Goal: Information Seeking & Learning: Compare options

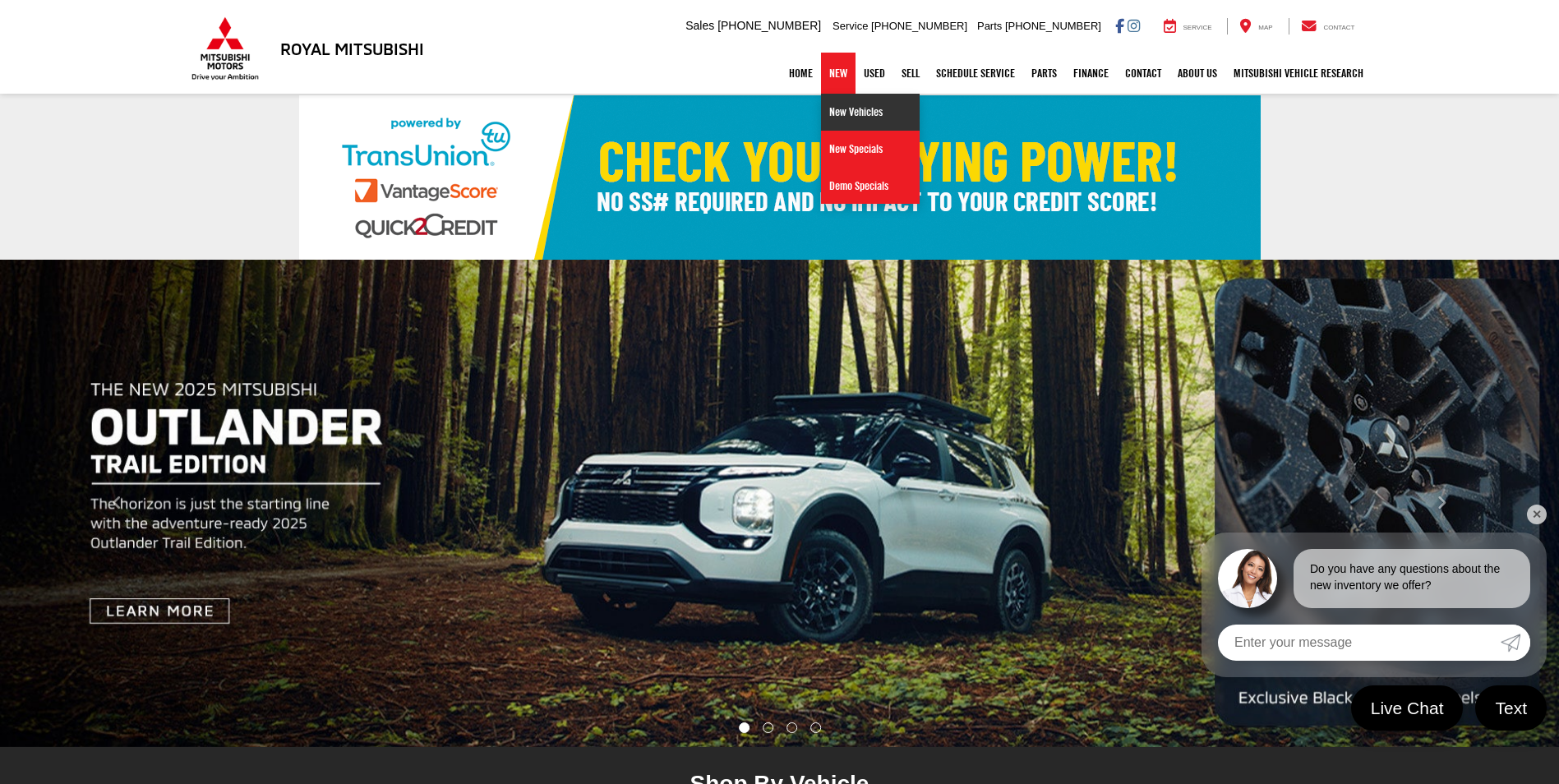
click at [841, 109] on link "New Vehicles" at bounding box center [870, 112] width 99 height 37
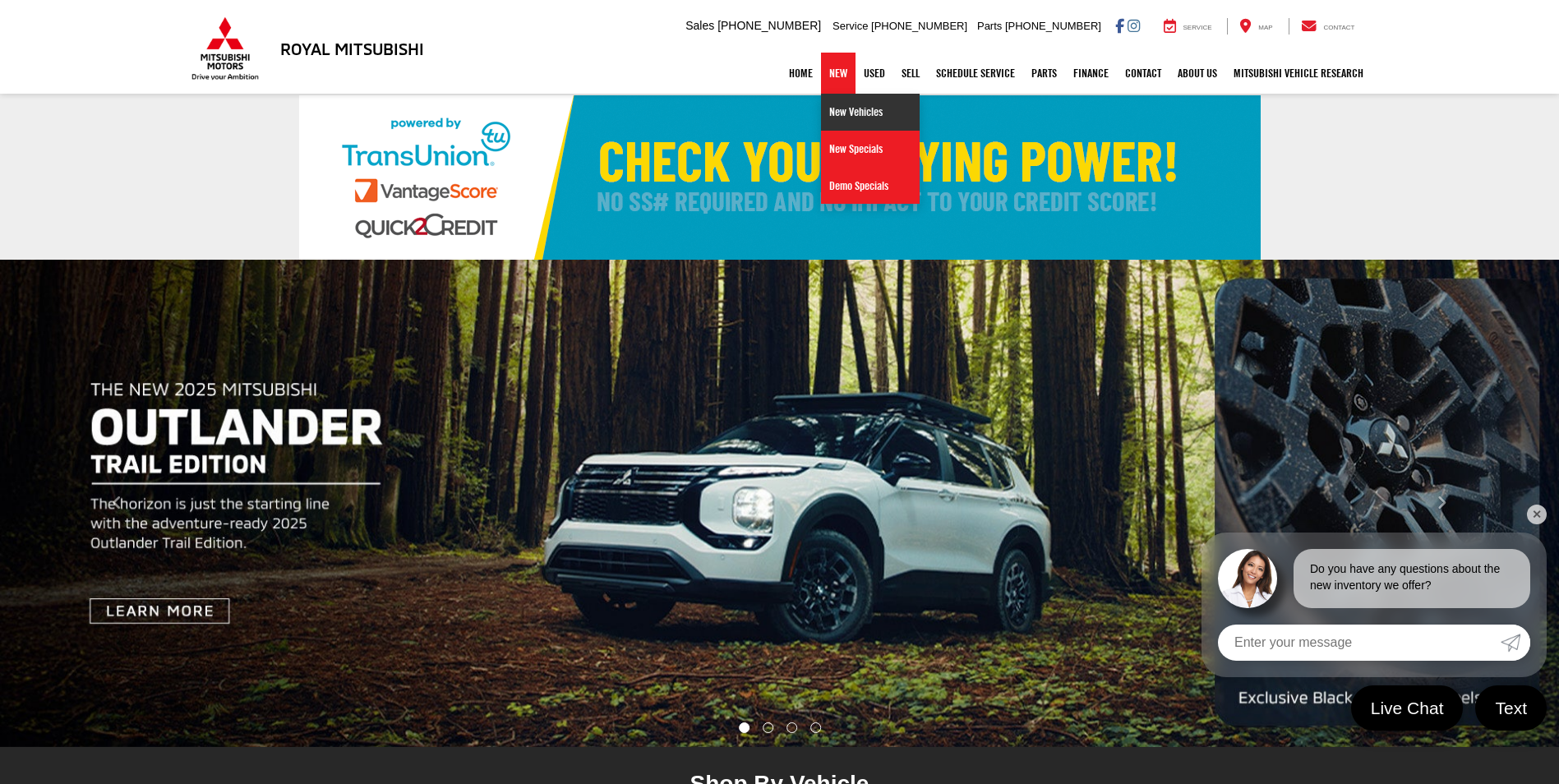
click at [837, 112] on link "New Vehicles" at bounding box center [870, 112] width 99 height 37
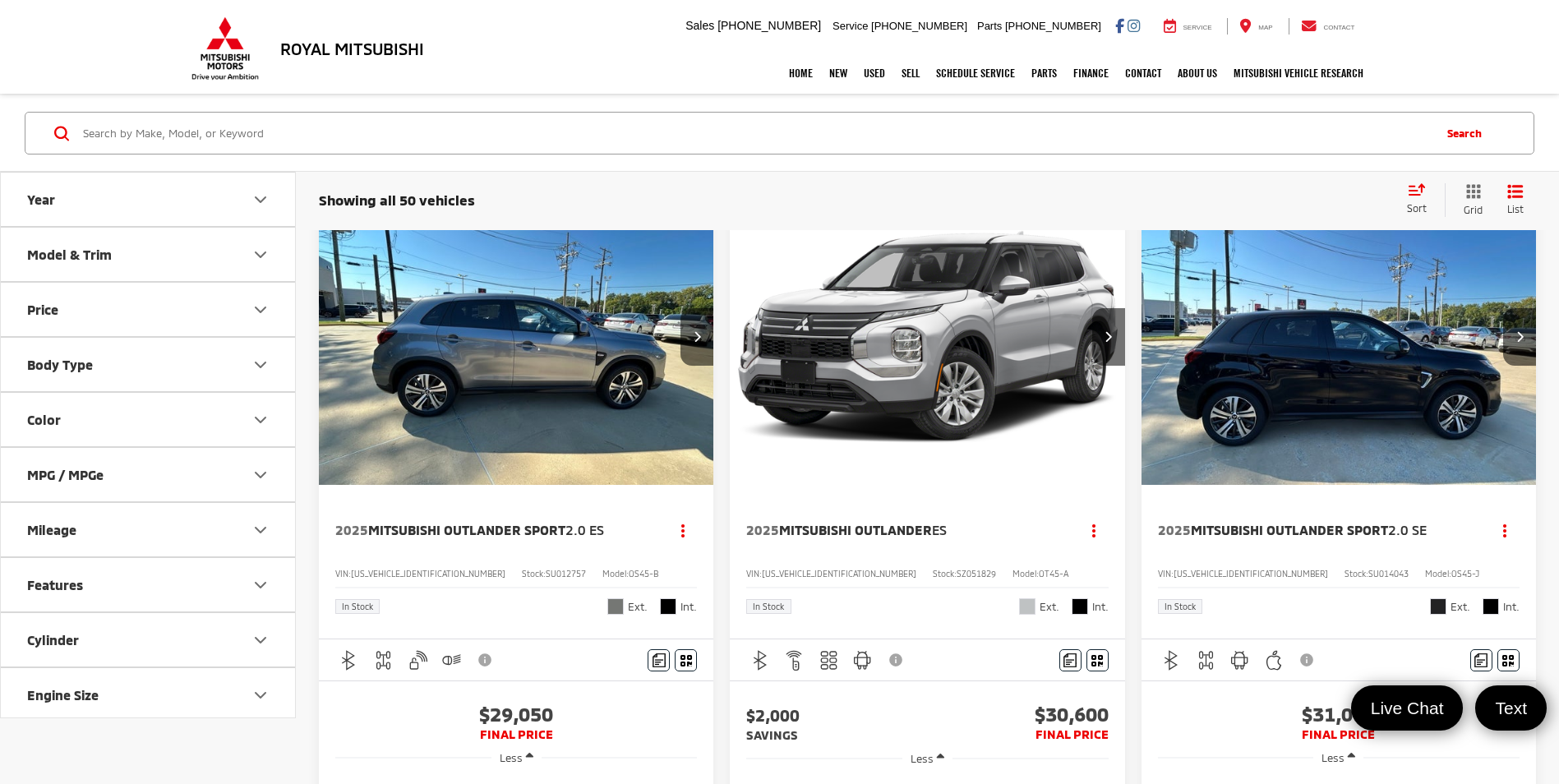
scroll to position [82, 0]
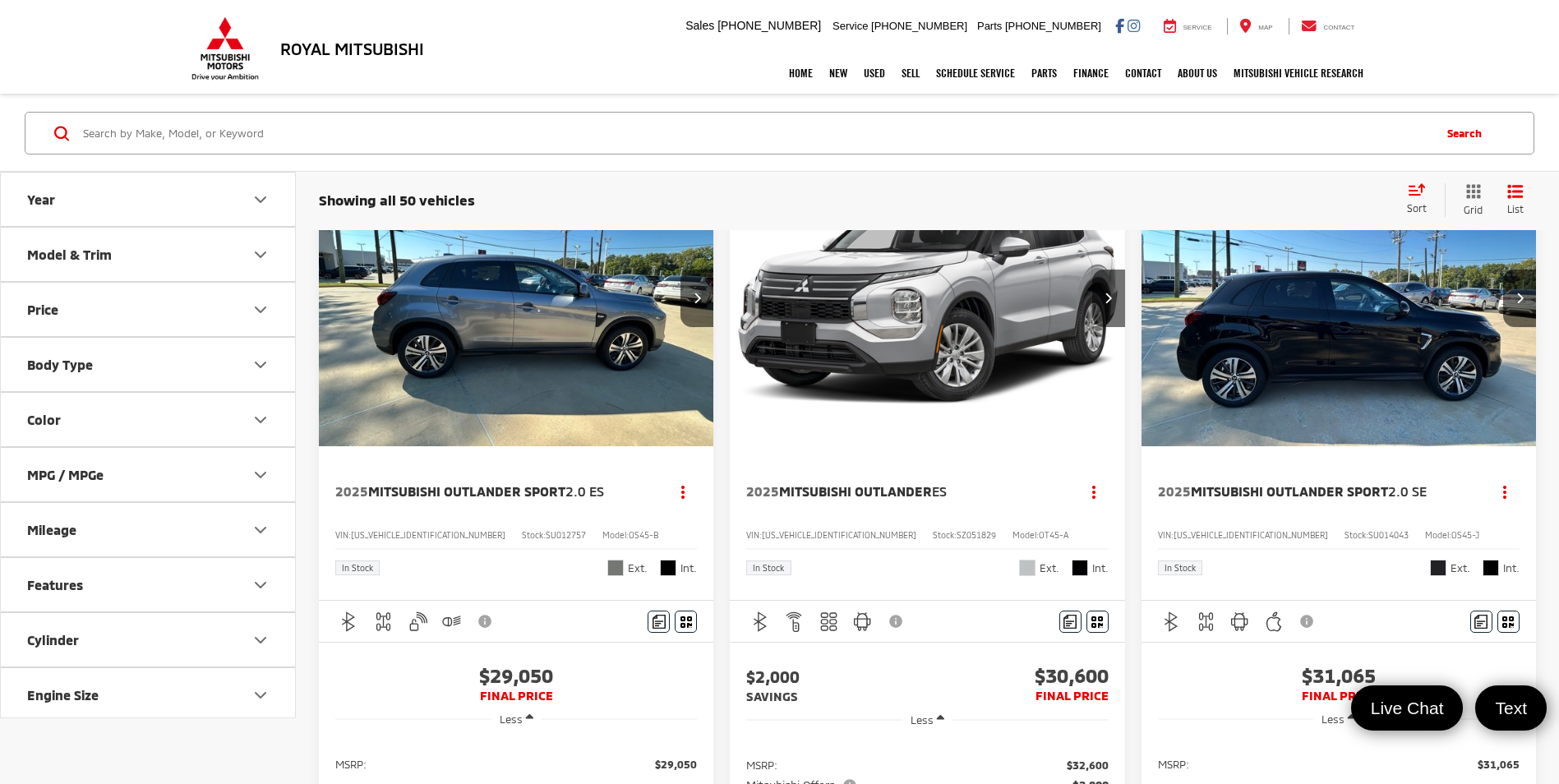
click at [1419, 199] on div "Sort" at bounding box center [1421, 199] width 46 height 33
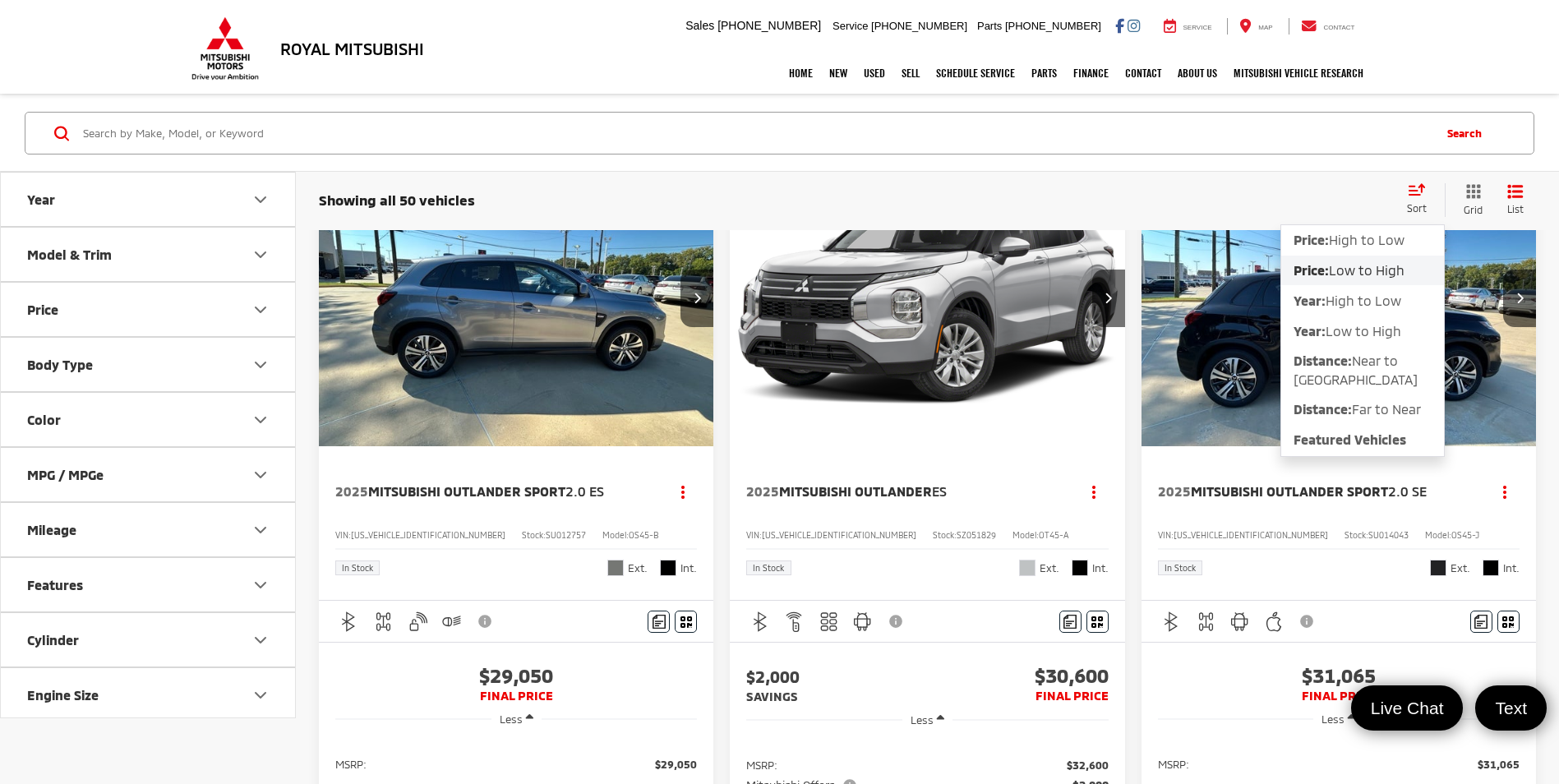
click at [1347, 271] on span "Low to High" at bounding box center [1367, 270] width 76 height 16
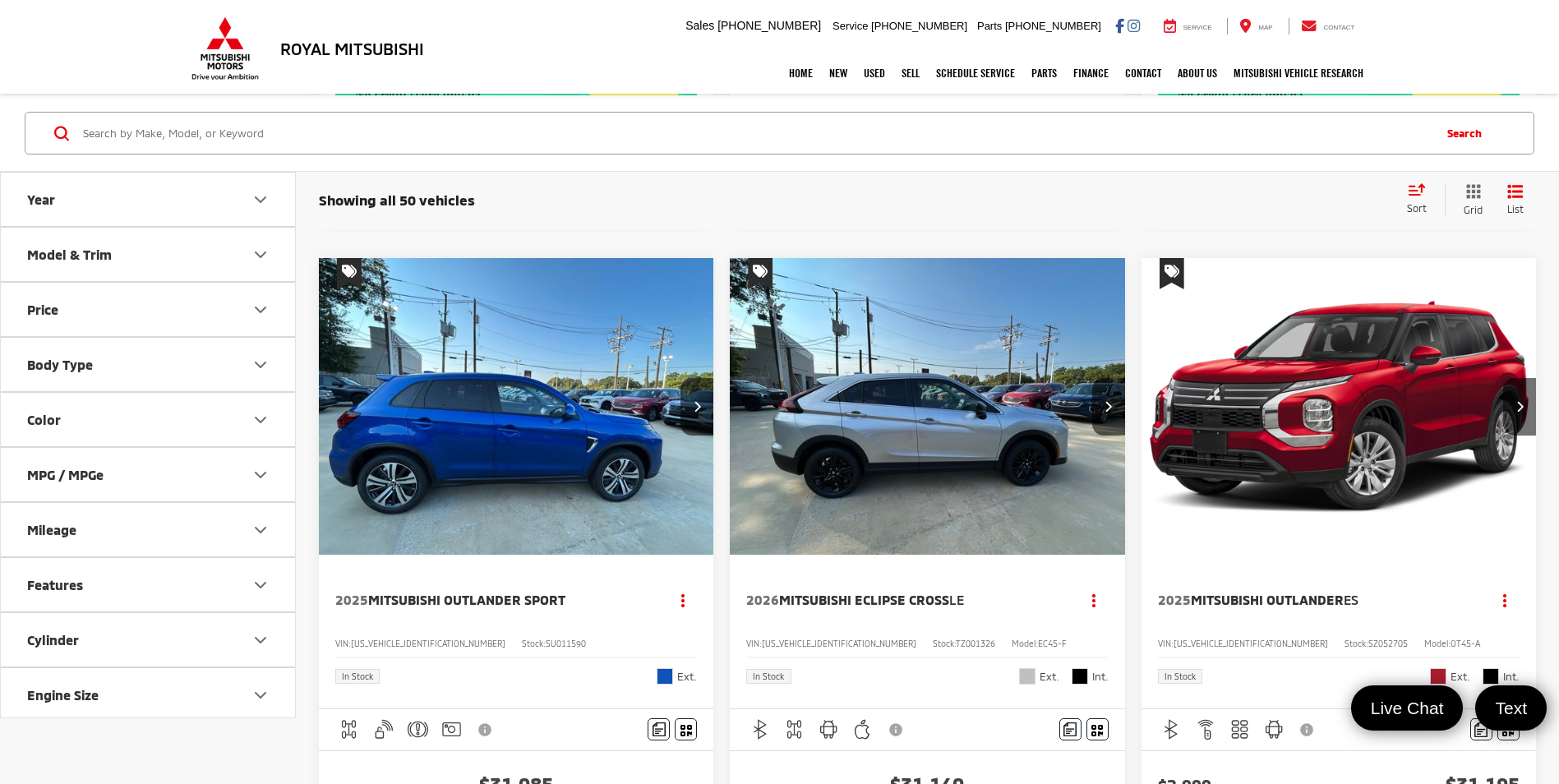
scroll to position [987, 0]
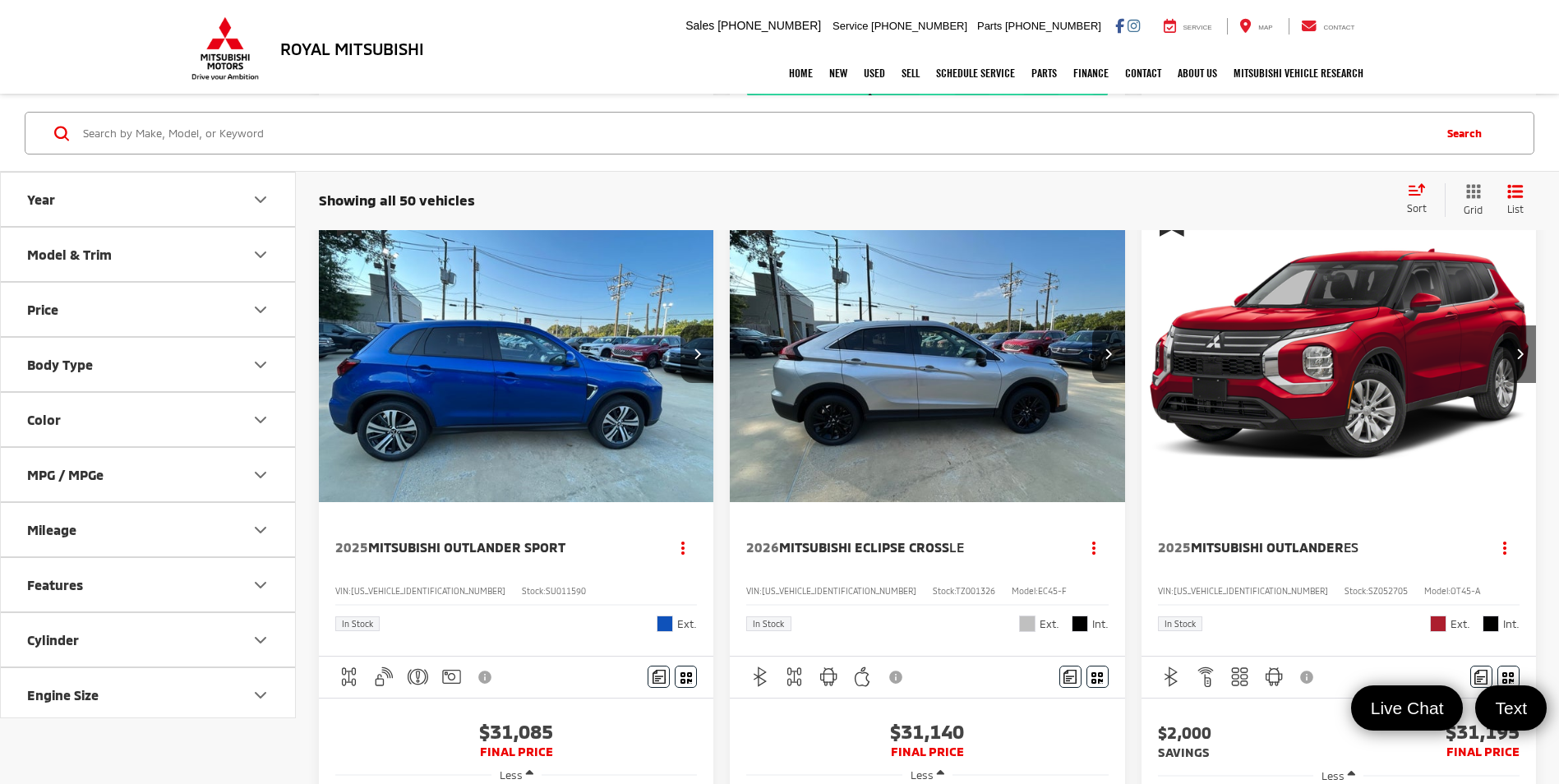
click at [954, 439] on img "2026 Mitsubishi Eclipse Cross LE 0" at bounding box center [928, 354] width 397 height 298
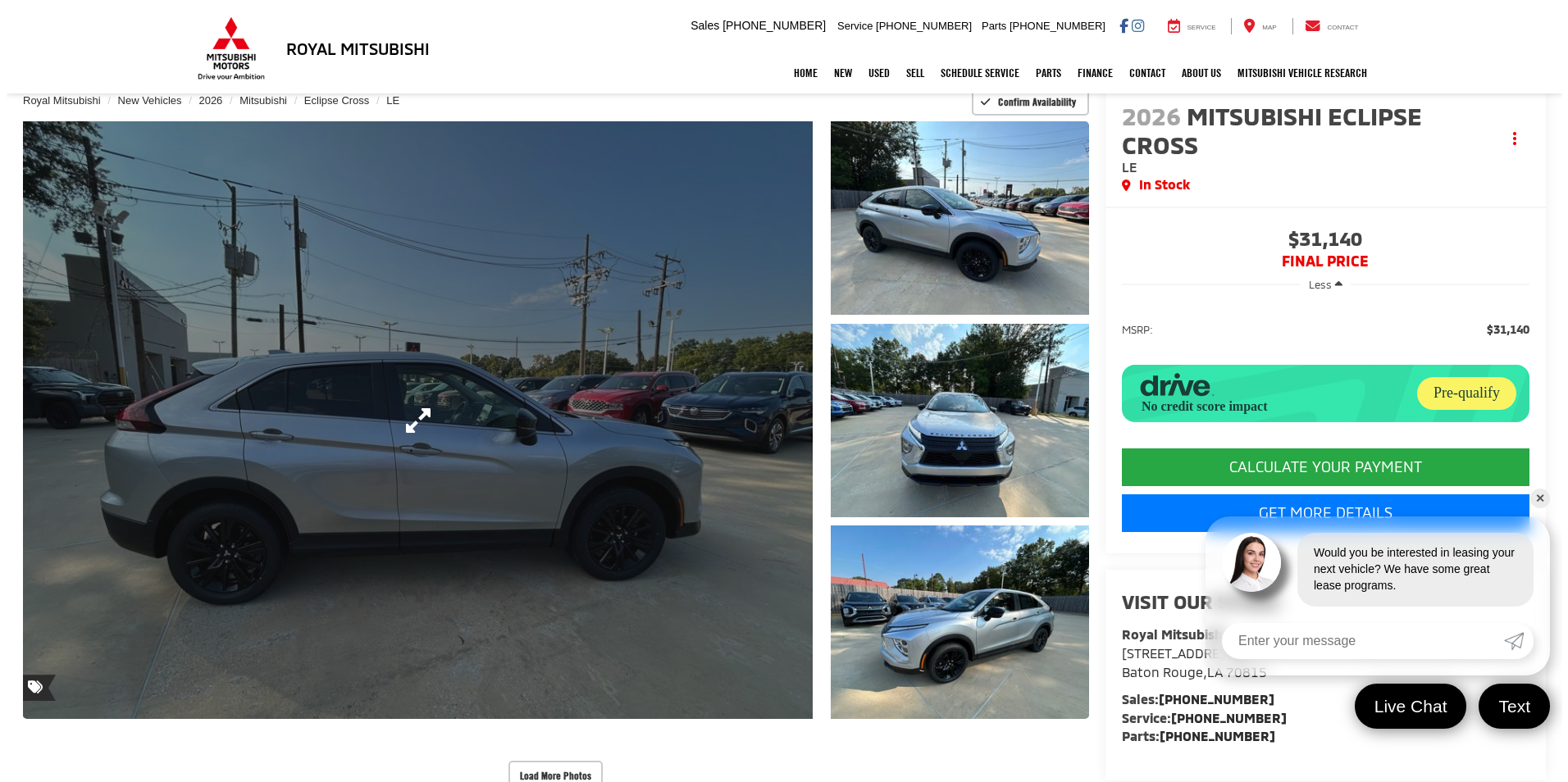
scroll to position [82, 0]
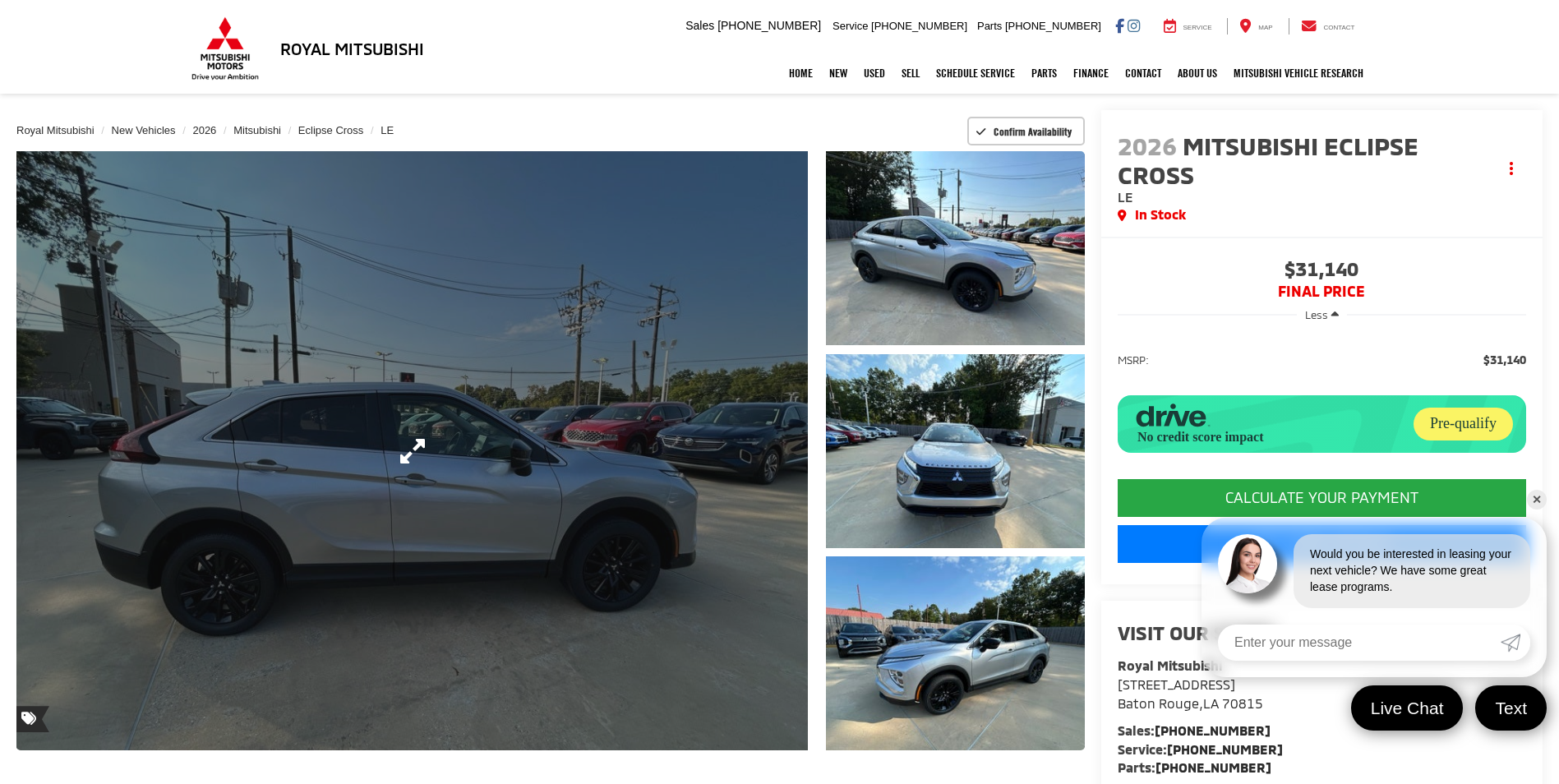
click at [598, 467] on link "Expand Photo 0" at bounding box center [412, 451] width 792 height 599
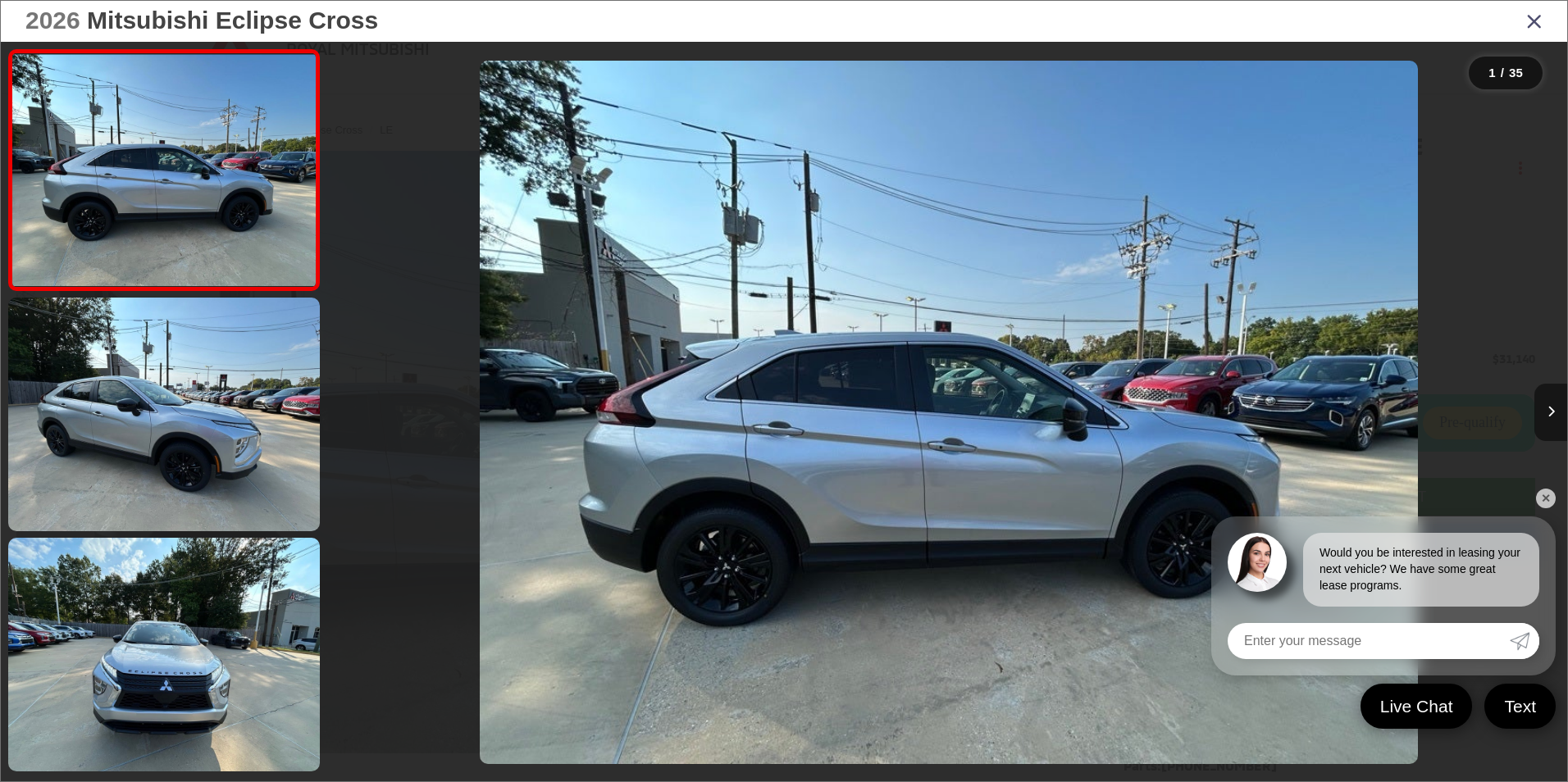
click at [1548, 412] on icon "Next image" at bounding box center [1551, 412] width 8 height 12
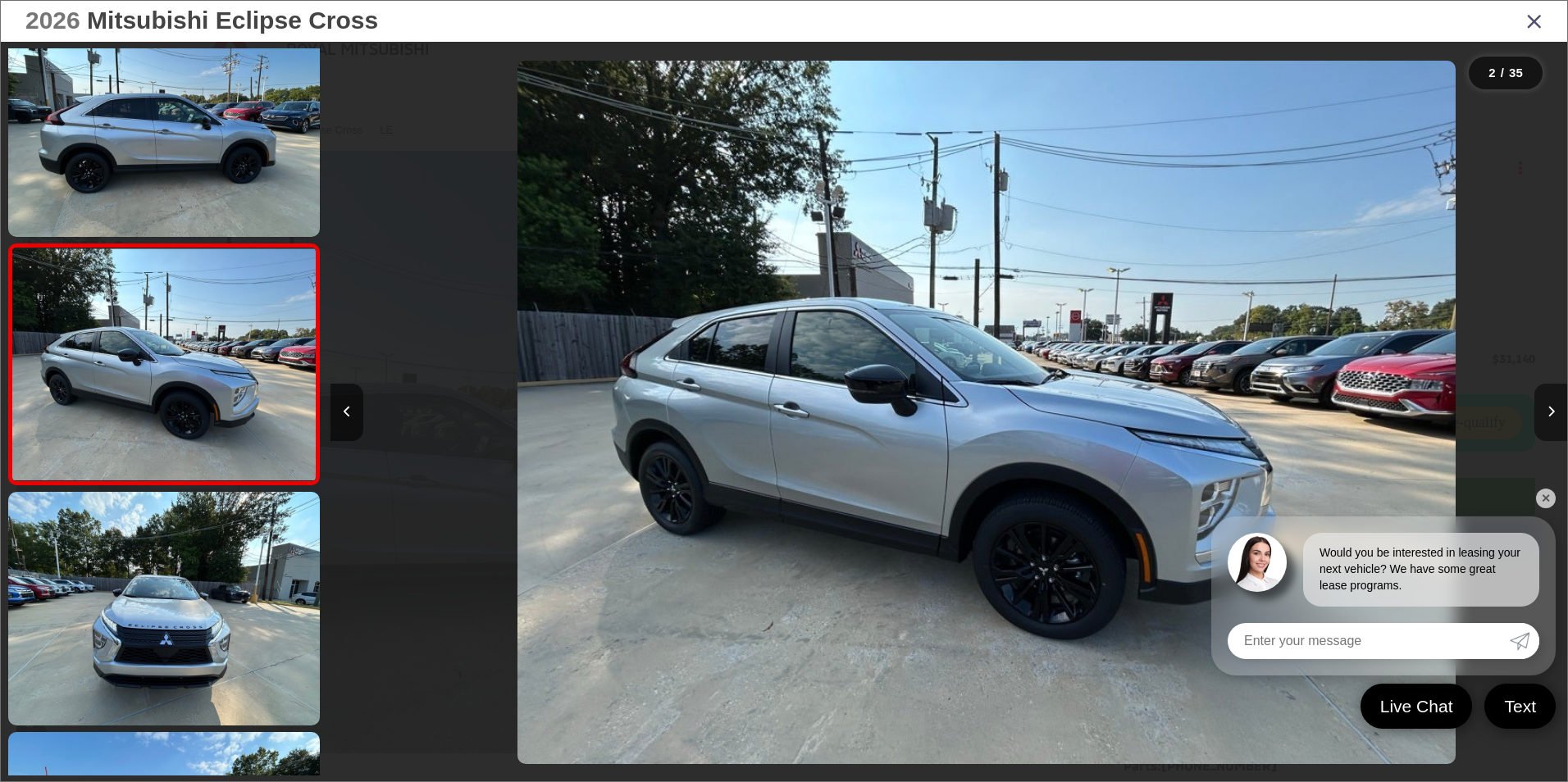
scroll to position [0, 1236]
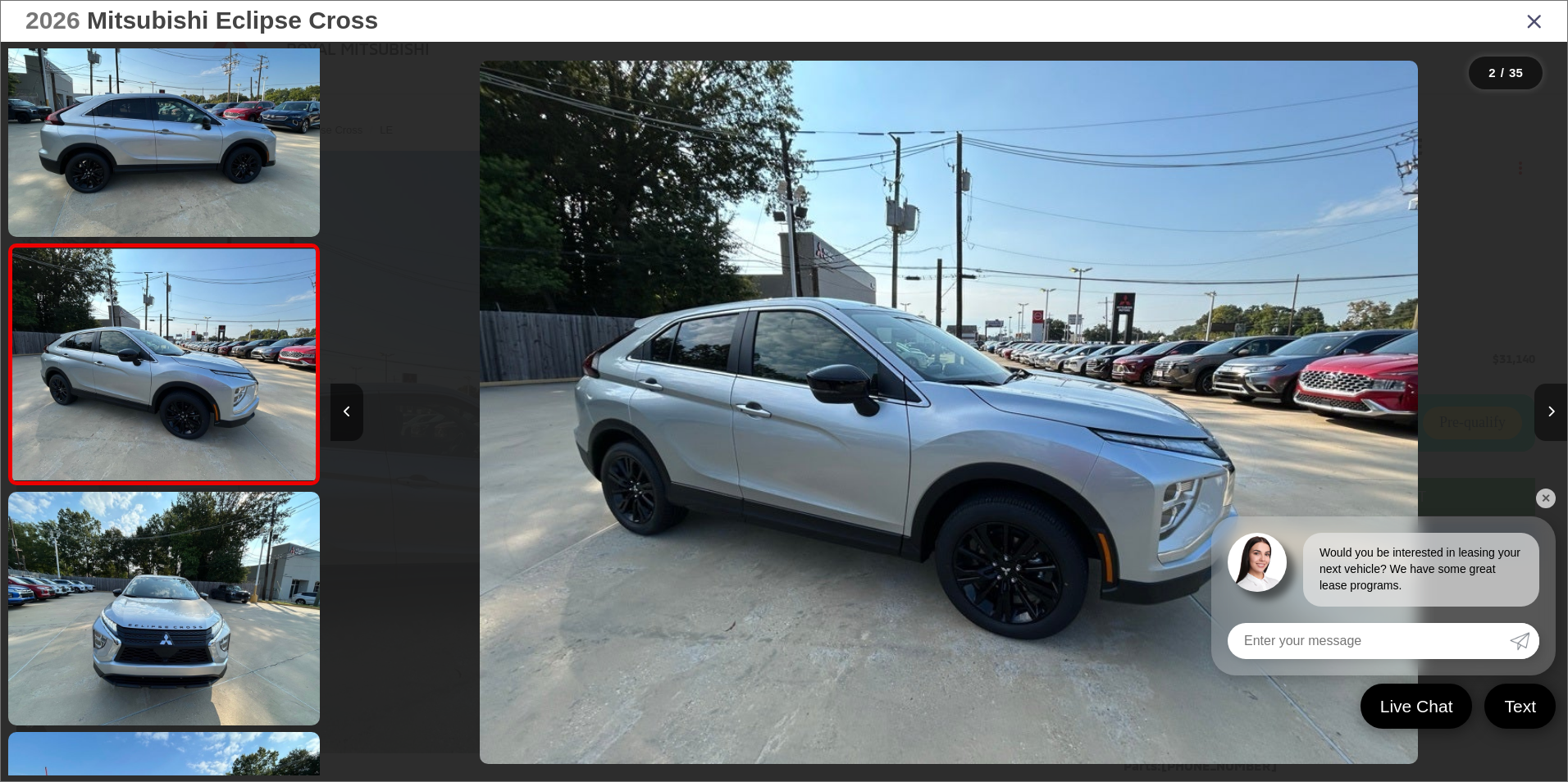
click at [1548, 412] on icon "Next image" at bounding box center [1551, 412] width 8 height 12
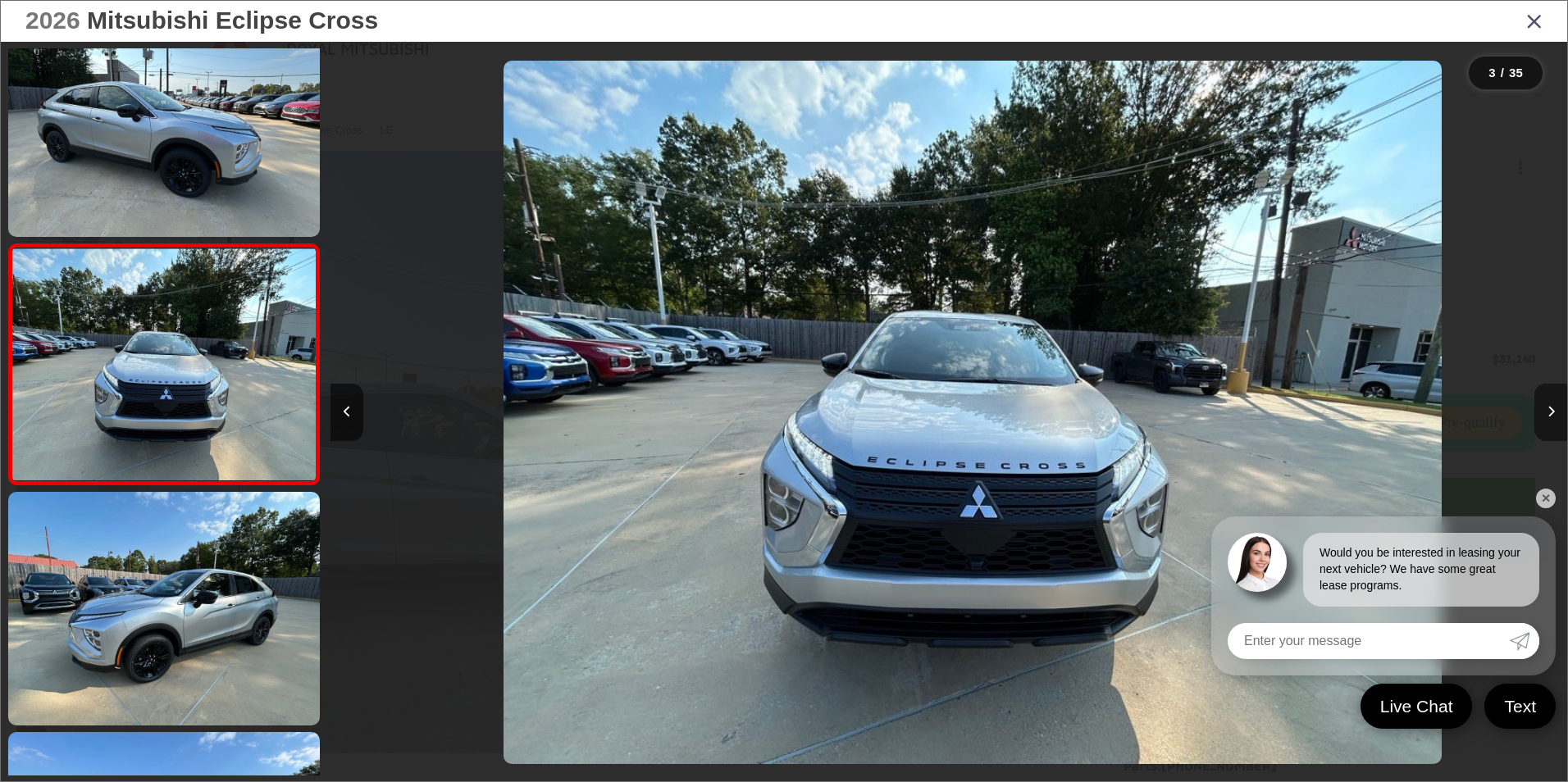
scroll to position [0, 2473]
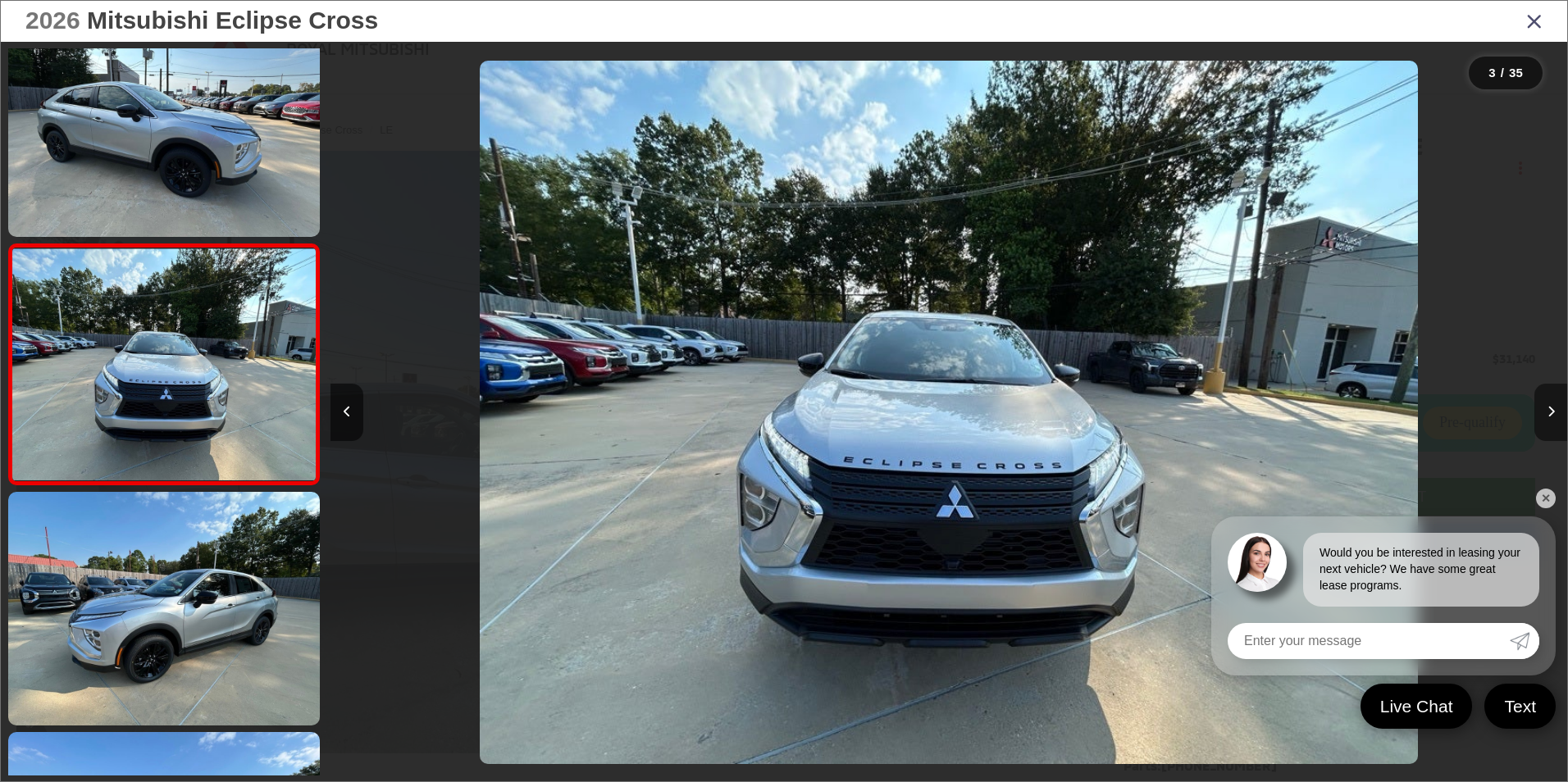
click at [1548, 412] on icon "Next image" at bounding box center [1551, 412] width 8 height 12
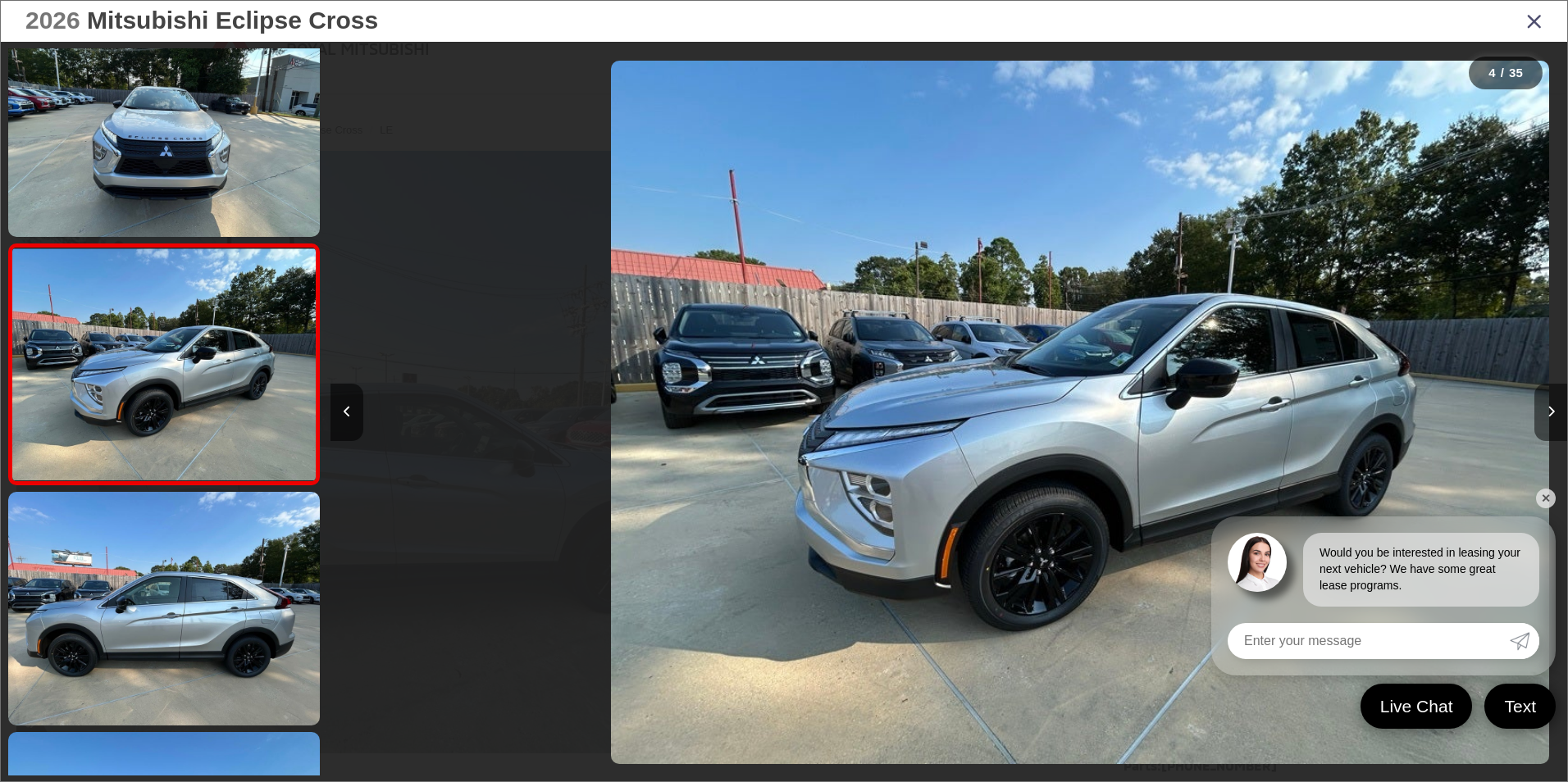
scroll to position [0, 3709]
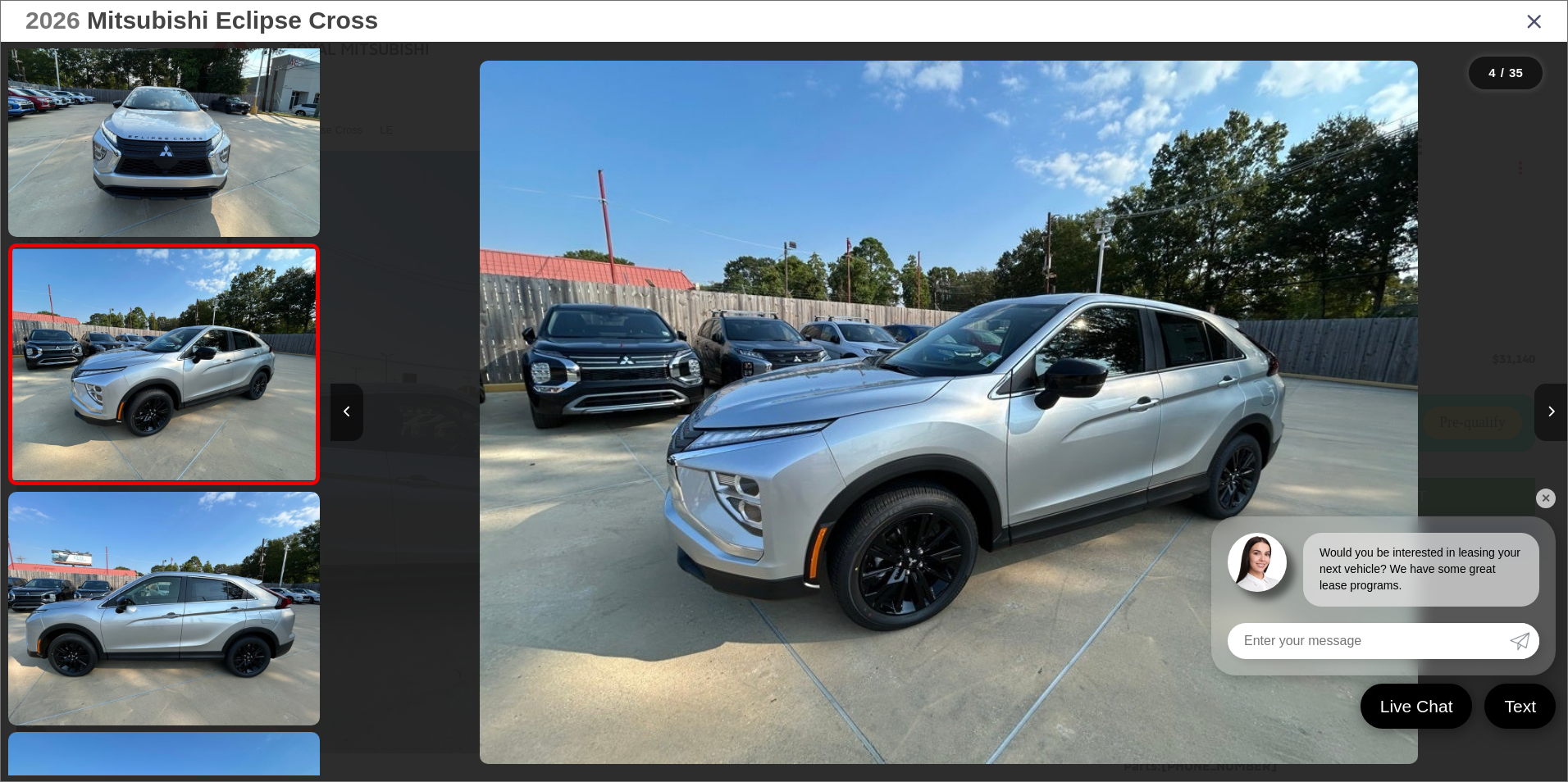
click at [1548, 412] on icon "Next image" at bounding box center [1551, 412] width 8 height 12
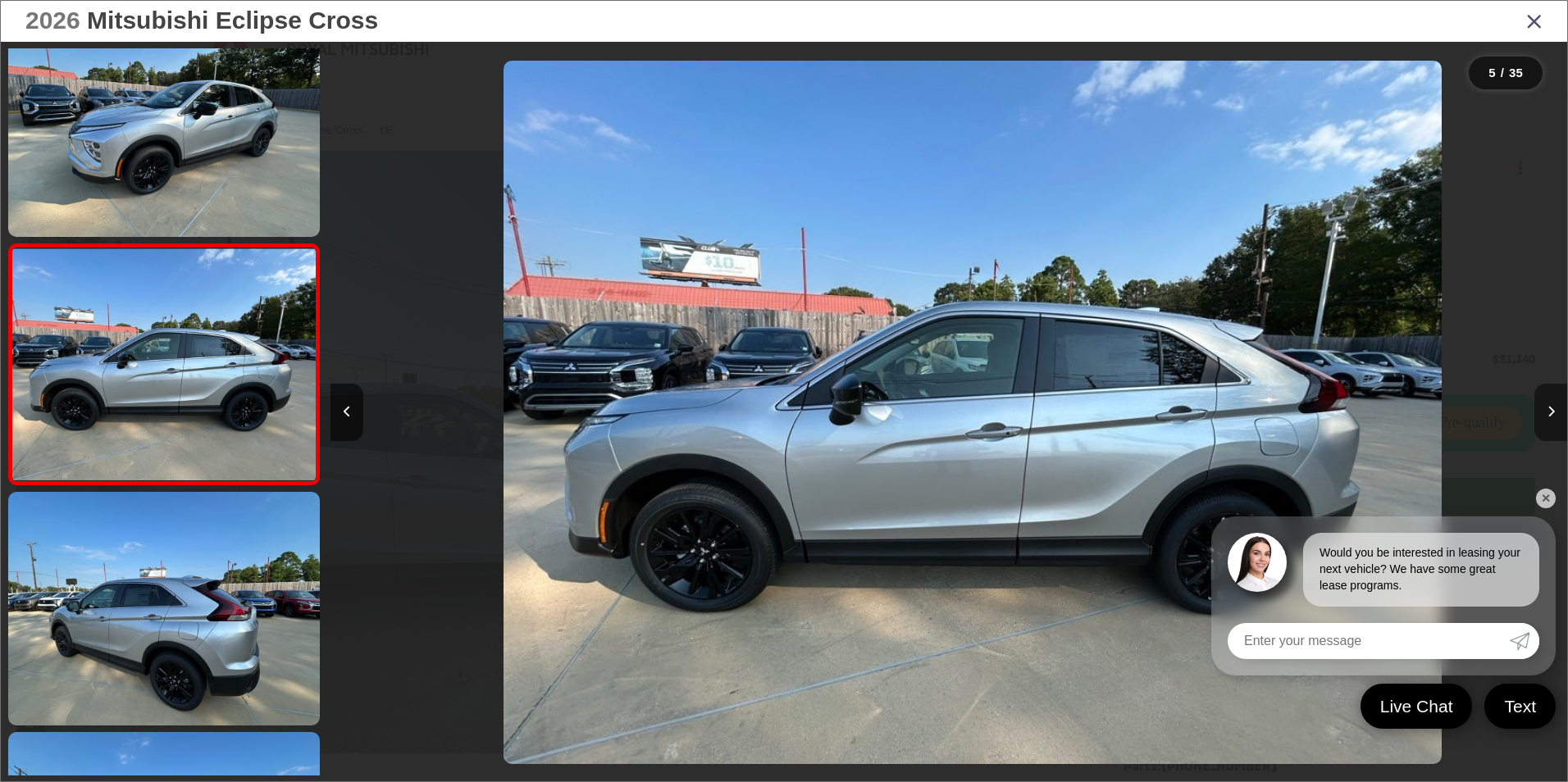
scroll to position [0, 4947]
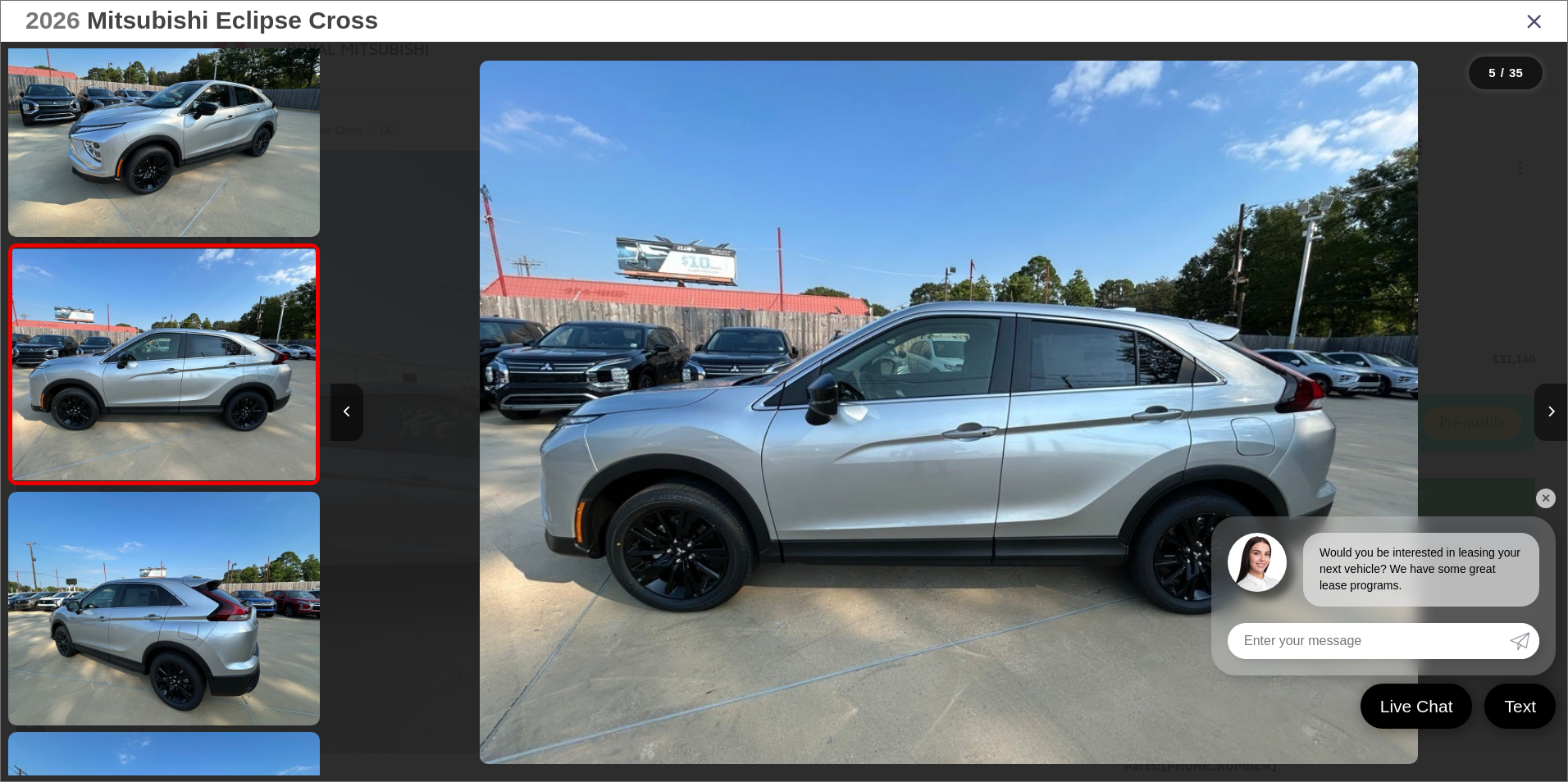
click at [1548, 412] on icon "Next image" at bounding box center [1551, 412] width 8 height 12
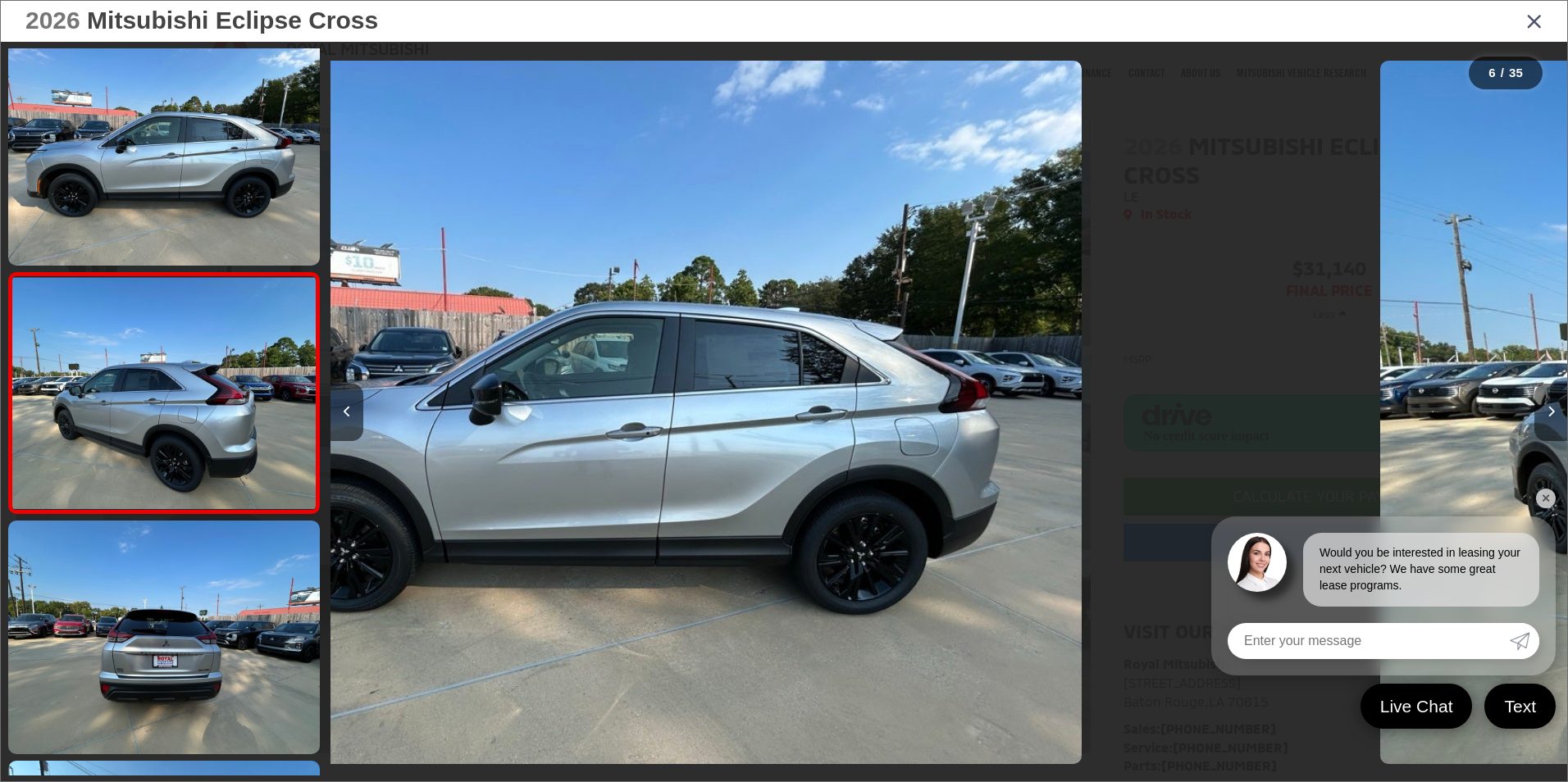
scroll to position [1007, 0]
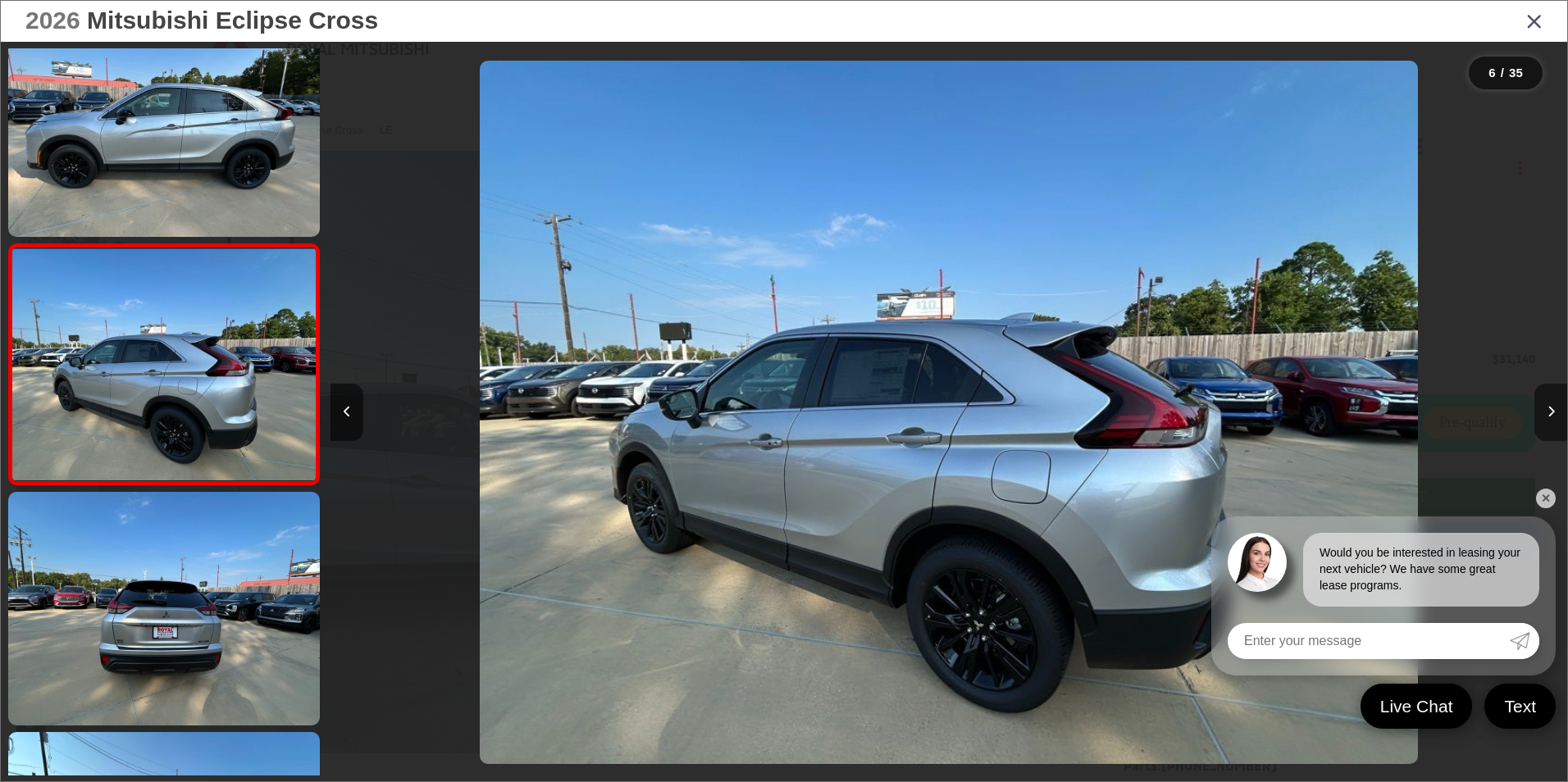
click at [1548, 412] on icon "Next image" at bounding box center [1551, 412] width 8 height 12
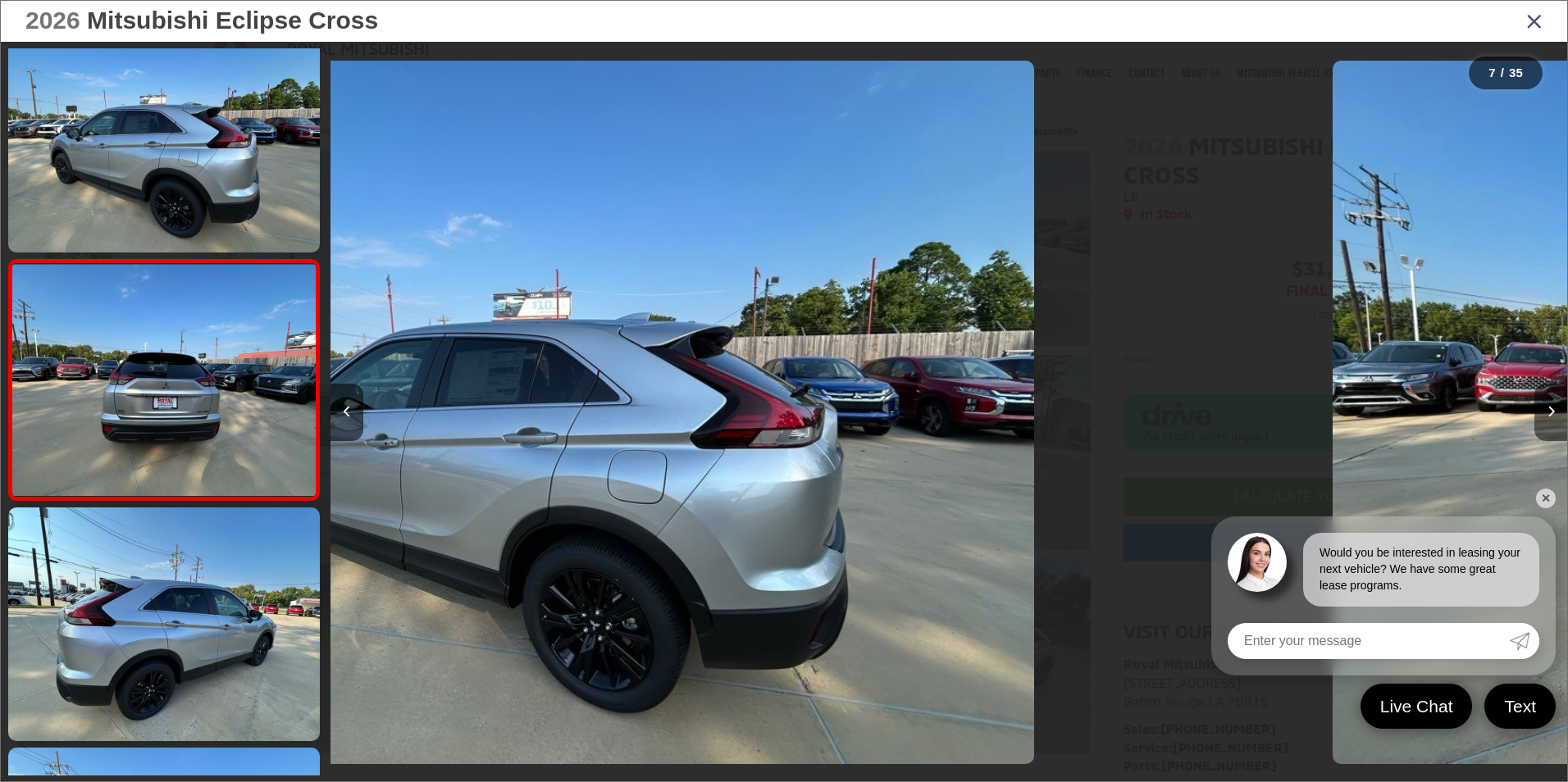
scroll to position [1247, 0]
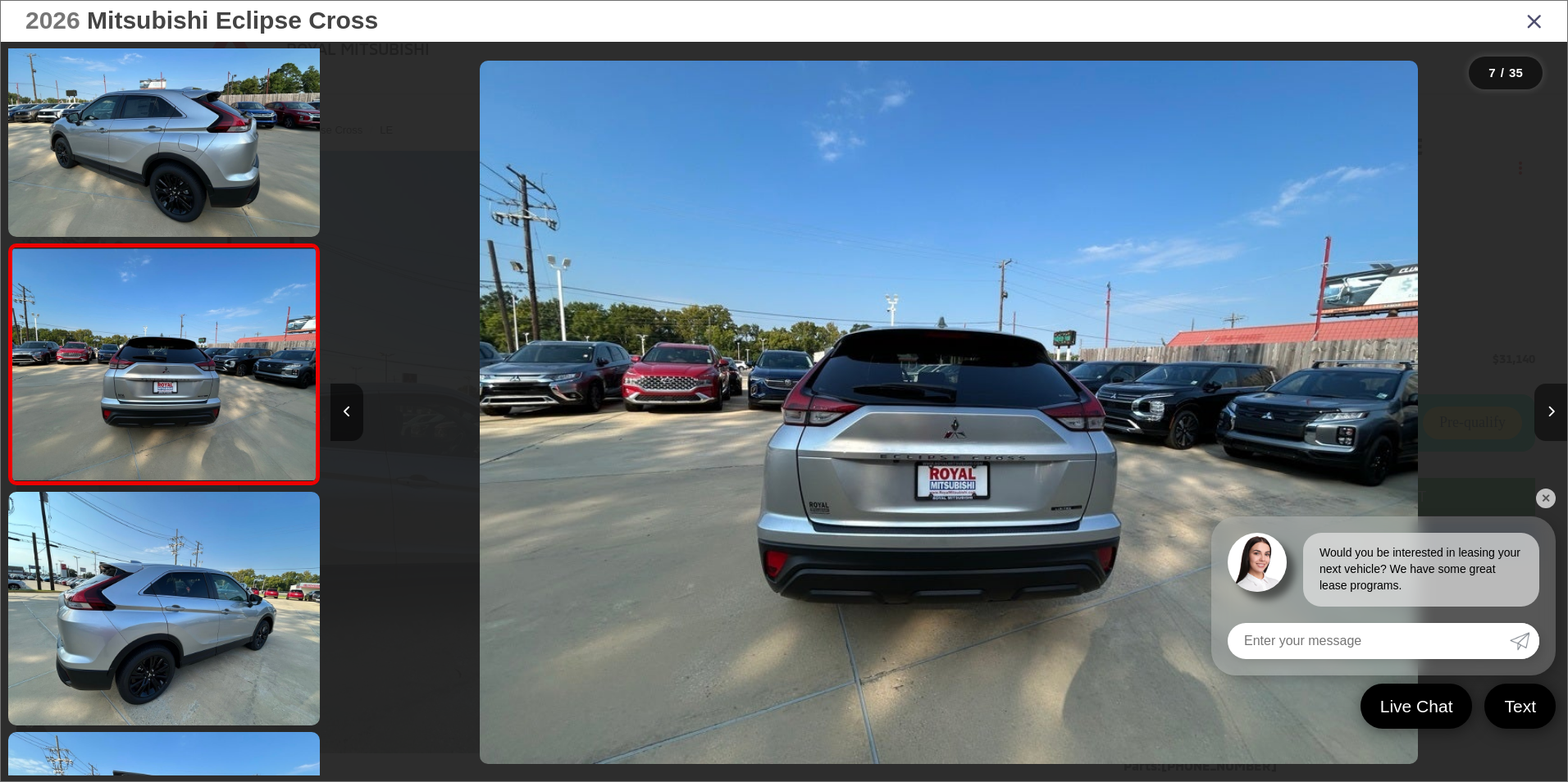
click at [1548, 412] on icon "Next image" at bounding box center [1551, 412] width 8 height 12
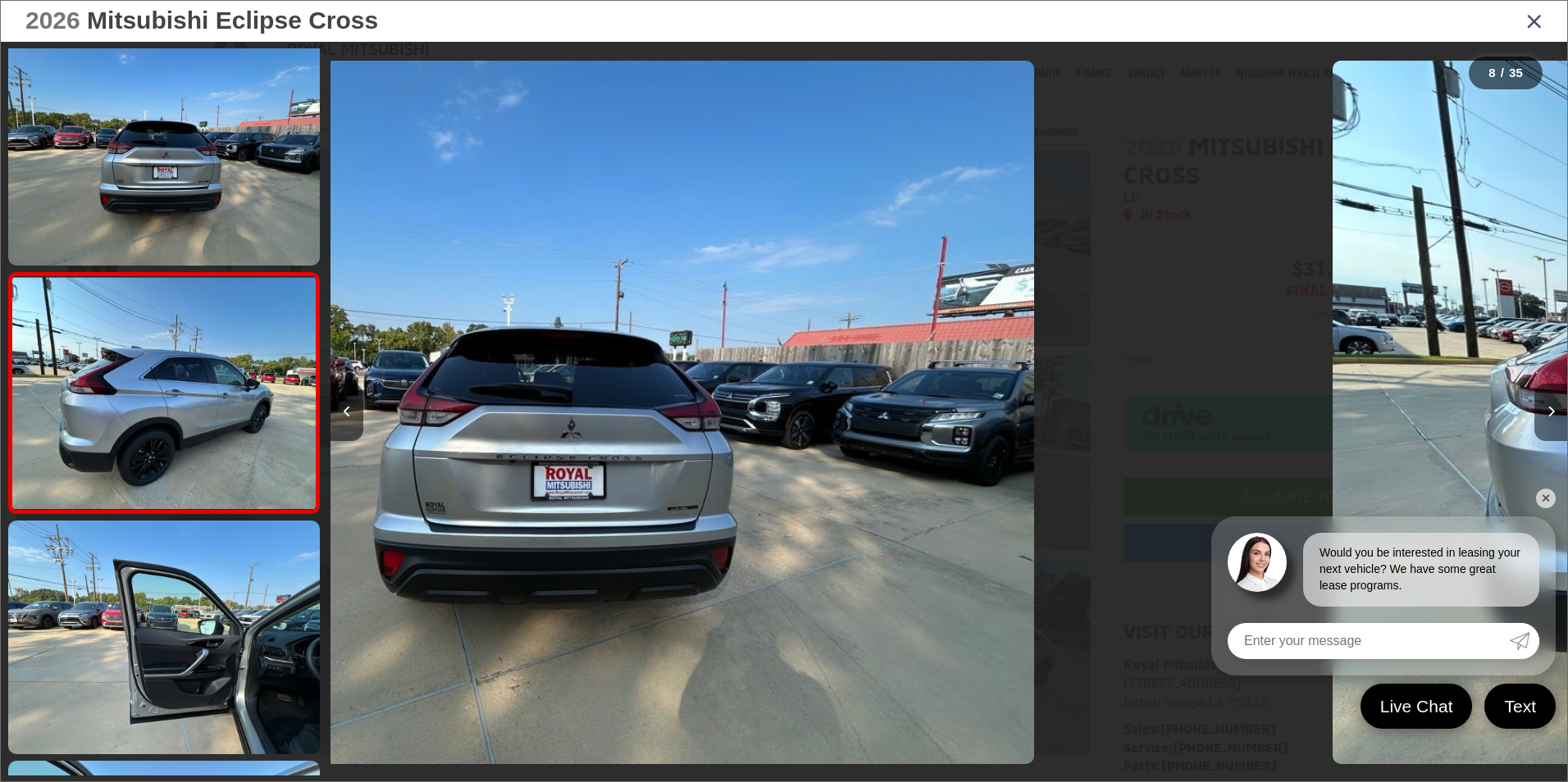
scroll to position [1487, 0]
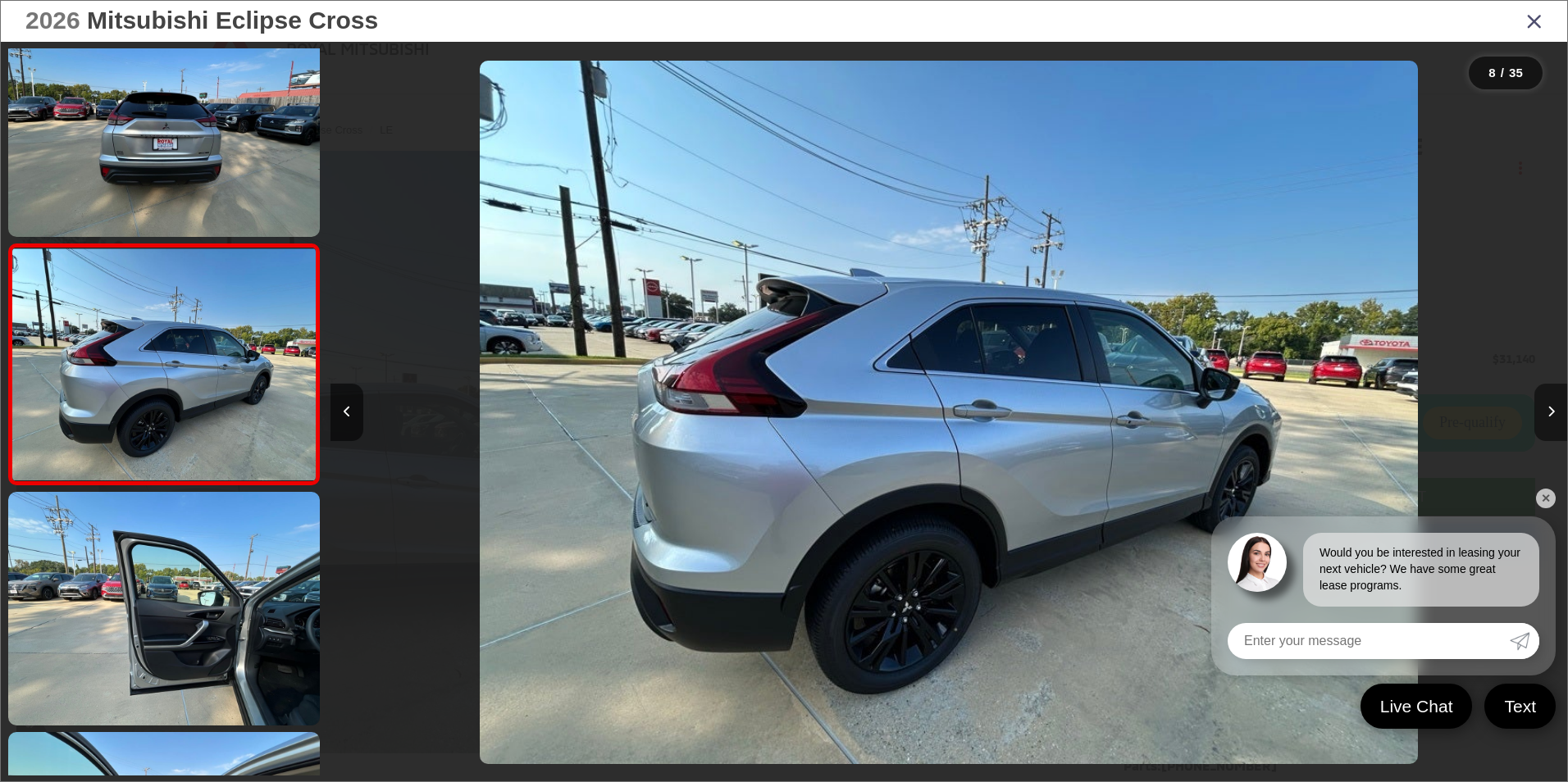
click at [1548, 412] on icon "Next image" at bounding box center [1551, 412] width 8 height 12
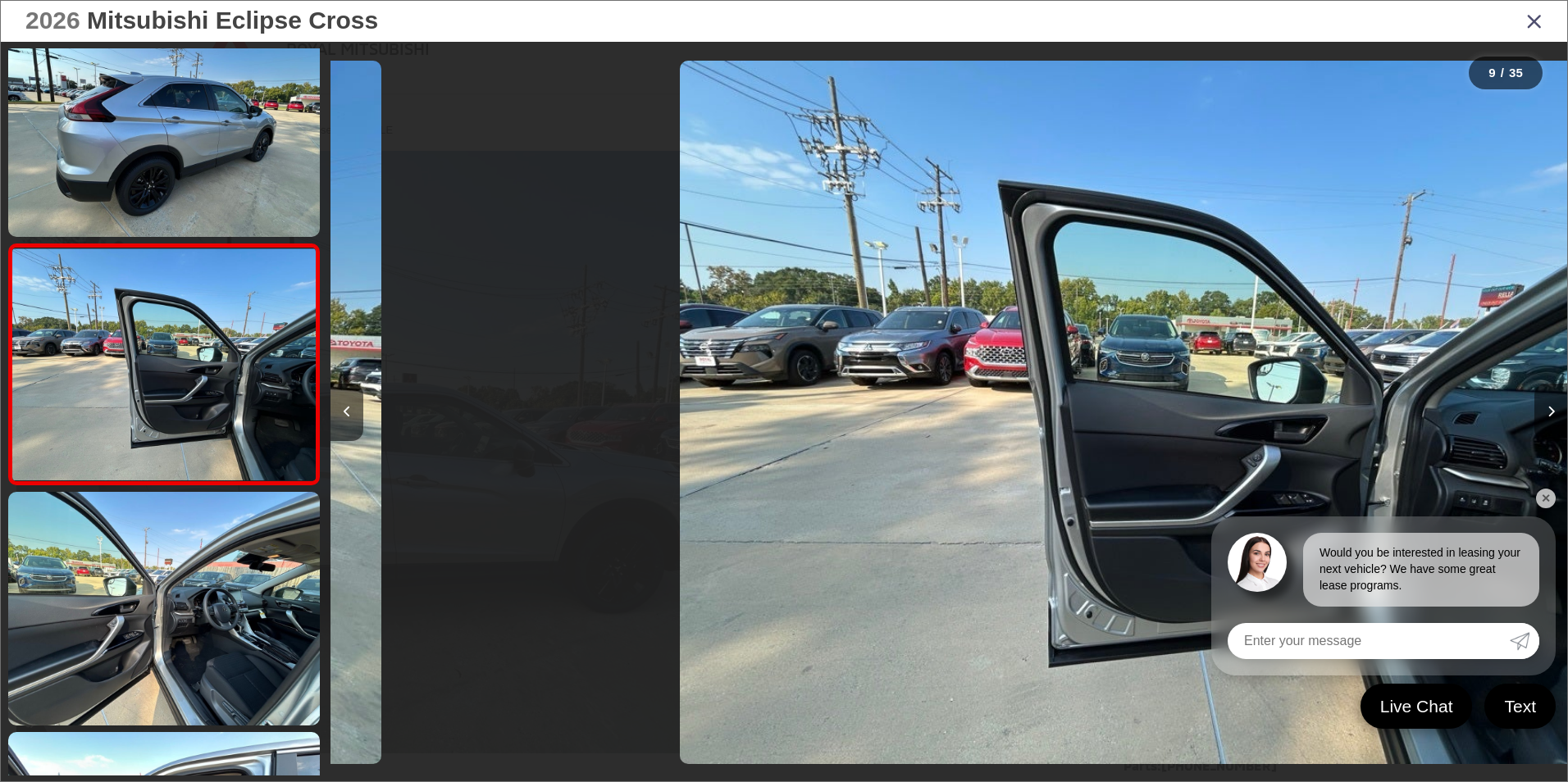
scroll to position [0, 0]
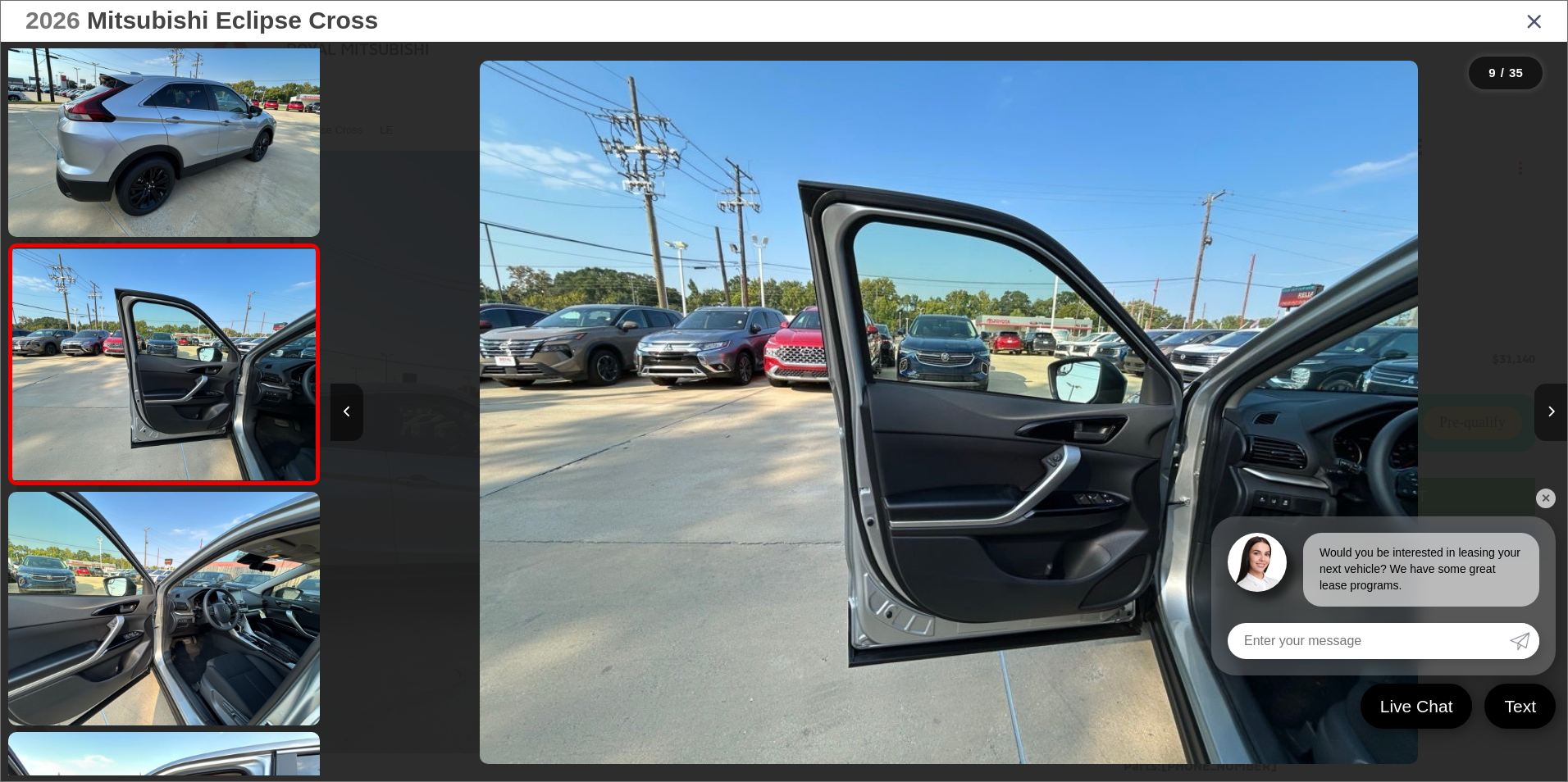
click at [1548, 412] on icon "Next image" at bounding box center [1551, 412] width 8 height 12
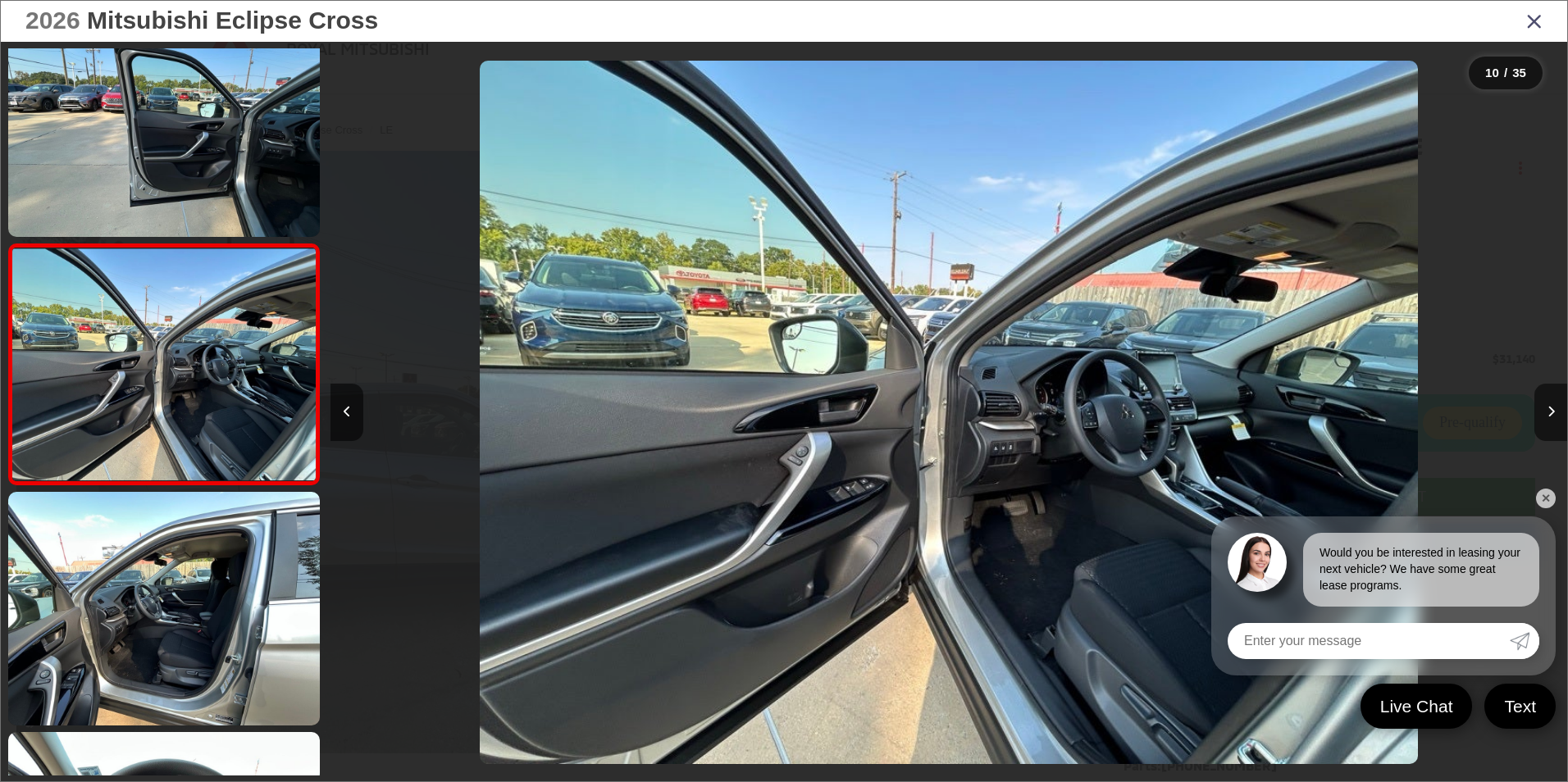
click at [1543, 497] on link "✕" at bounding box center [1545, 497] width 19 height 19
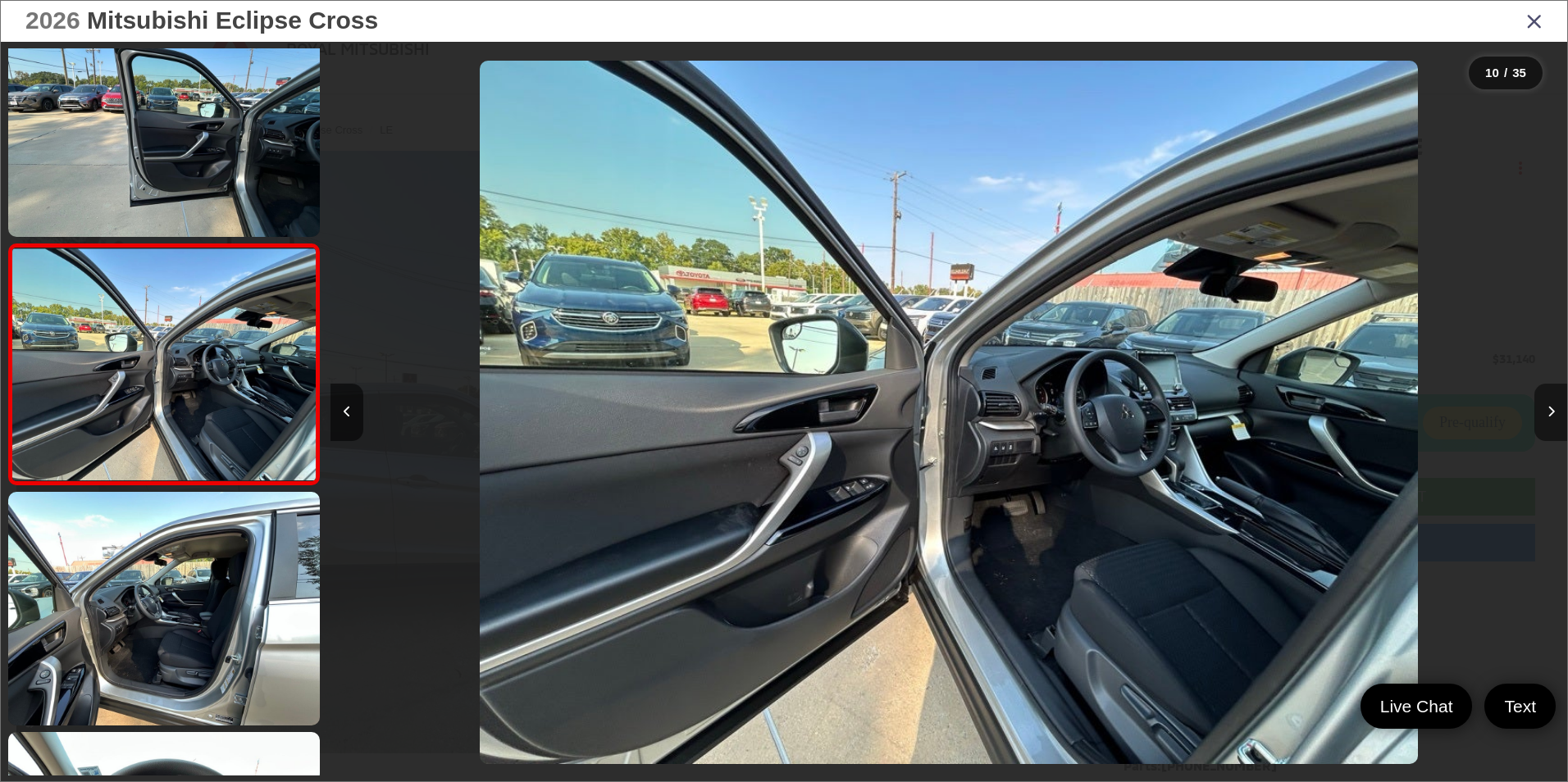
click at [1548, 412] on icon "Next image" at bounding box center [1551, 412] width 8 height 12
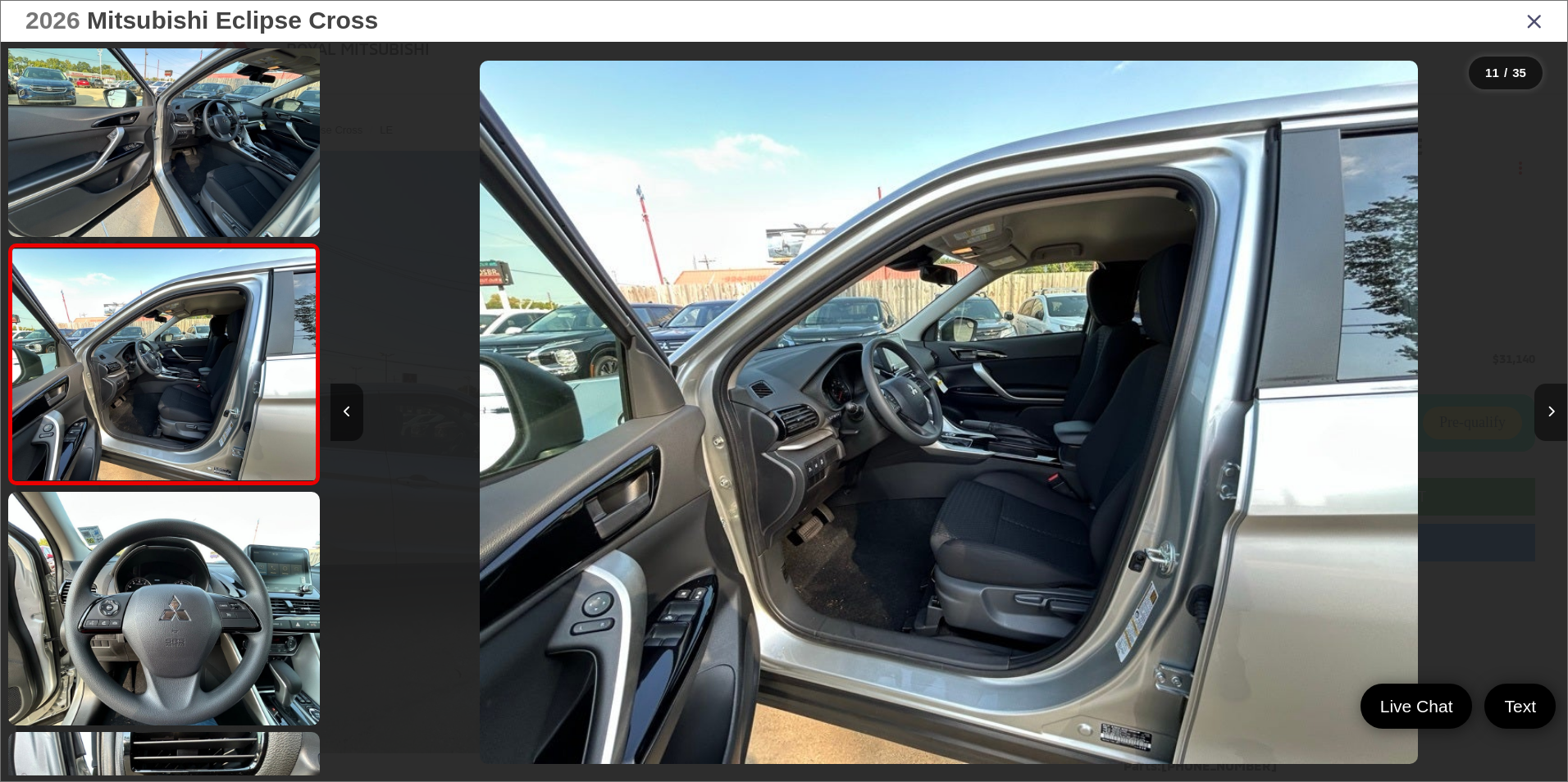
click at [1546, 412] on button "Next image" at bounding box center [1550, 412] width 33 height 57
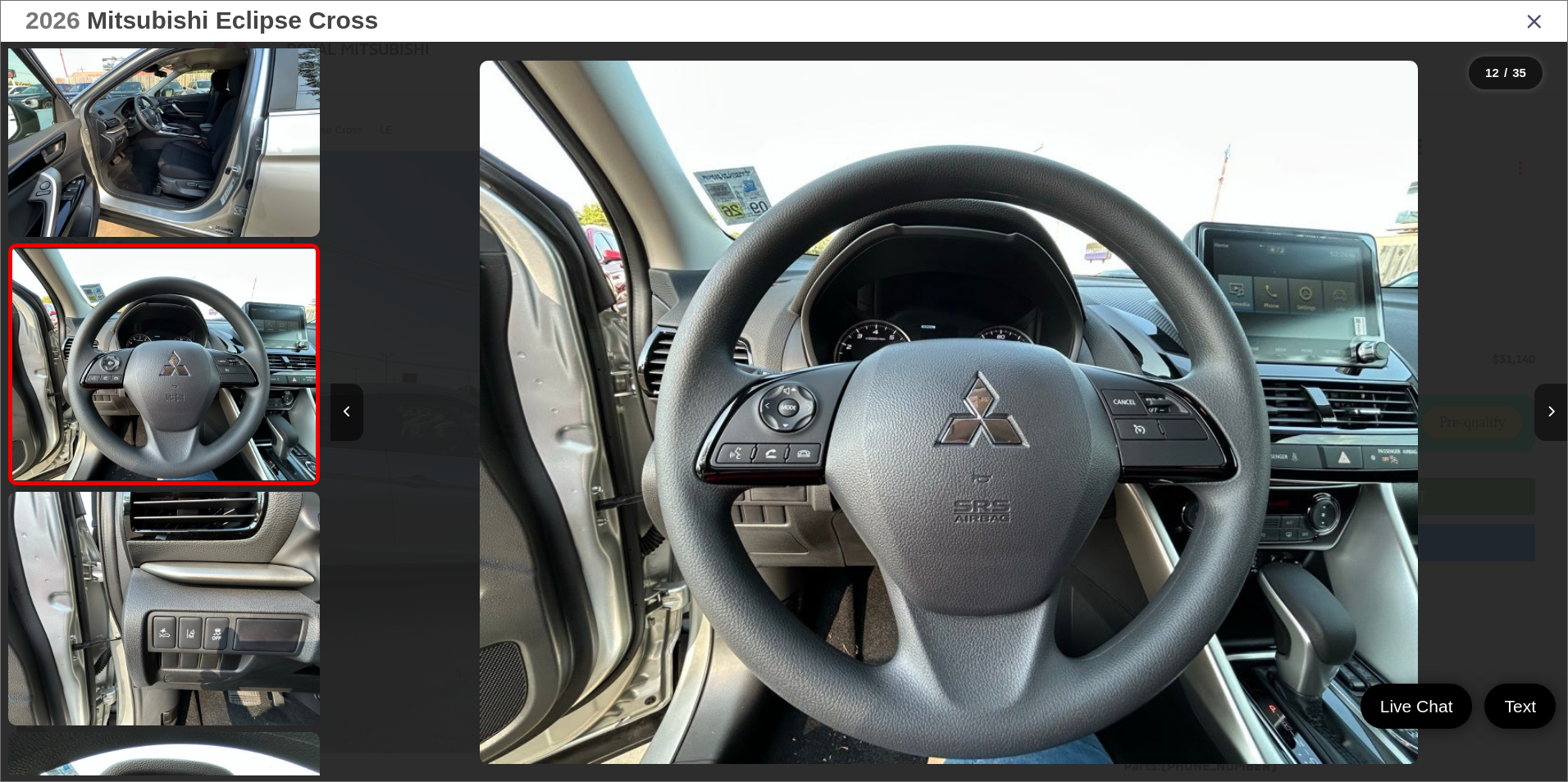
click at [1546, 412] on button "Next image" at bounding box center [1550, 412] width 33 height 57
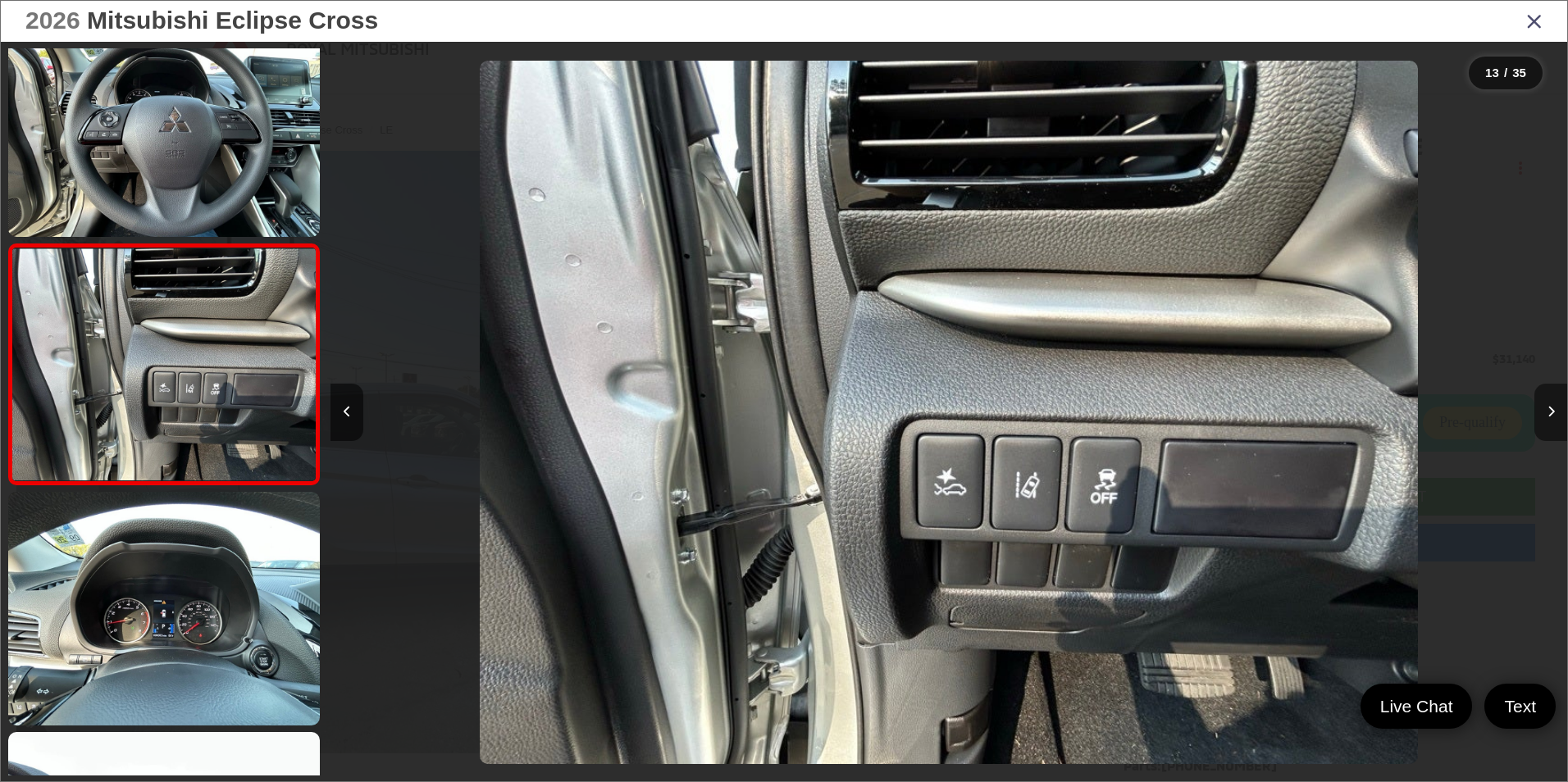
click at [1544, 411] on button "Next image" at bounding box center [1550, 412] width 33 height 57
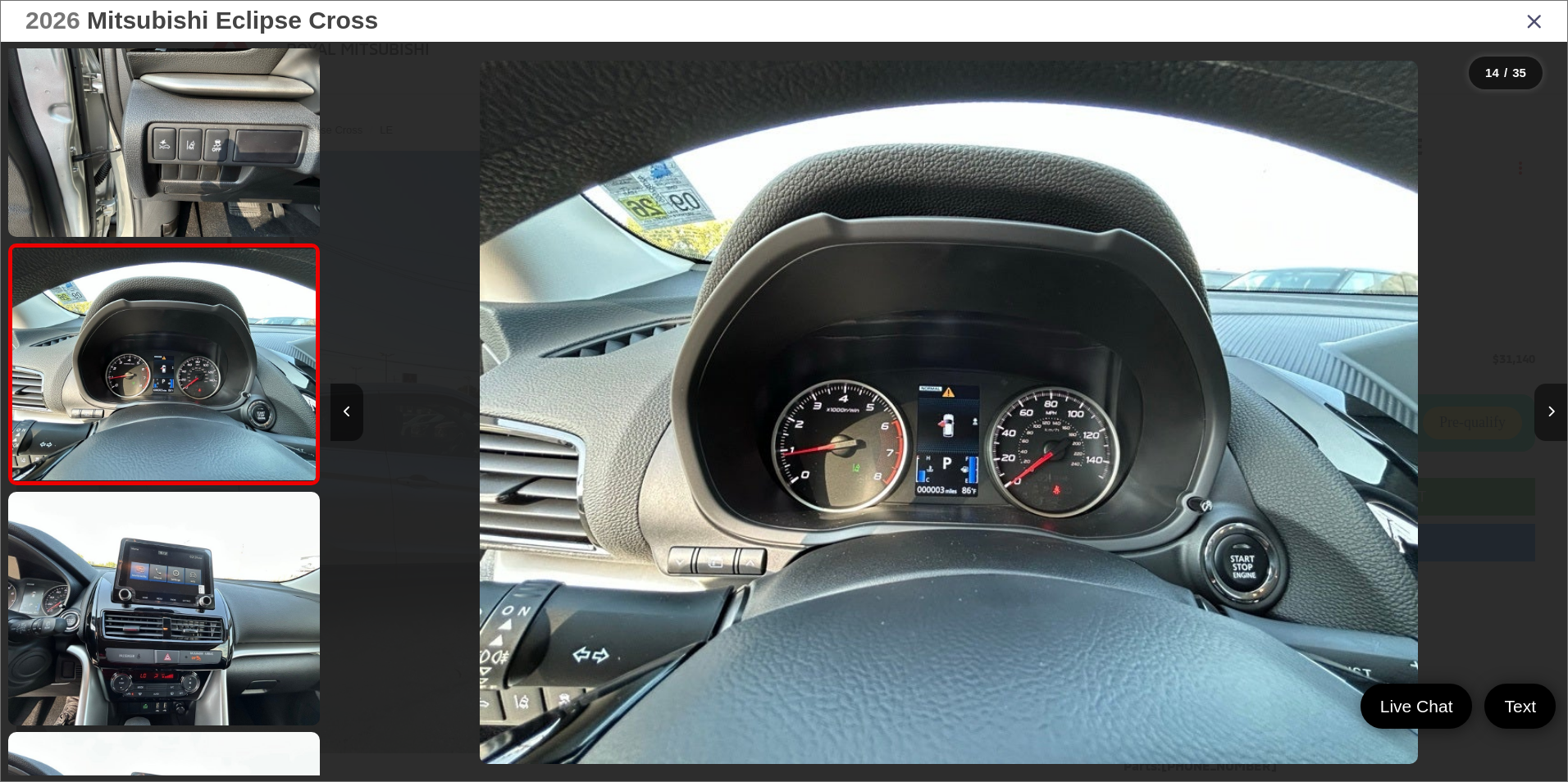
click at [1544, 411] on button "Next image" at bounding box center [1550, 412] width 33 height 57
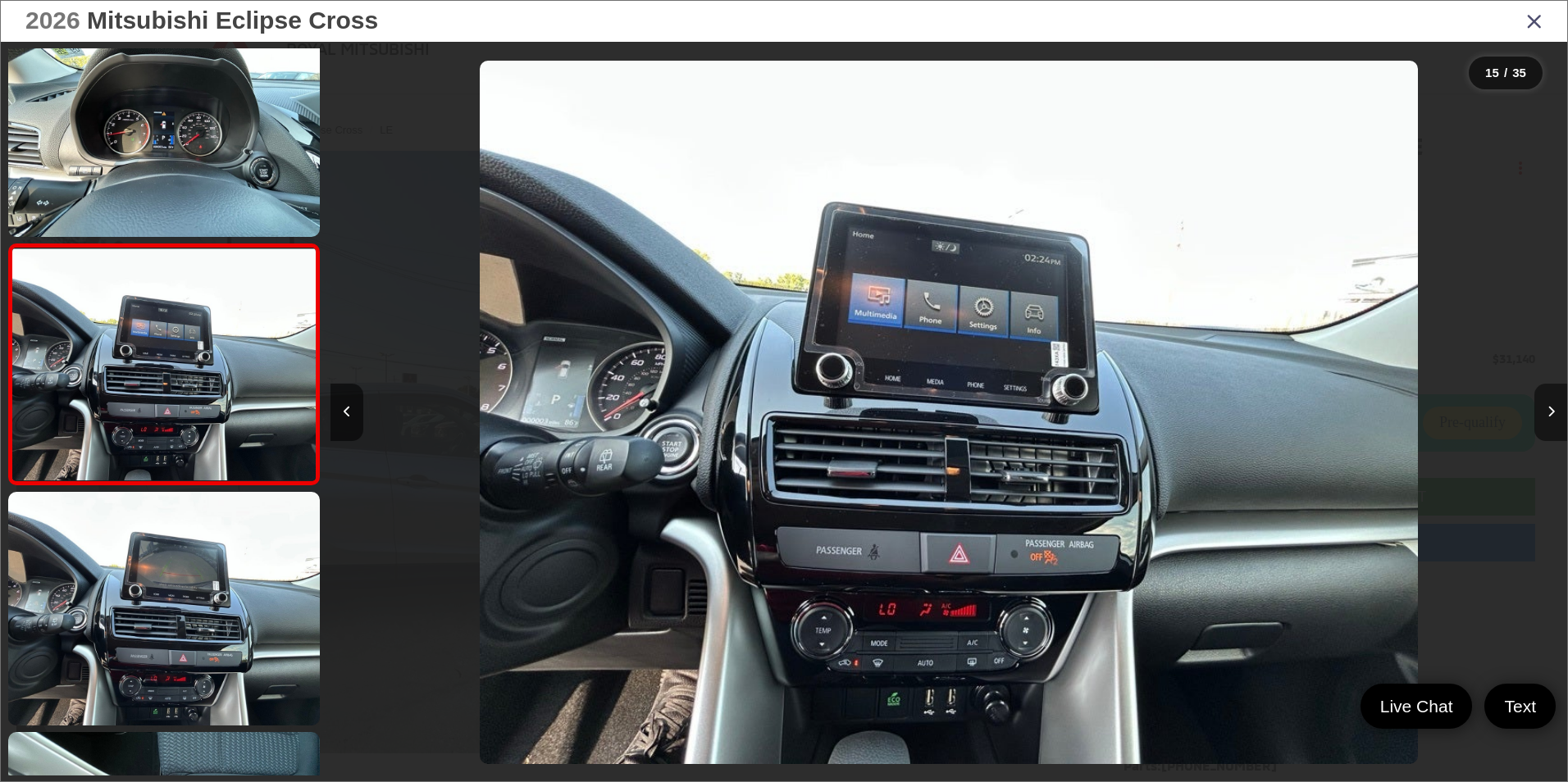
click at [1544, 411] on button "Next image" at bounding box center [1550, 412] width 33 height 57
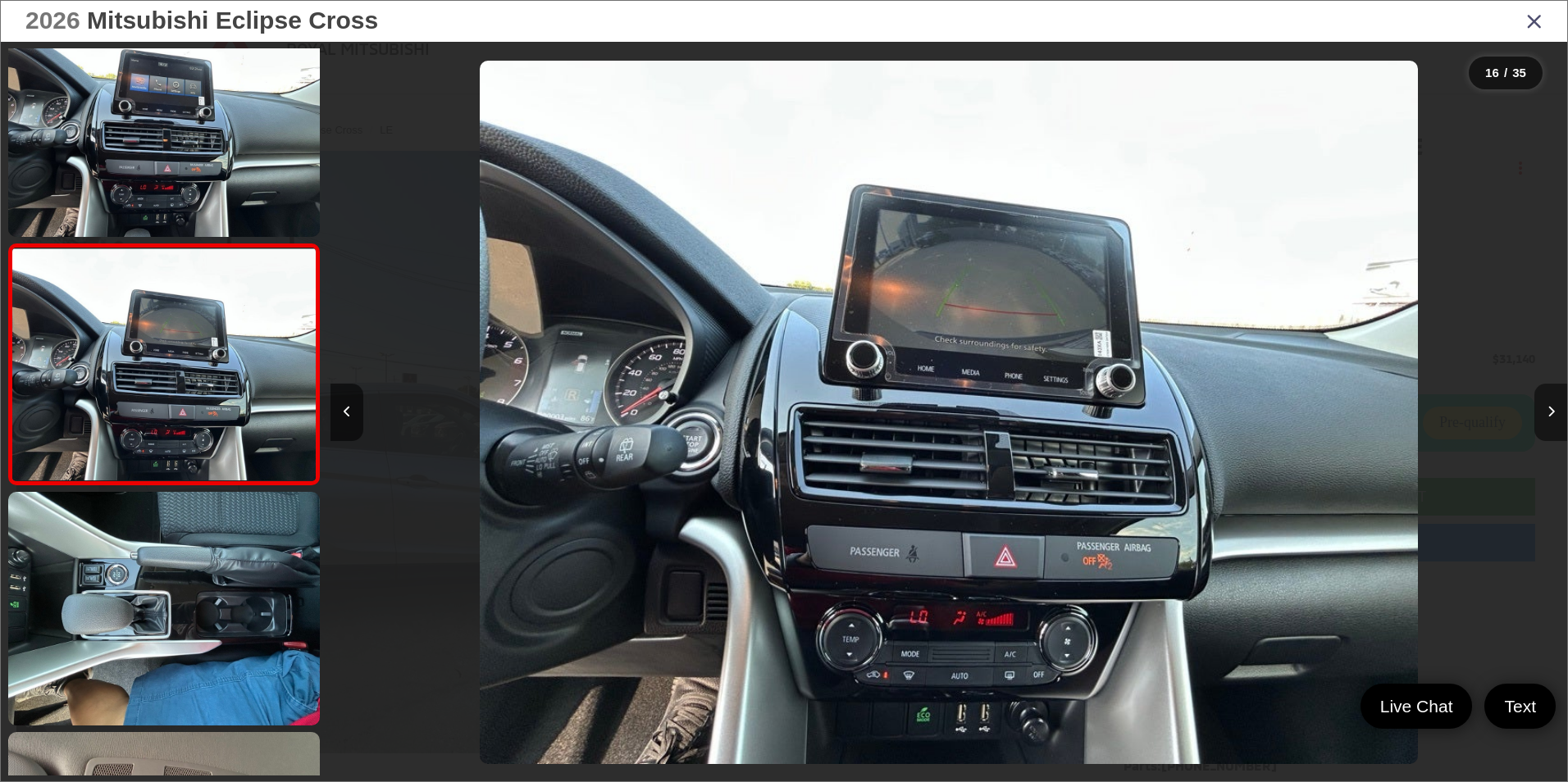
click at [1544, 411] on button "Next image" at bounding box center [1550, 412] width 33 height 57
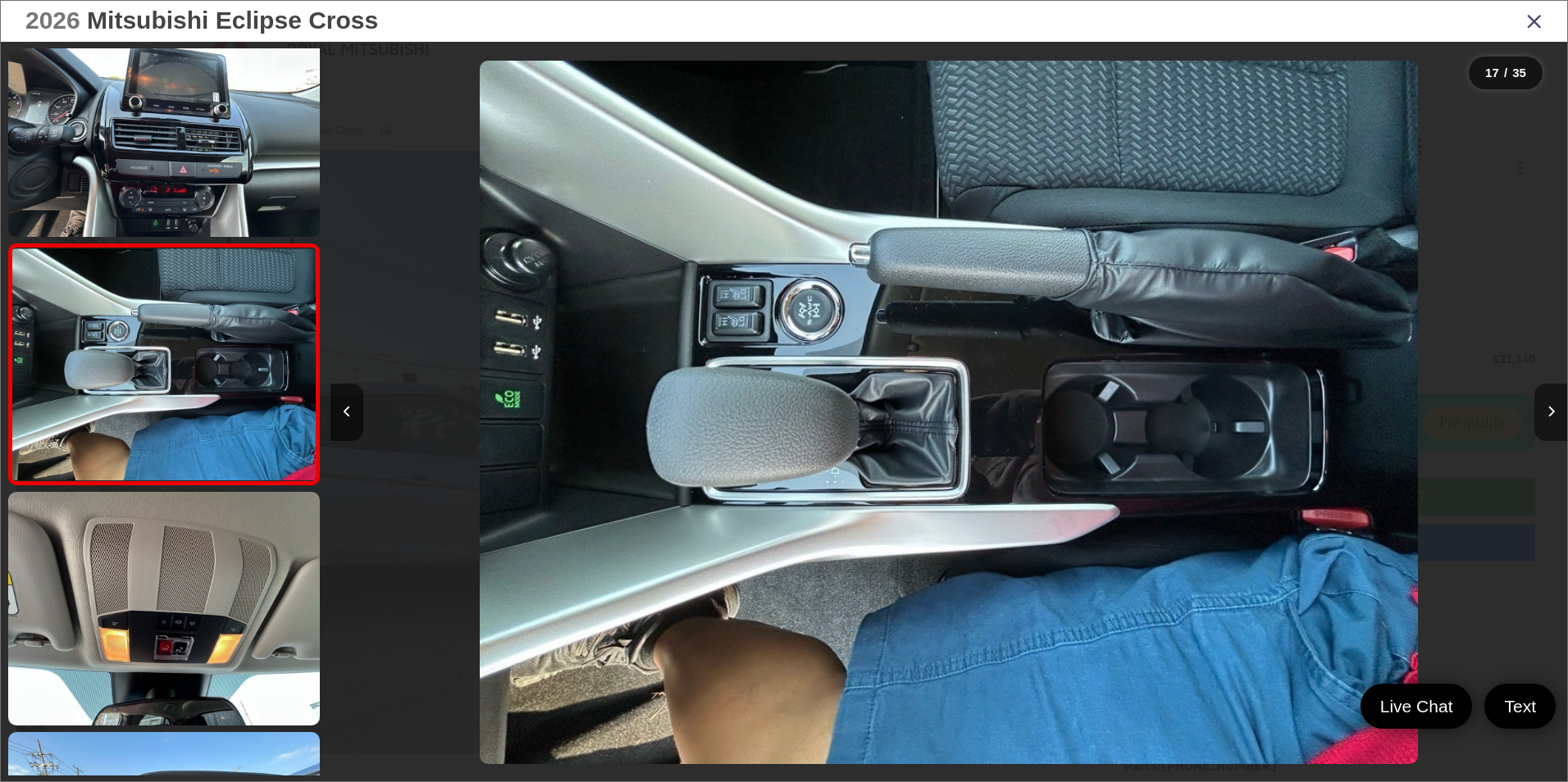
click at [1544, 411] on button "Next image" at bounding box center [1550, 412] width 33 height 57
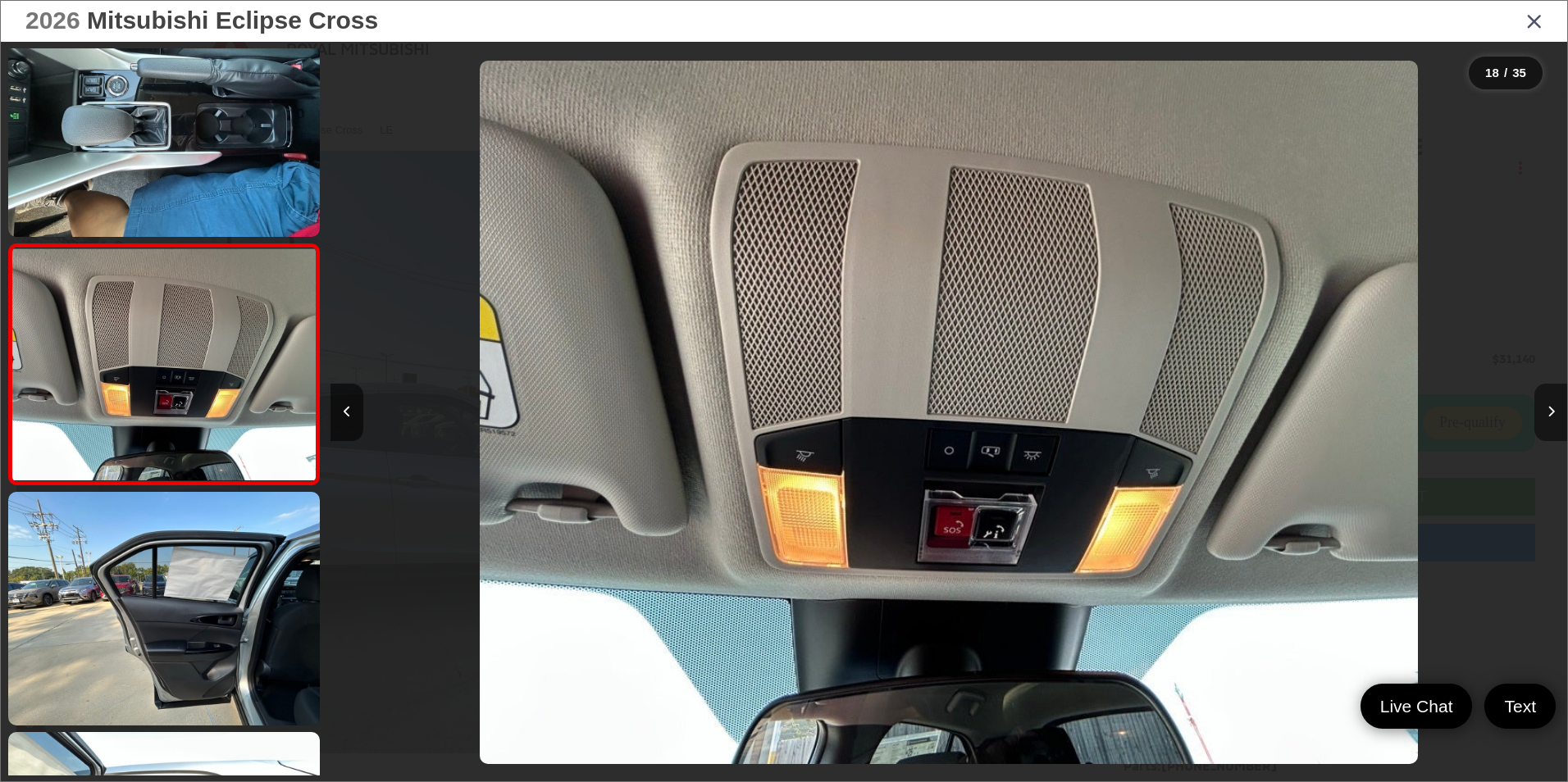
click at [1544, 411] on button "Next image" at bounding box center [1550, 412] width 33 height 57
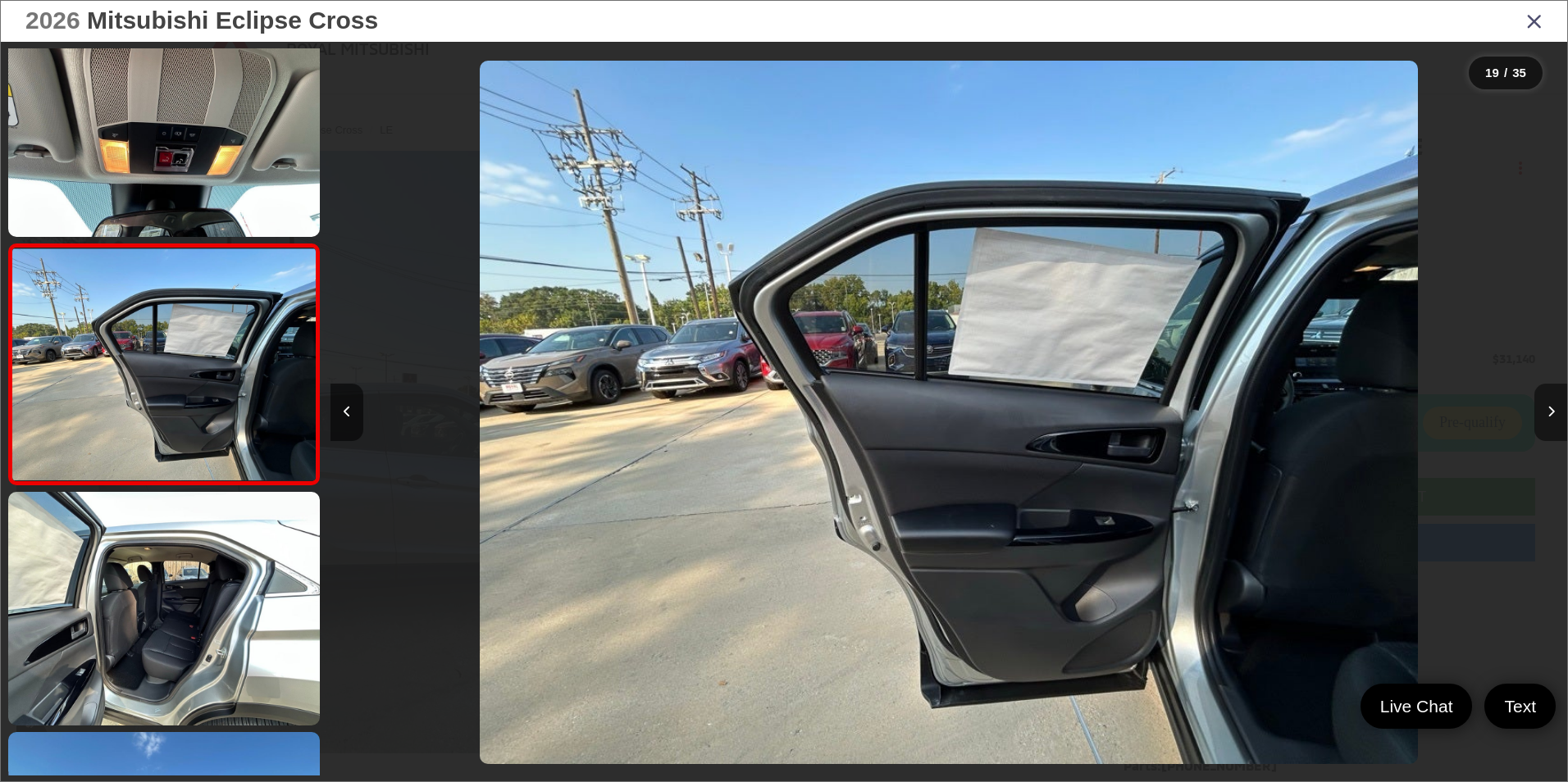
click at [1544, 411] on button "Next image" at bounding box center [1550, 412] width 33 height 57
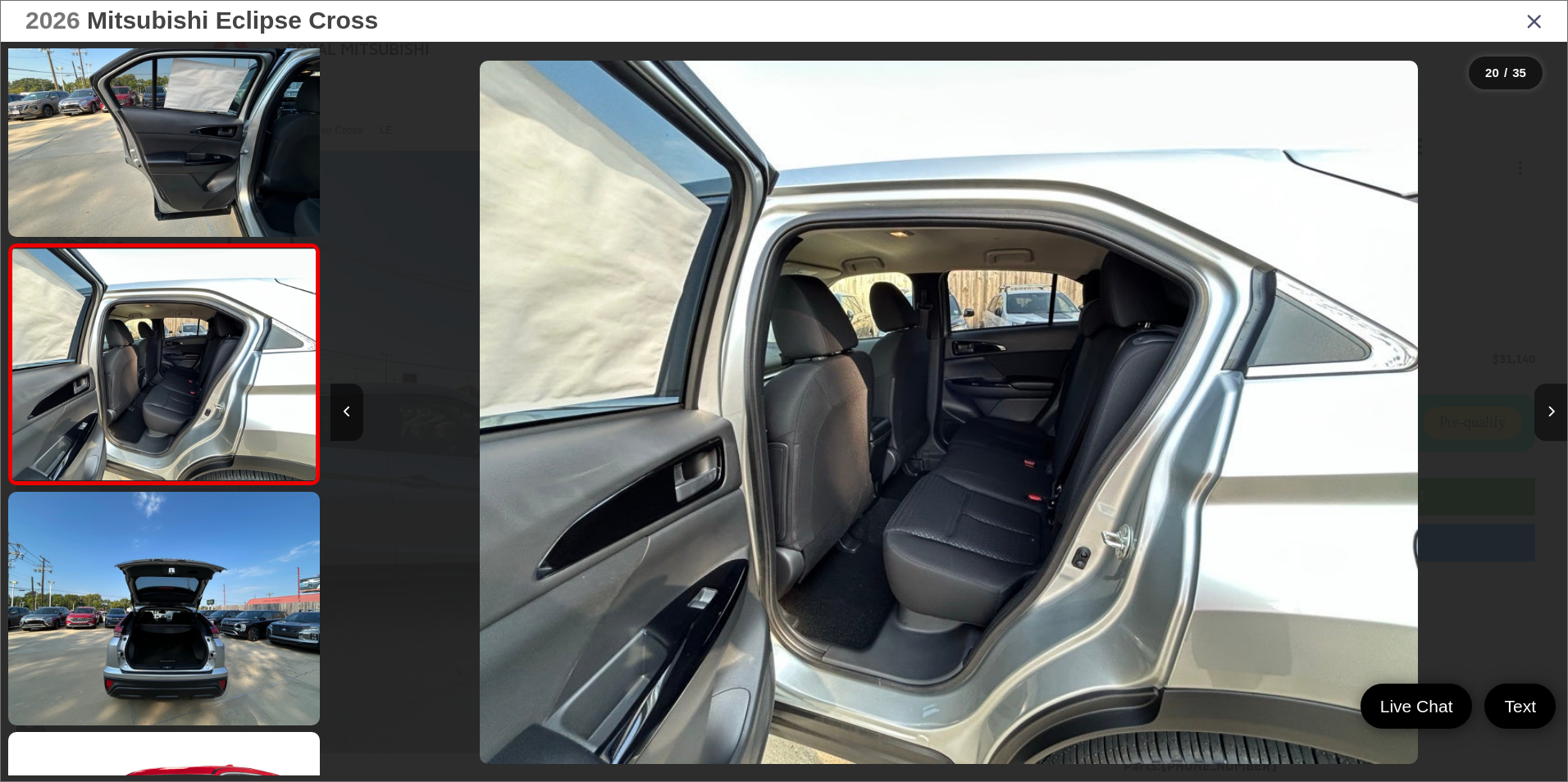
click at [1544, 411] on button "Next image" at bounding box center [1550, 412] width 33 height 57
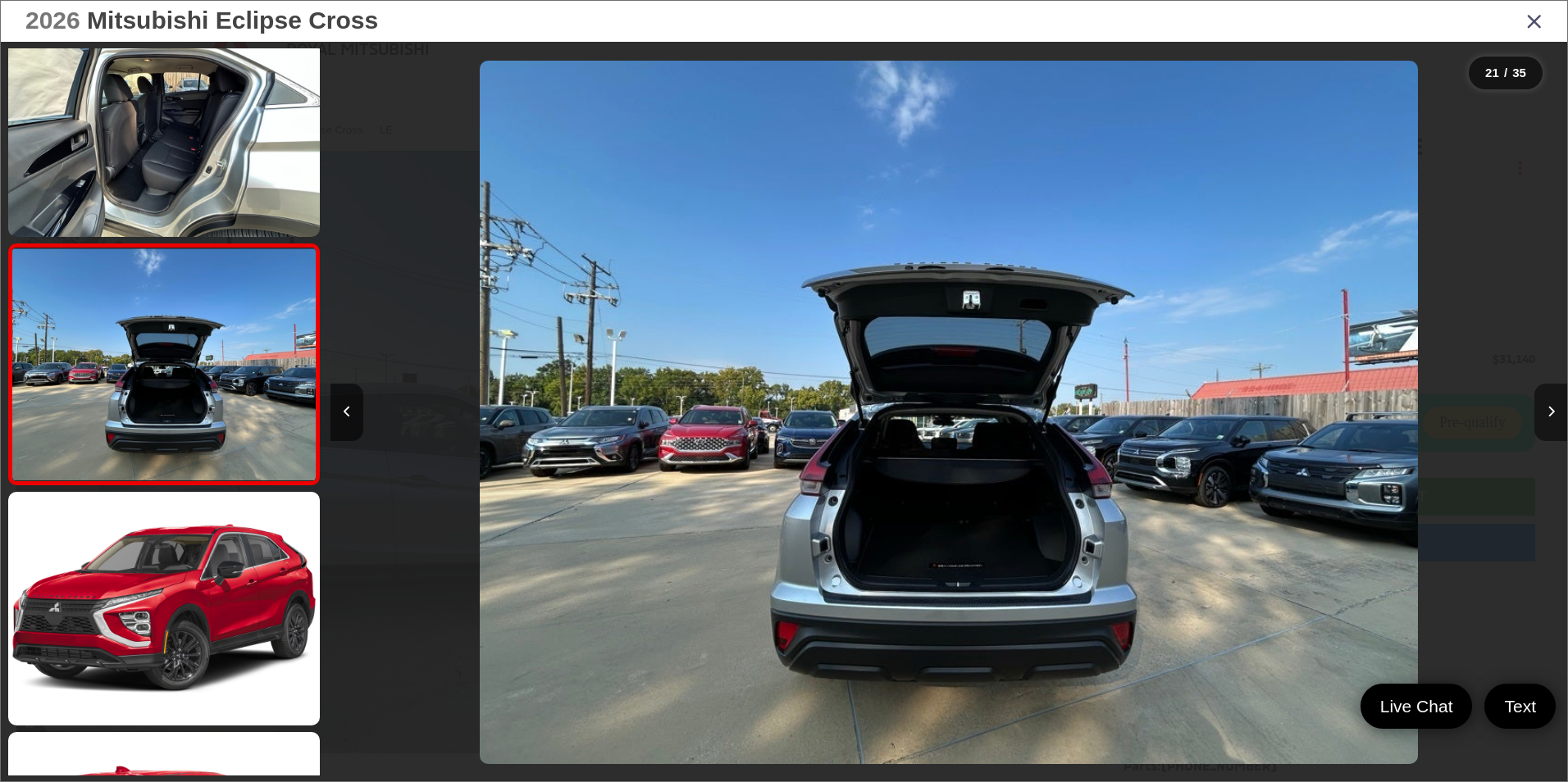
click at [1544, 411] on button "Next image" at bounding box center [1550, 412] width 33 height 57
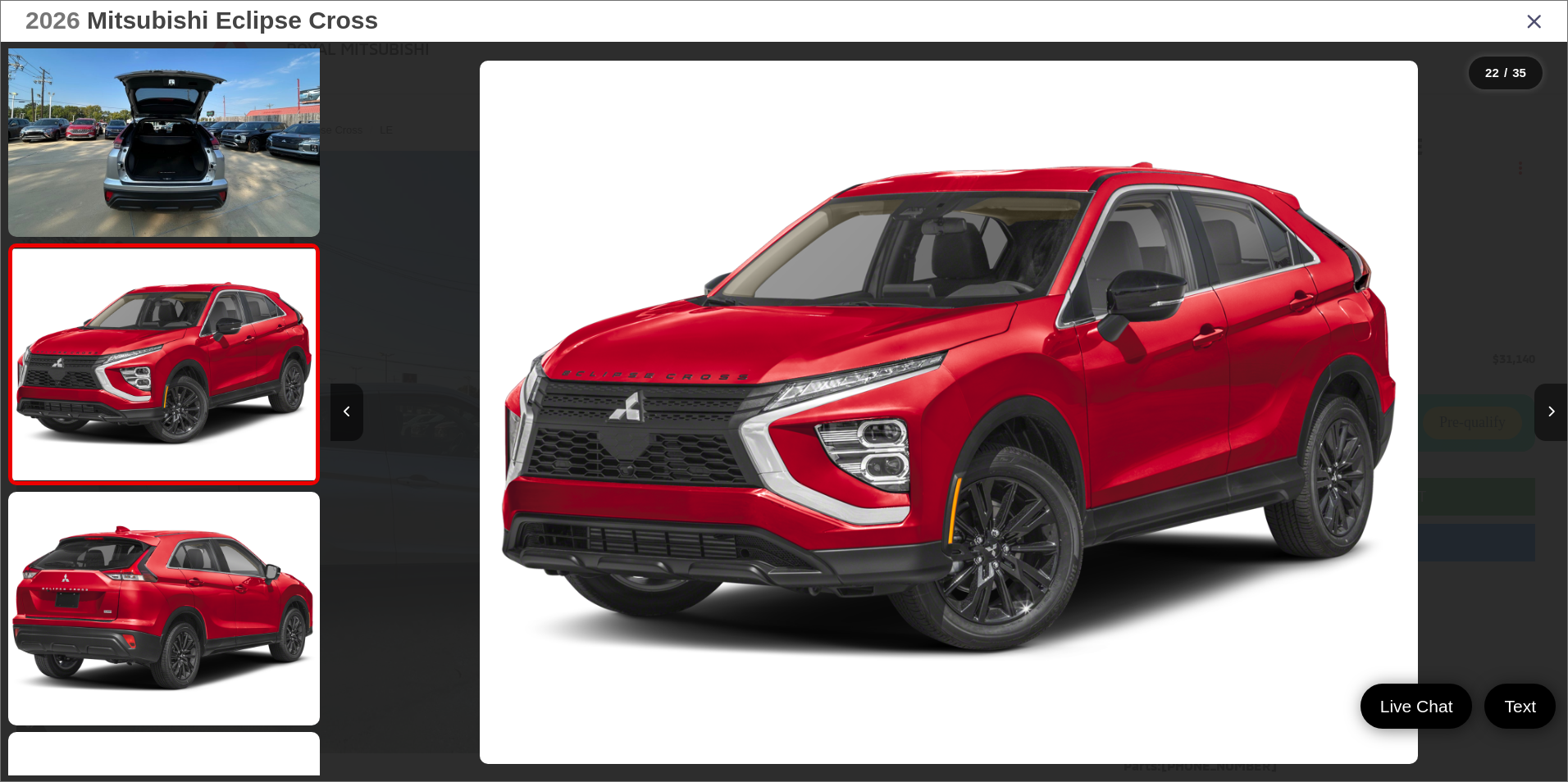
click at [1549, 412] on icon "Next image" at bounding box center [1551, 412] width 8 height 12
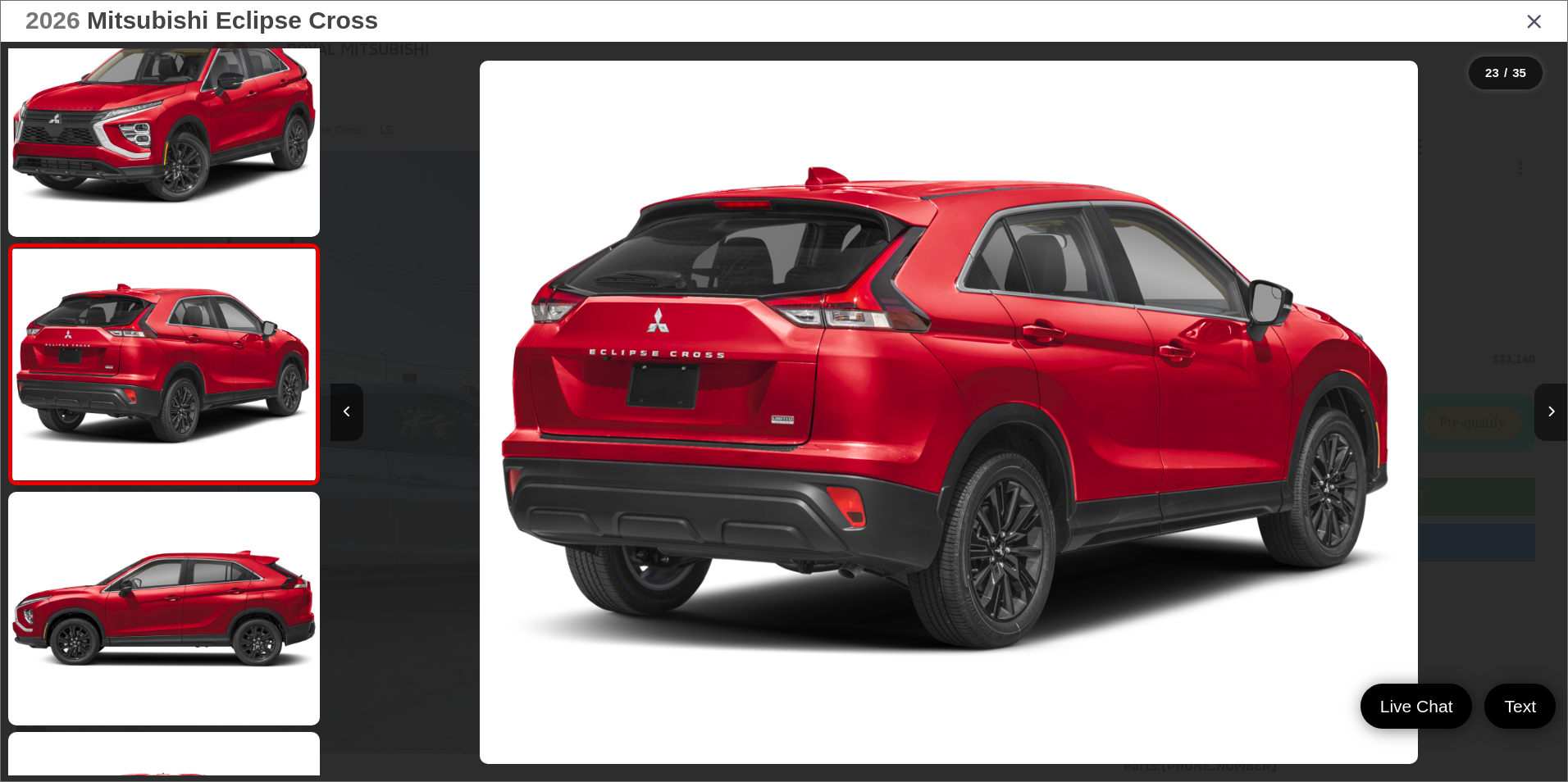
click at [1548, 414] on icon "Next image" at bounding box center [1551, 412] width 8 height 12
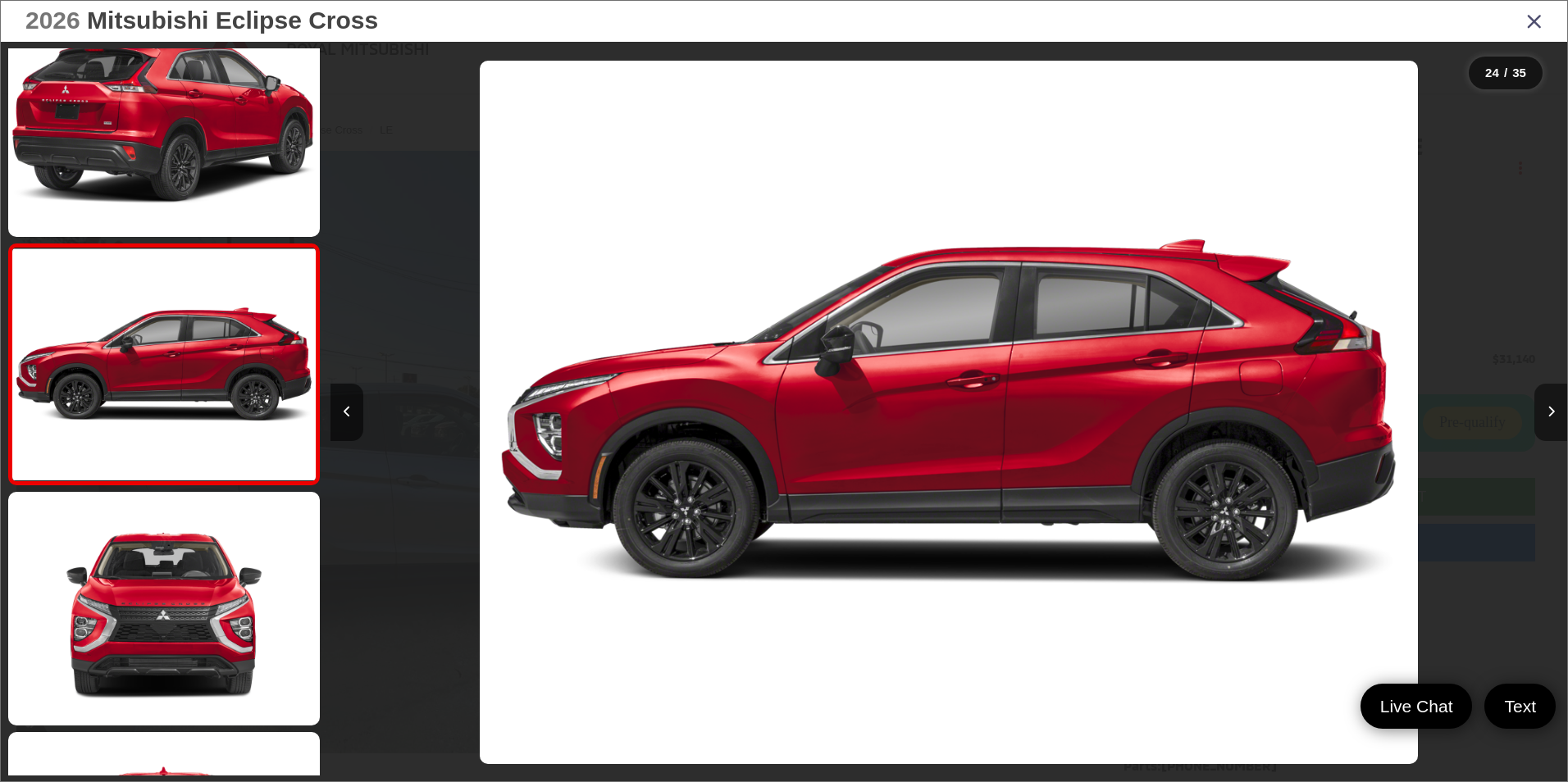
click at [1550, 412] on icon "Next image" at bounding box center [1551, 412] width 8 height 12
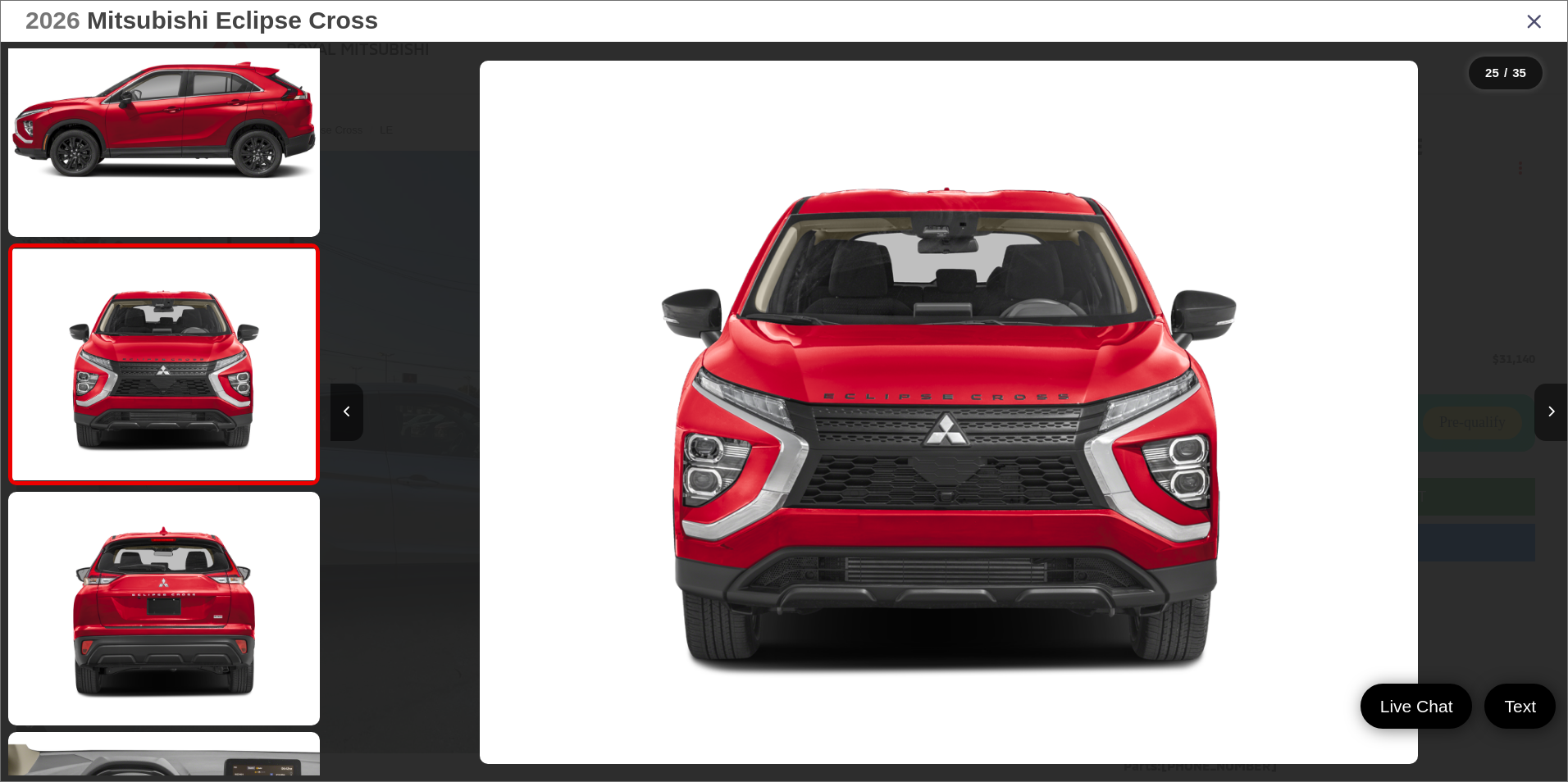
click at [1550, 412] on icon "Next image" at bounding box center [1551, 412] width 8 height 12
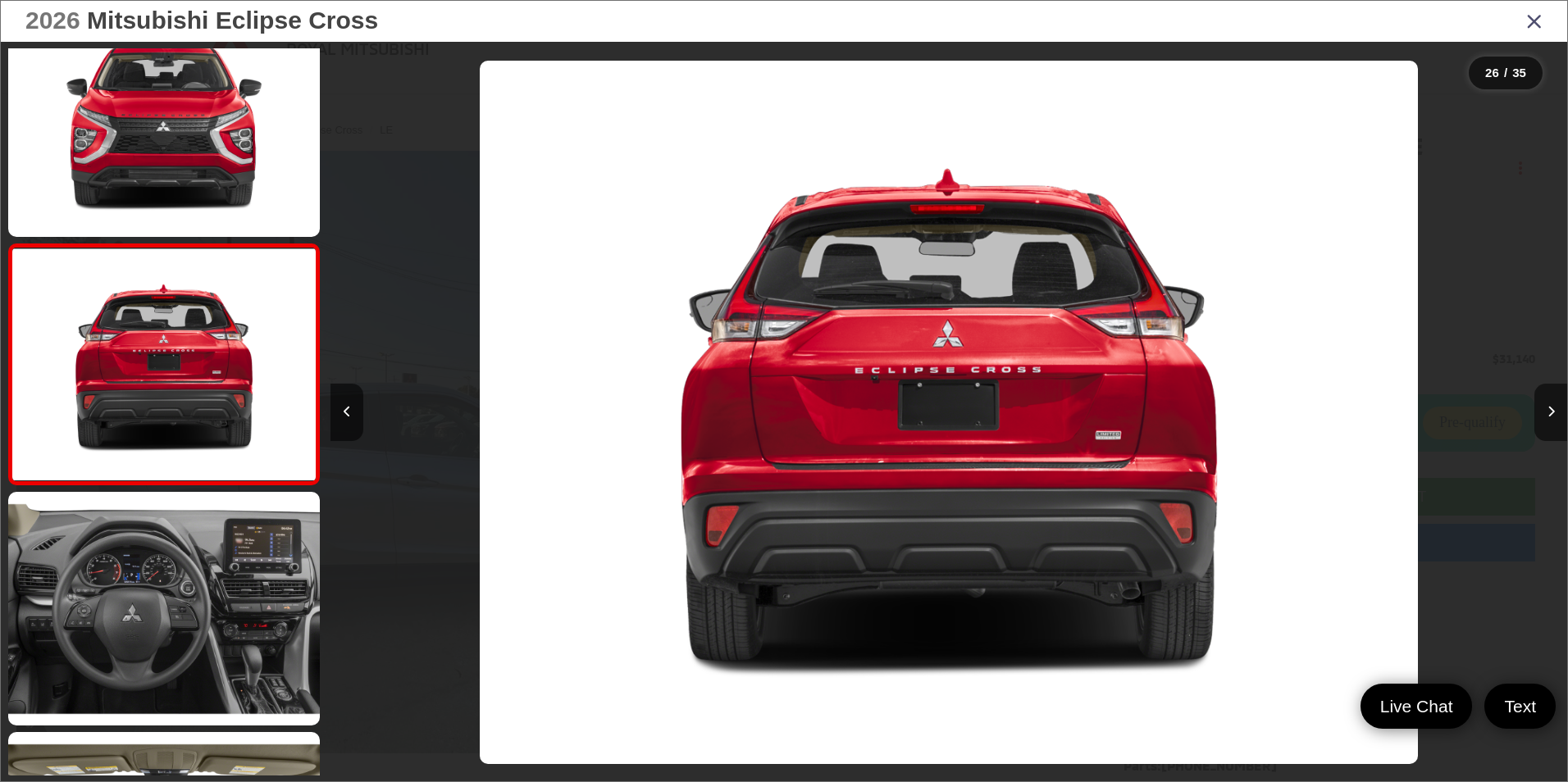
click at [1533, 17] on icon "Close gallery" at bounding box center [1533, 20] width 16 height 21
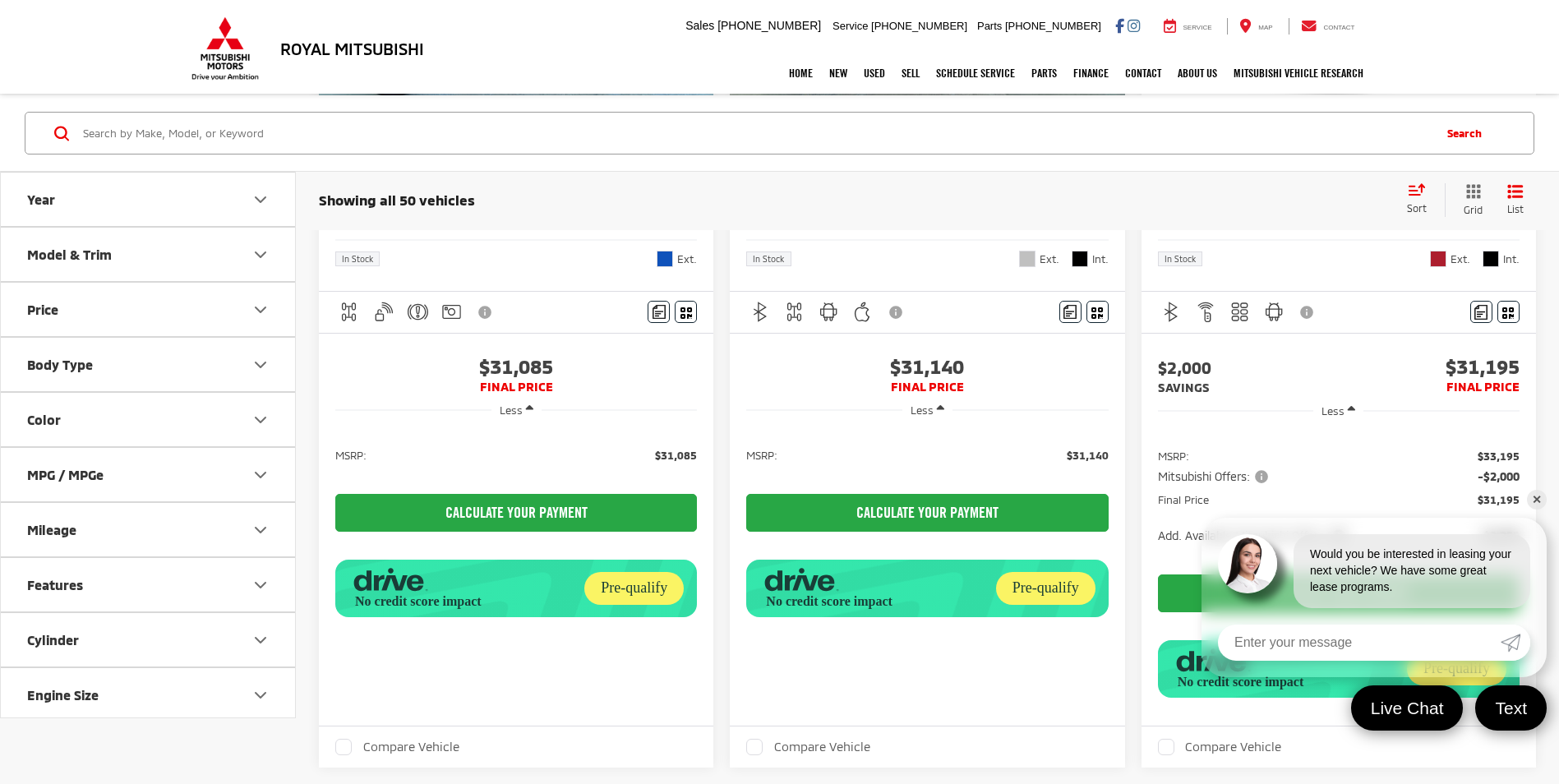
scroll to position [1397, 0]
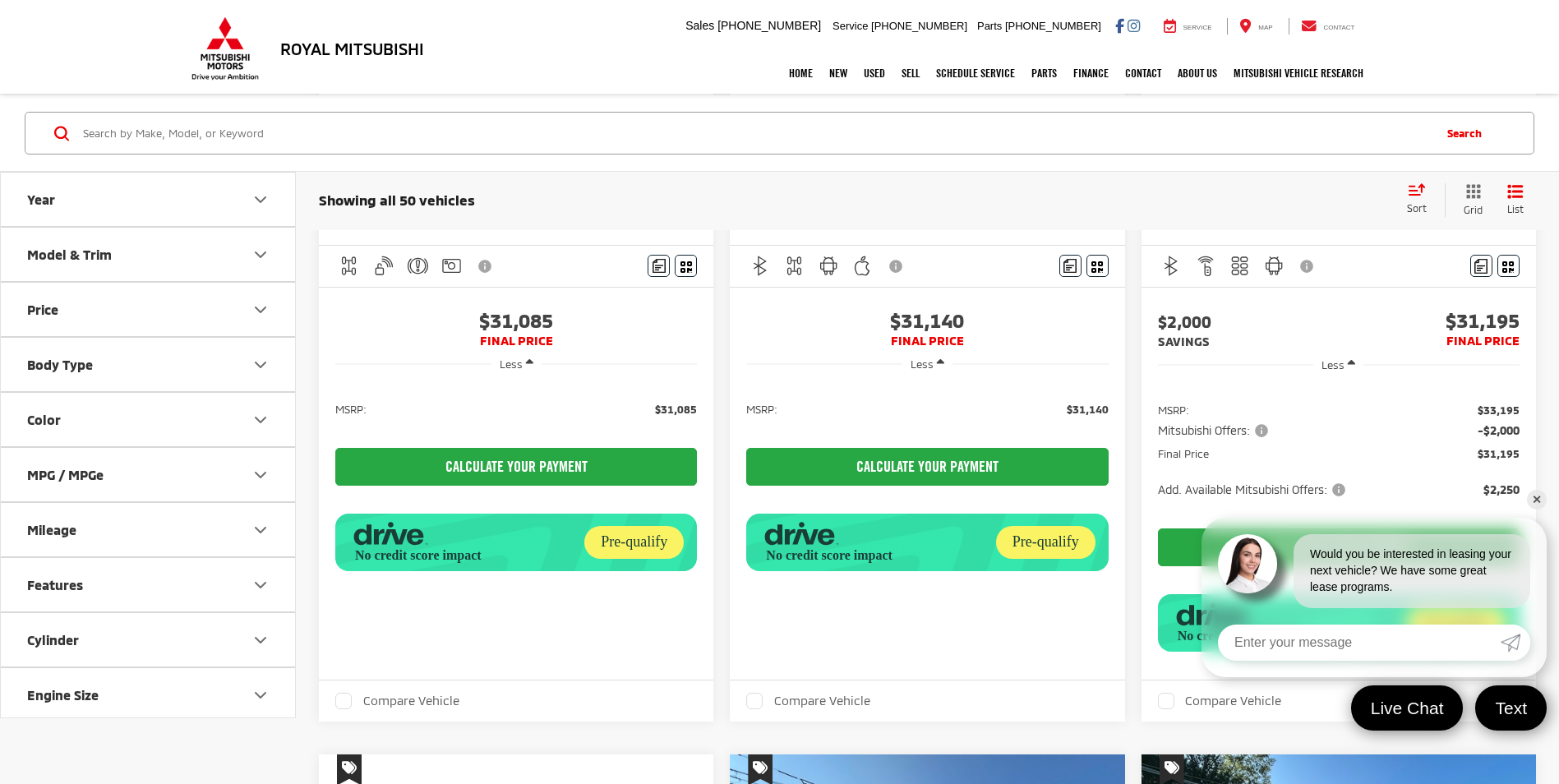
click at [1535, 500] on link "✕" at bounding box center [1536, 499] width 19 height 19
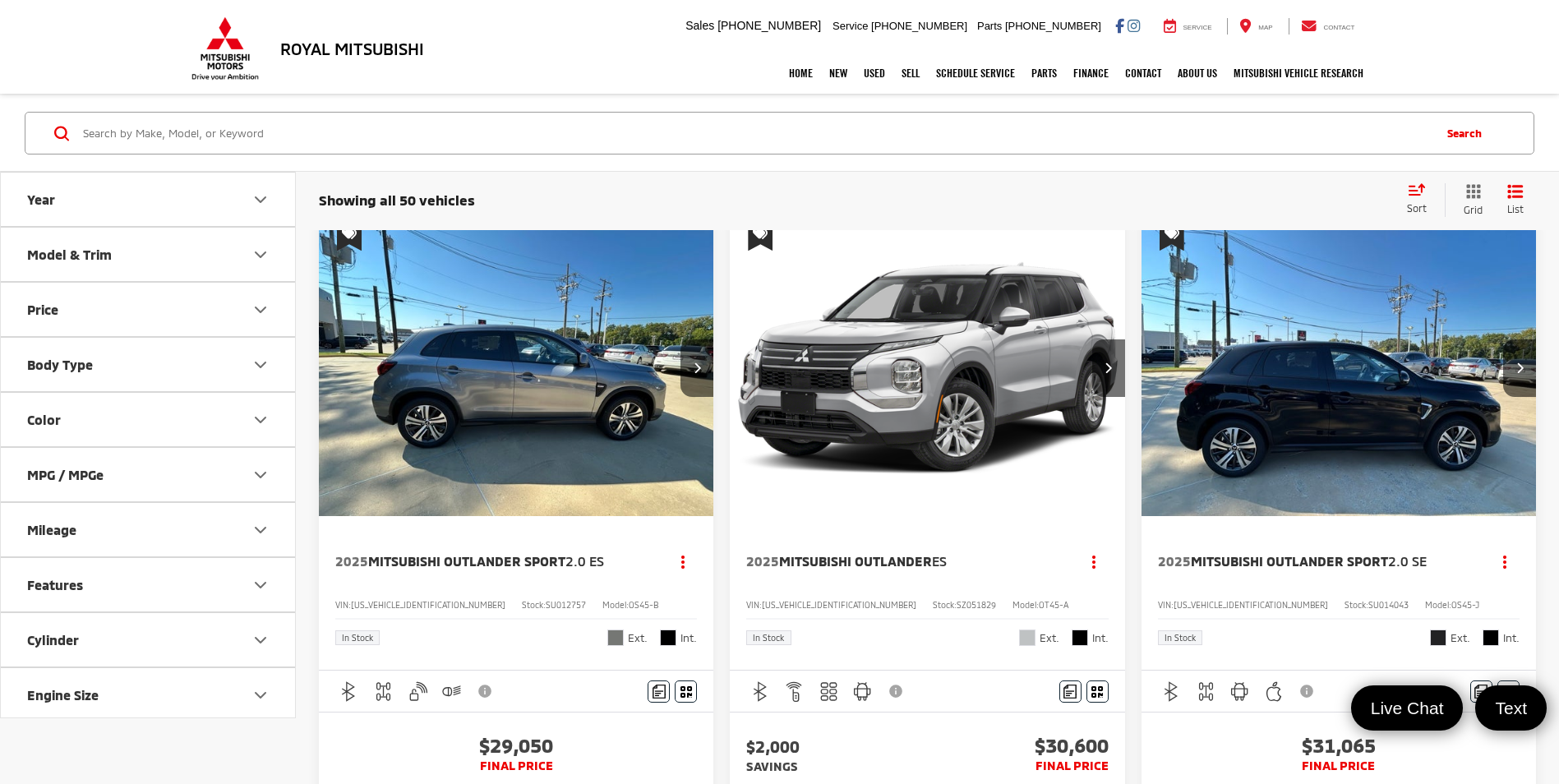
scroll to position [0, 0]
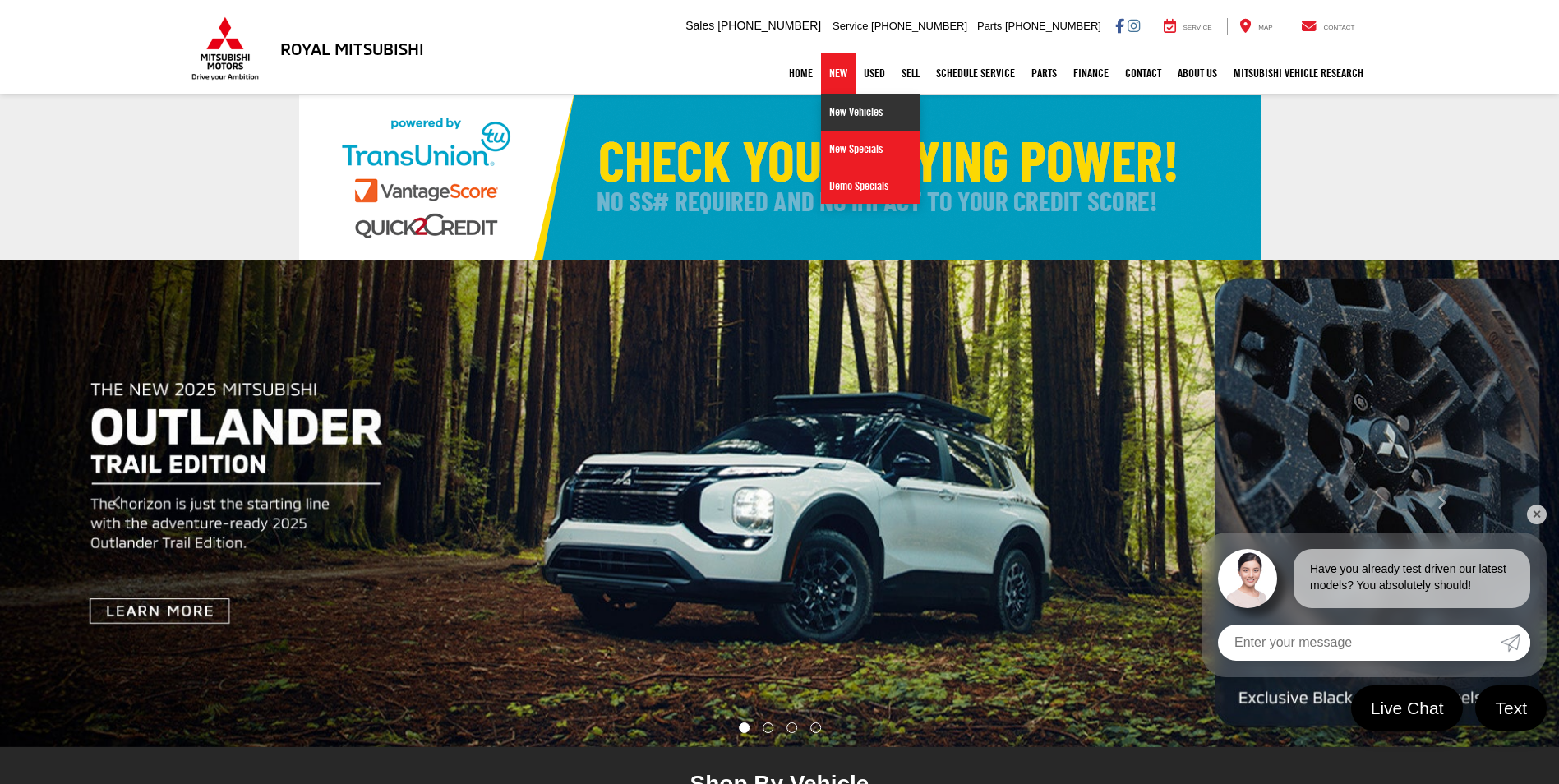
click at [833, 111] on link "New Vehicles" at bounding box center [870, 112] width 99 height 37
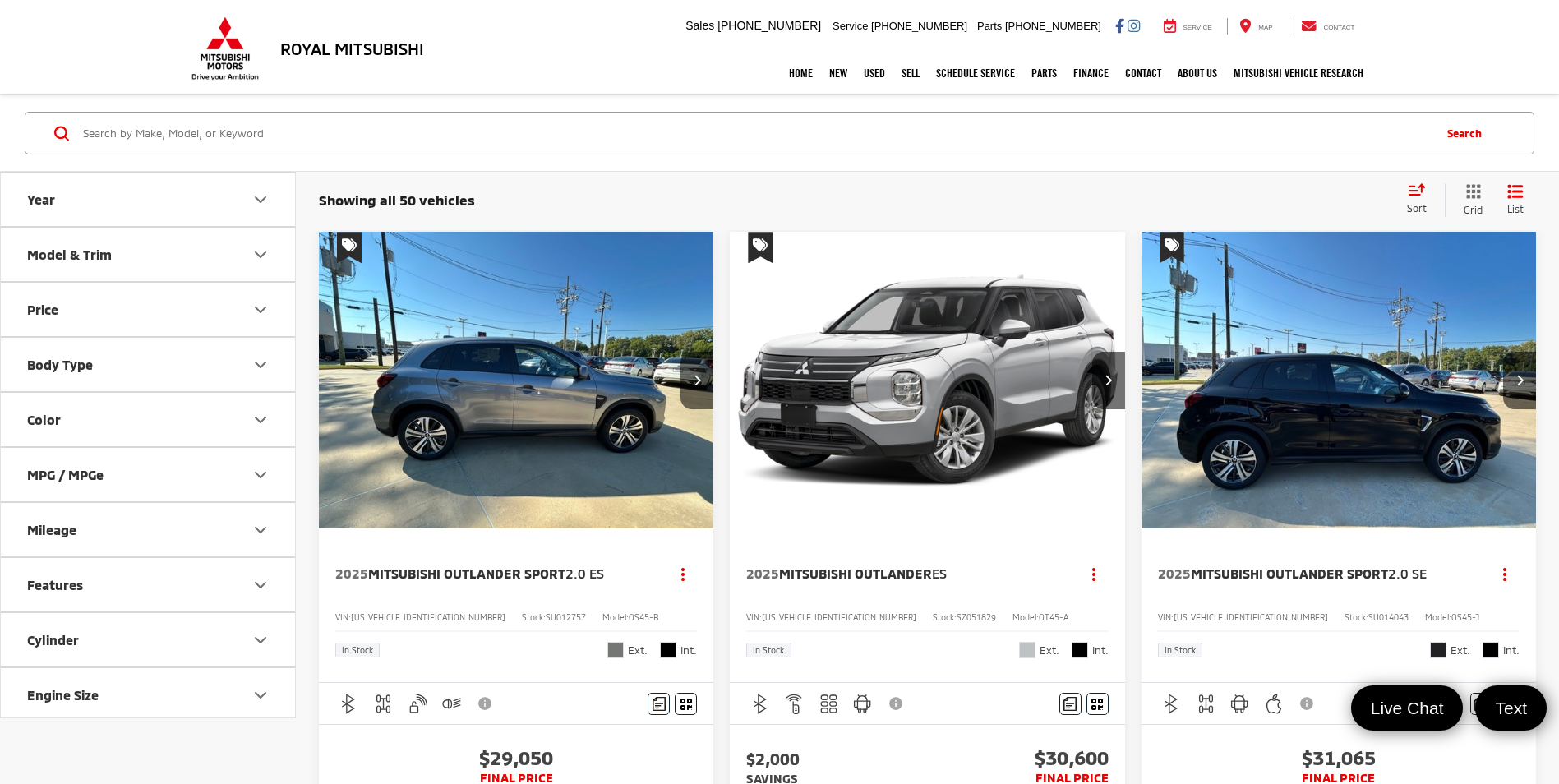
click at [260, 254] on icon "Model & Trim" at bounding box center [260, 254] width 19 height 19
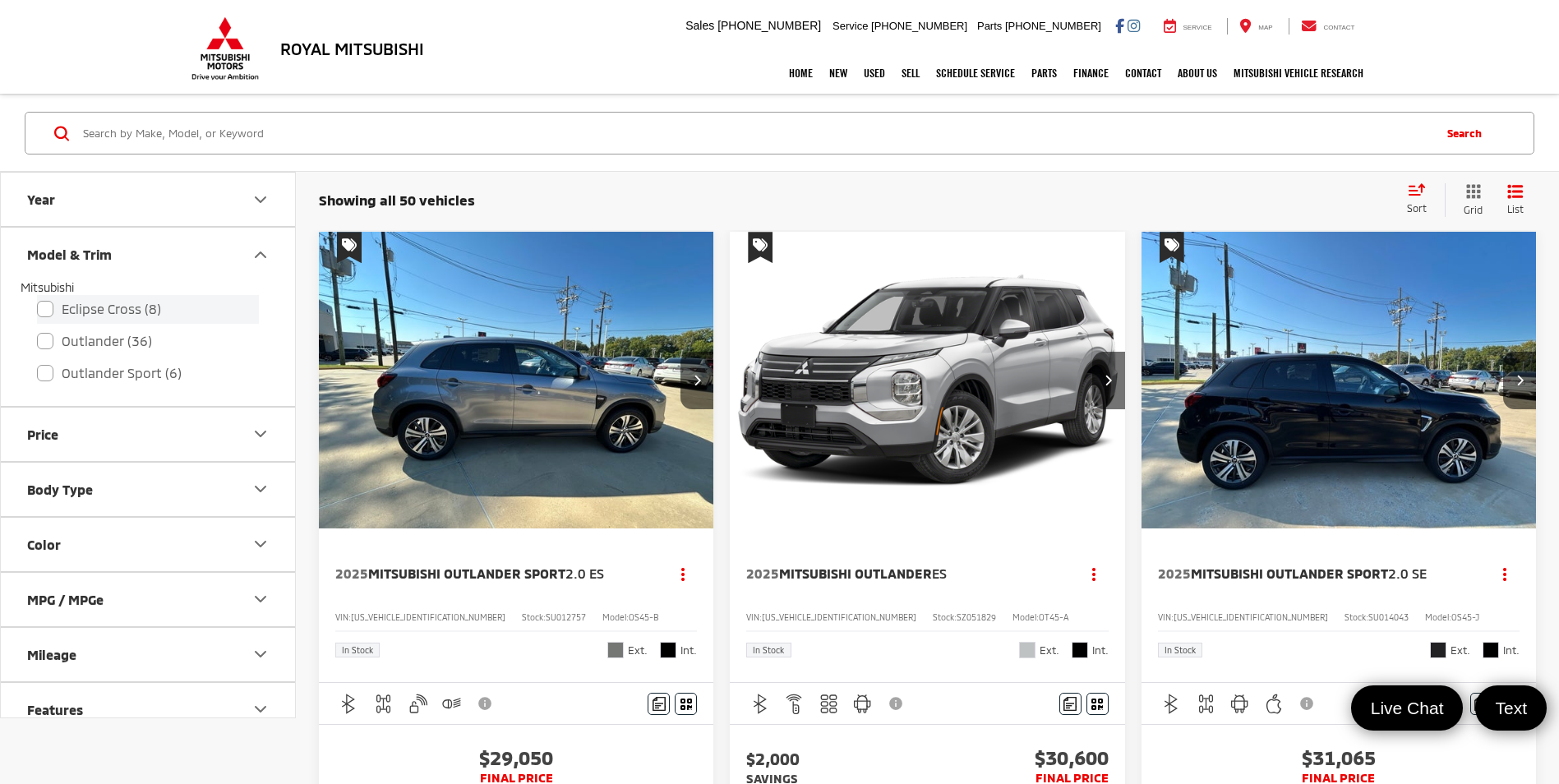
click at [115, 310] on label "Eclipse Cross (8)" at bounding box center [148, 310] width 222 height 29
click at [38, 299] on input "Eclipse Cross (8)" at bounding box center [37, 298] width 1 height 1
checkbox input "true"
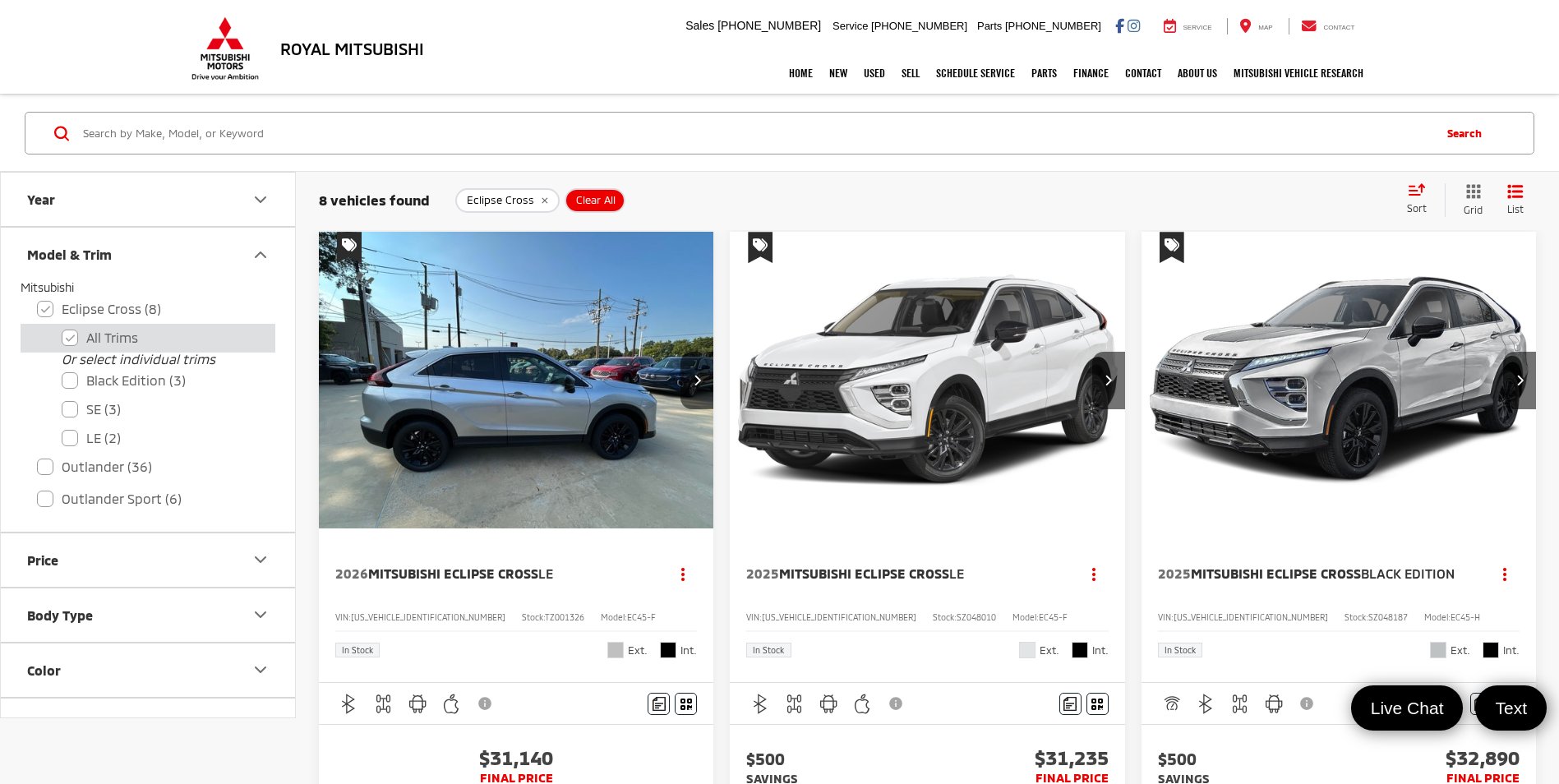
click at [69, 336] on label "All Trims" at bounding box center [160, 338] width 198 height 29
click at [62, 328] on input "All Trims" at bounding box center [62, 327] width 1 height 1
checkbox input "false"
click at [727, 201] on div "Eclipse Cross Clear All + 0" at bounding box center [923, 200] width 937 height 24
click at [1334, 355] on img "2025 Mitsubishi Eclipse Cross Black Edition 0" at bounding box center [1340, 381] width 397 height 298
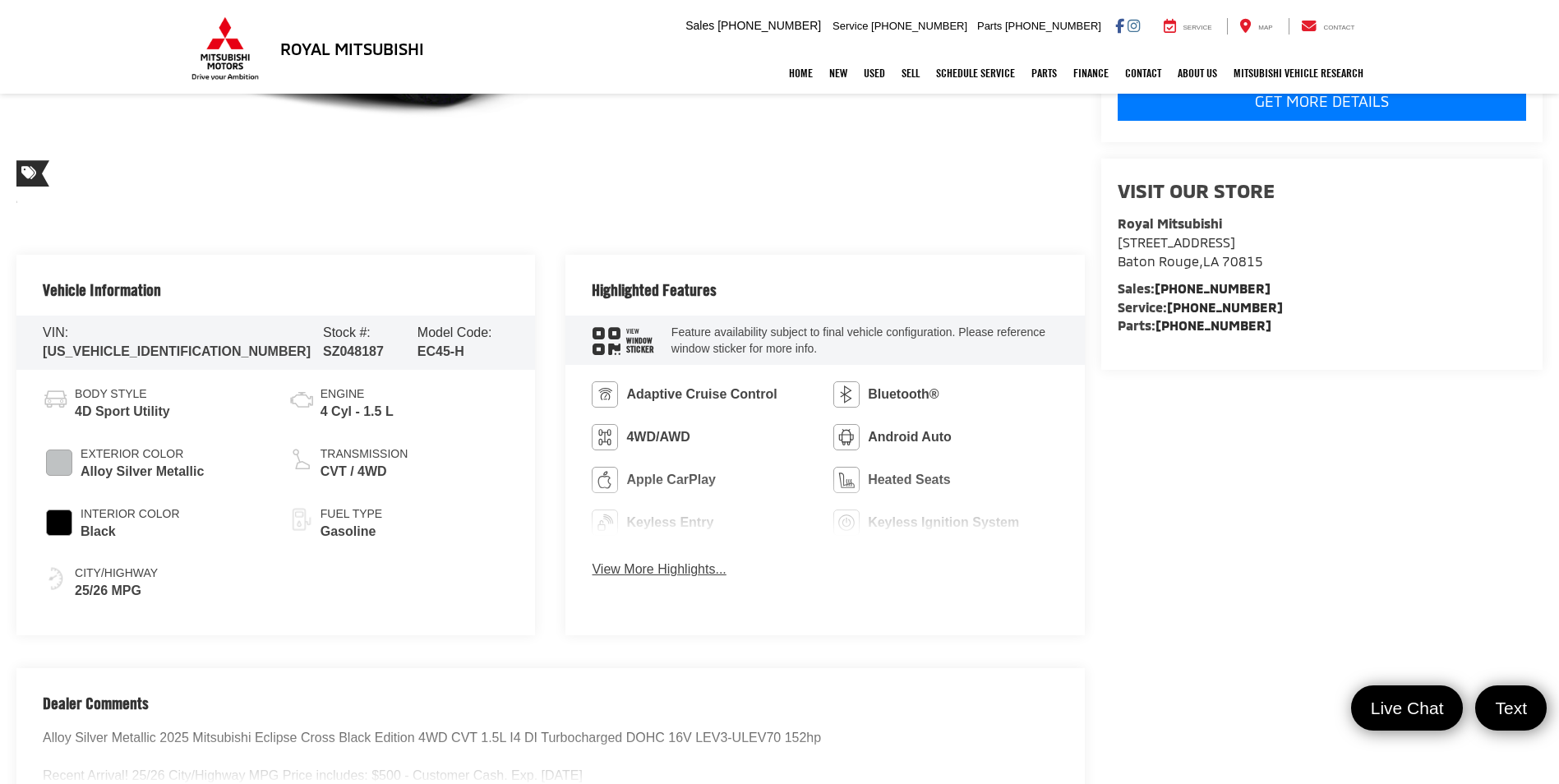
scroll to position [657, 0]
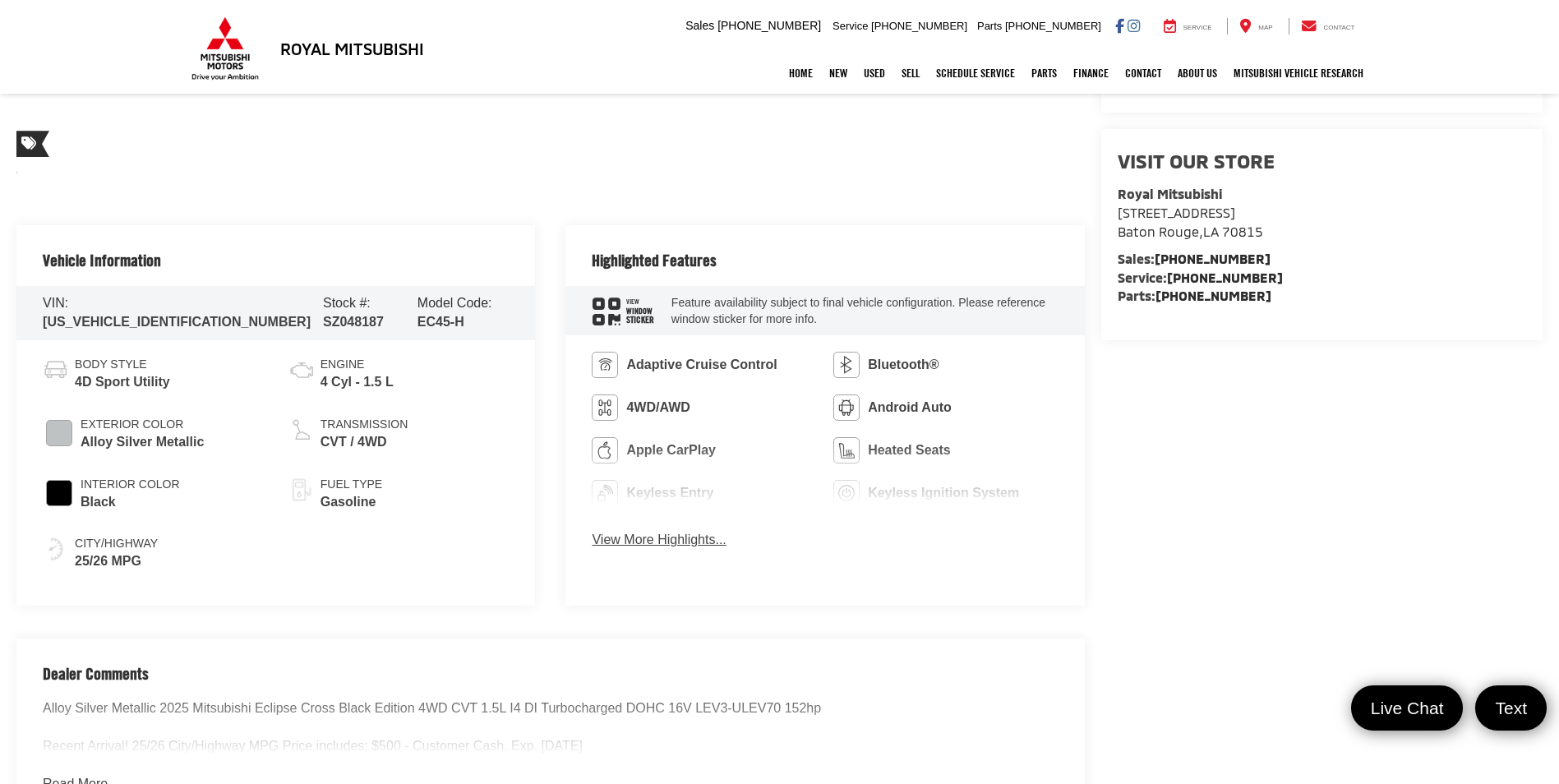
click at [658, 541] on button "View More Highlights..." at bounding box center [658, 540] width 134 height 19
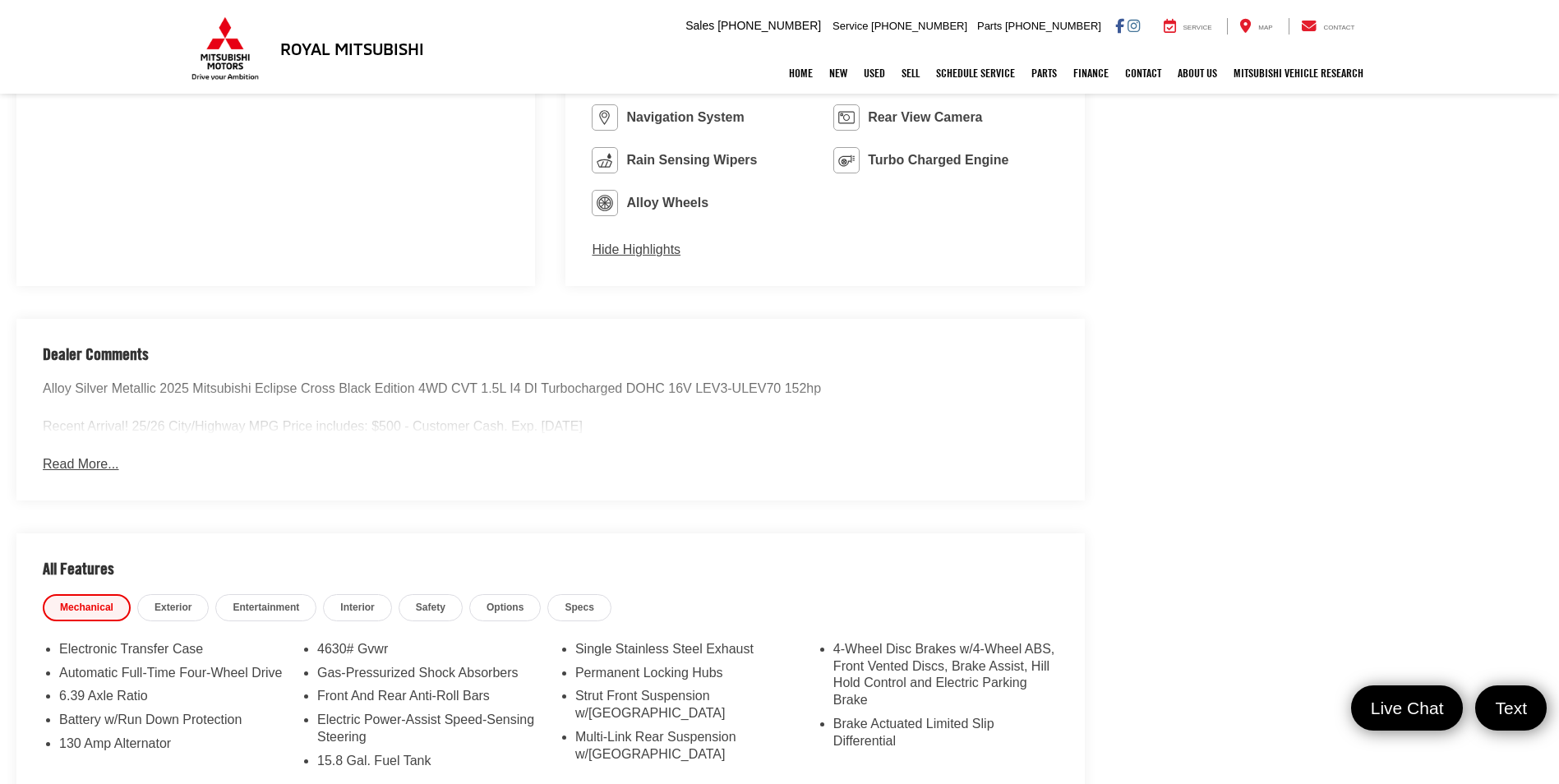
scroll to position [1233, 0]
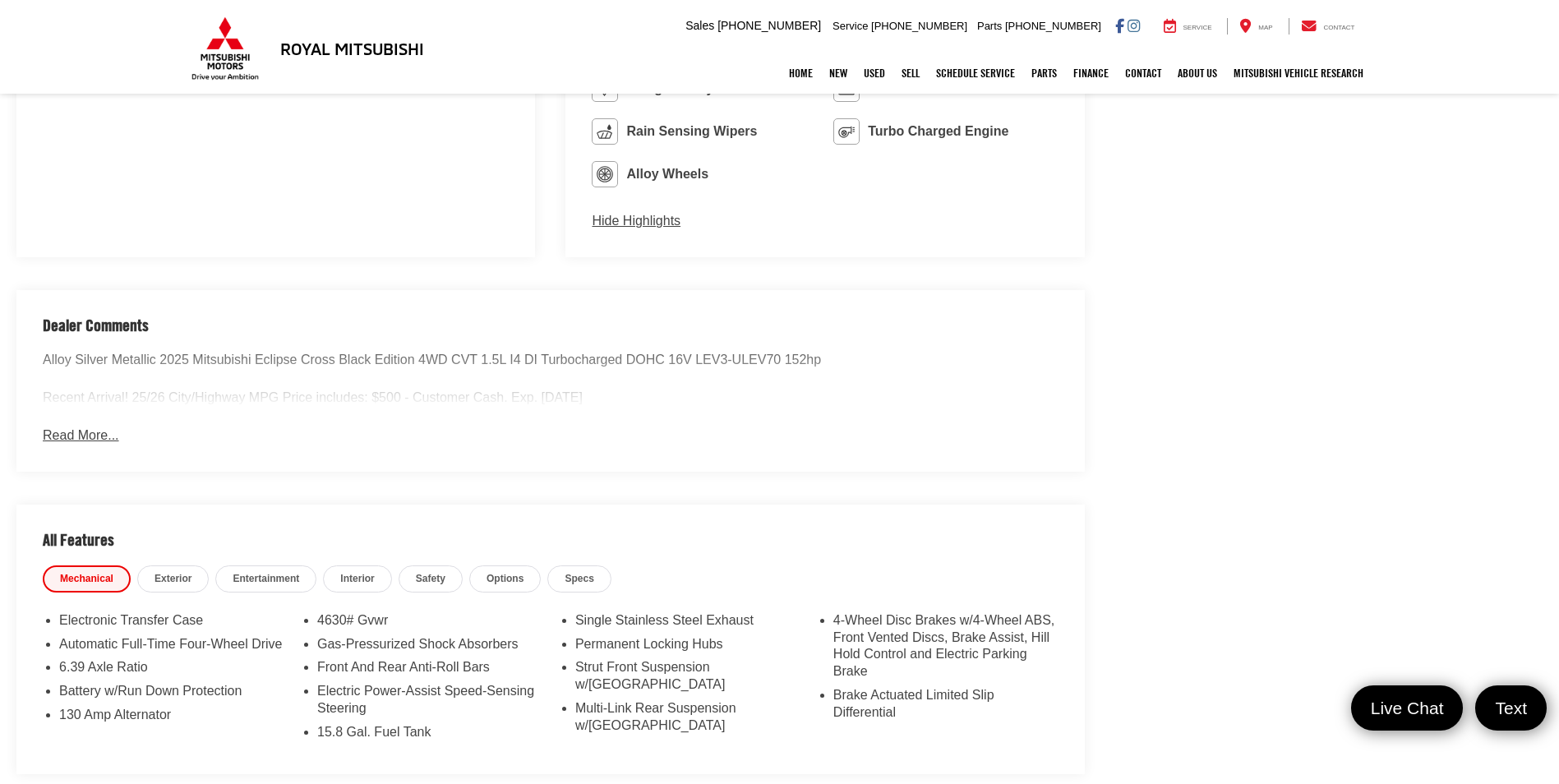
click at [89, 440] on button "Read More..." at bounding box center [81, 435] width 76 height 19
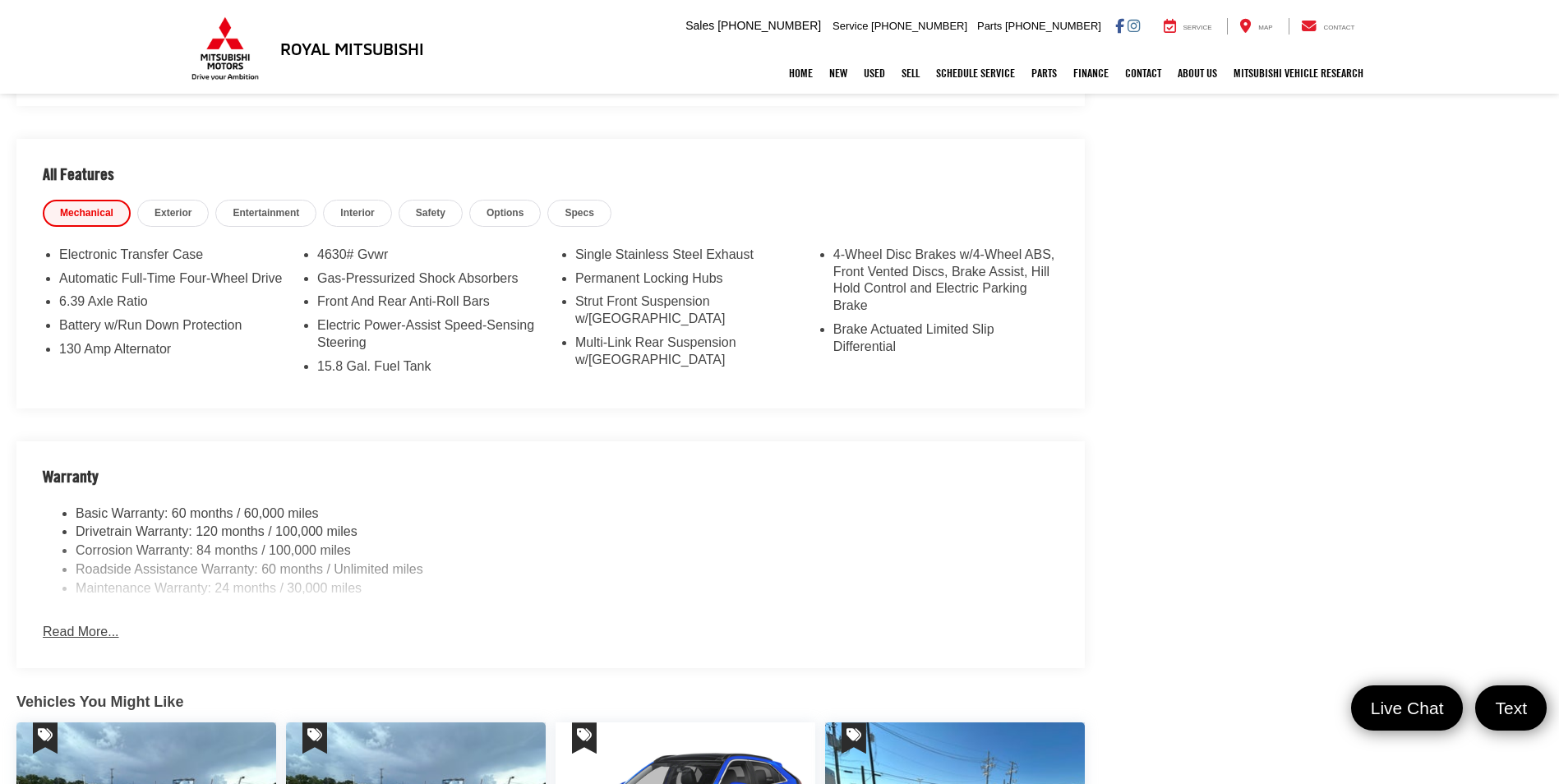
scroll to position [1644, 0]
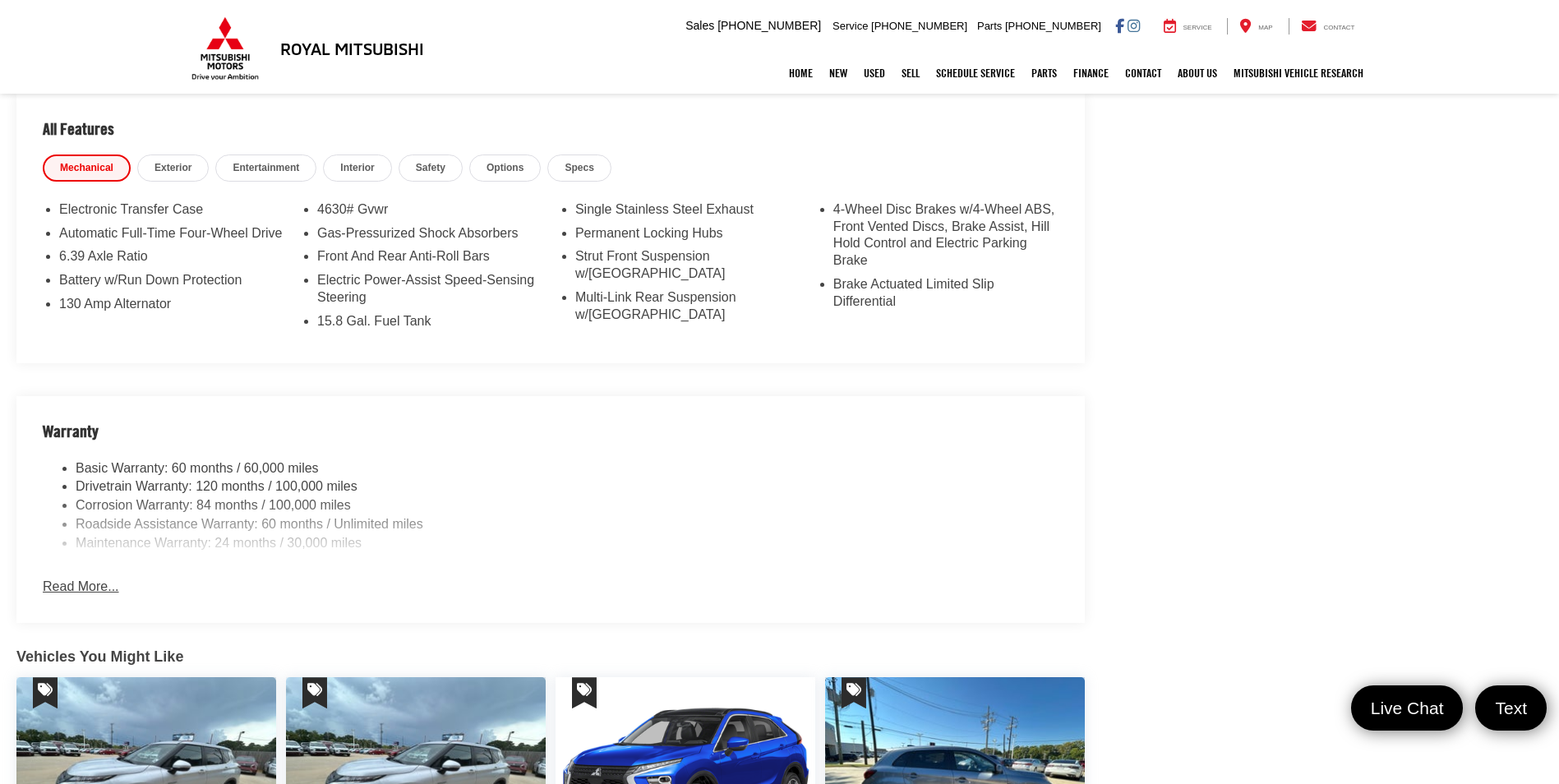
click at [89, 581] on button "Read More..." at bounding box center [81, 587] width 76 height 19
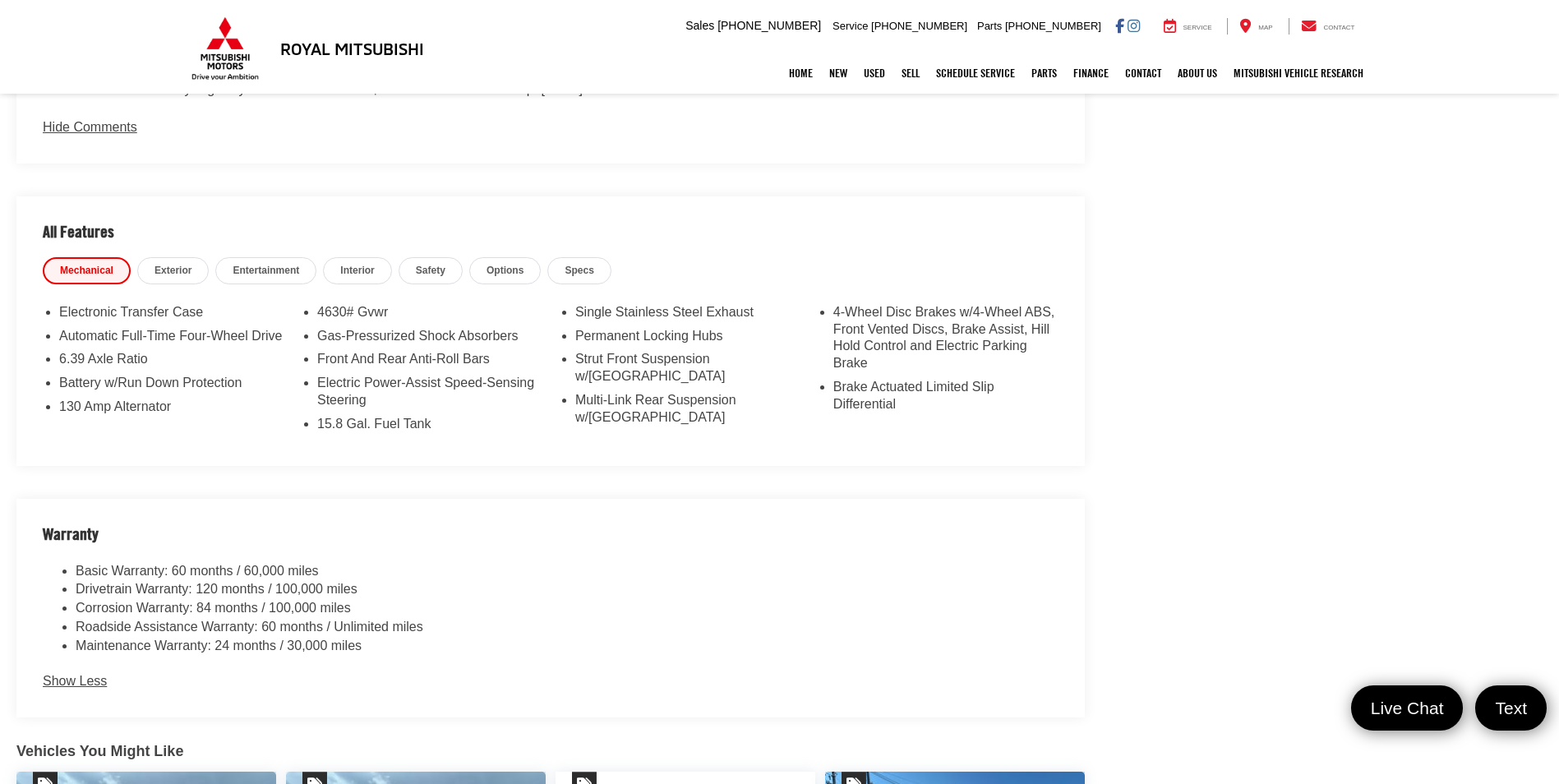
scroll to position [1479, 0]
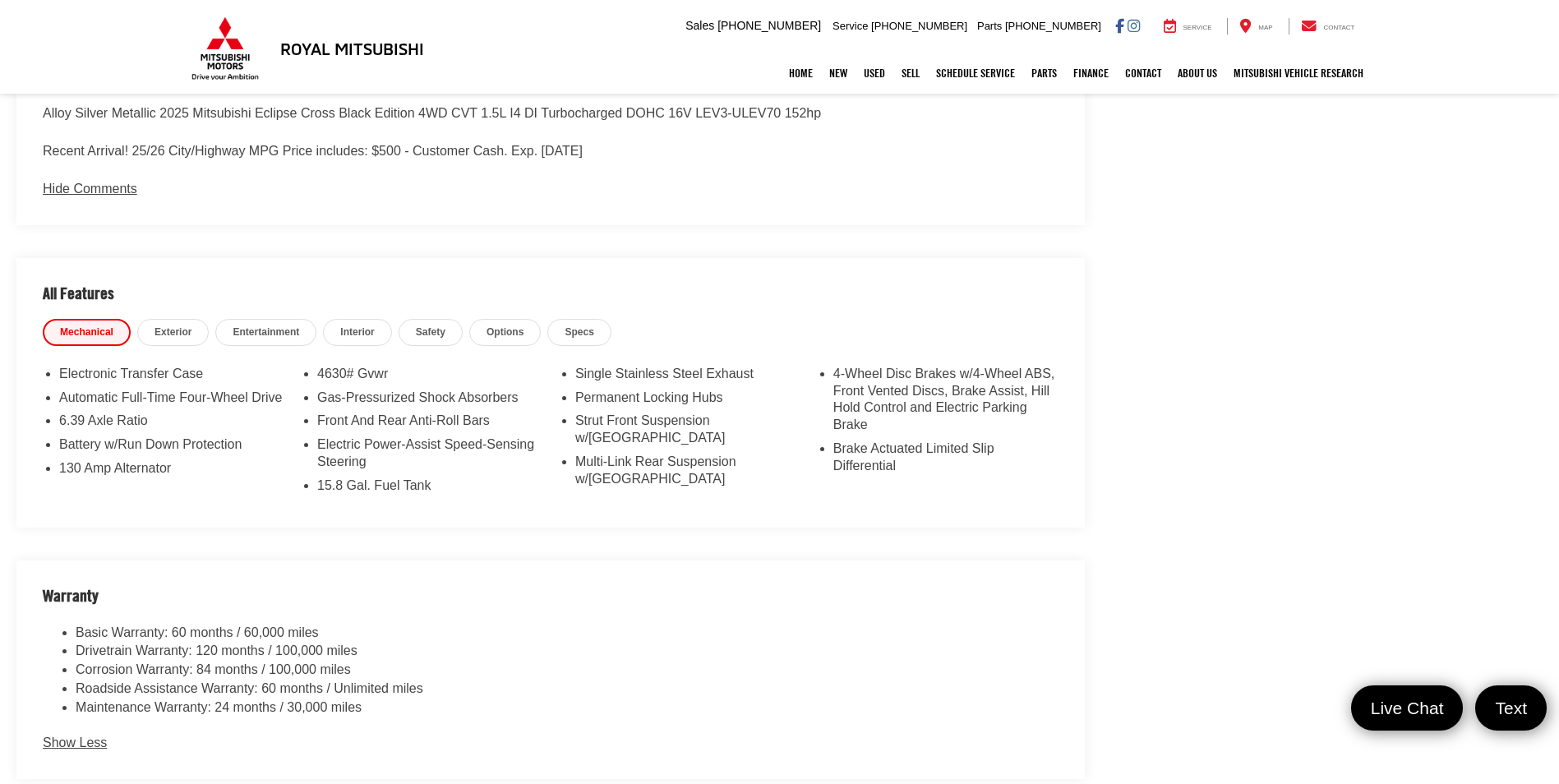
click at [169, 329] on span "Exterior" at bounding box center [173, 333] width 37 height 14
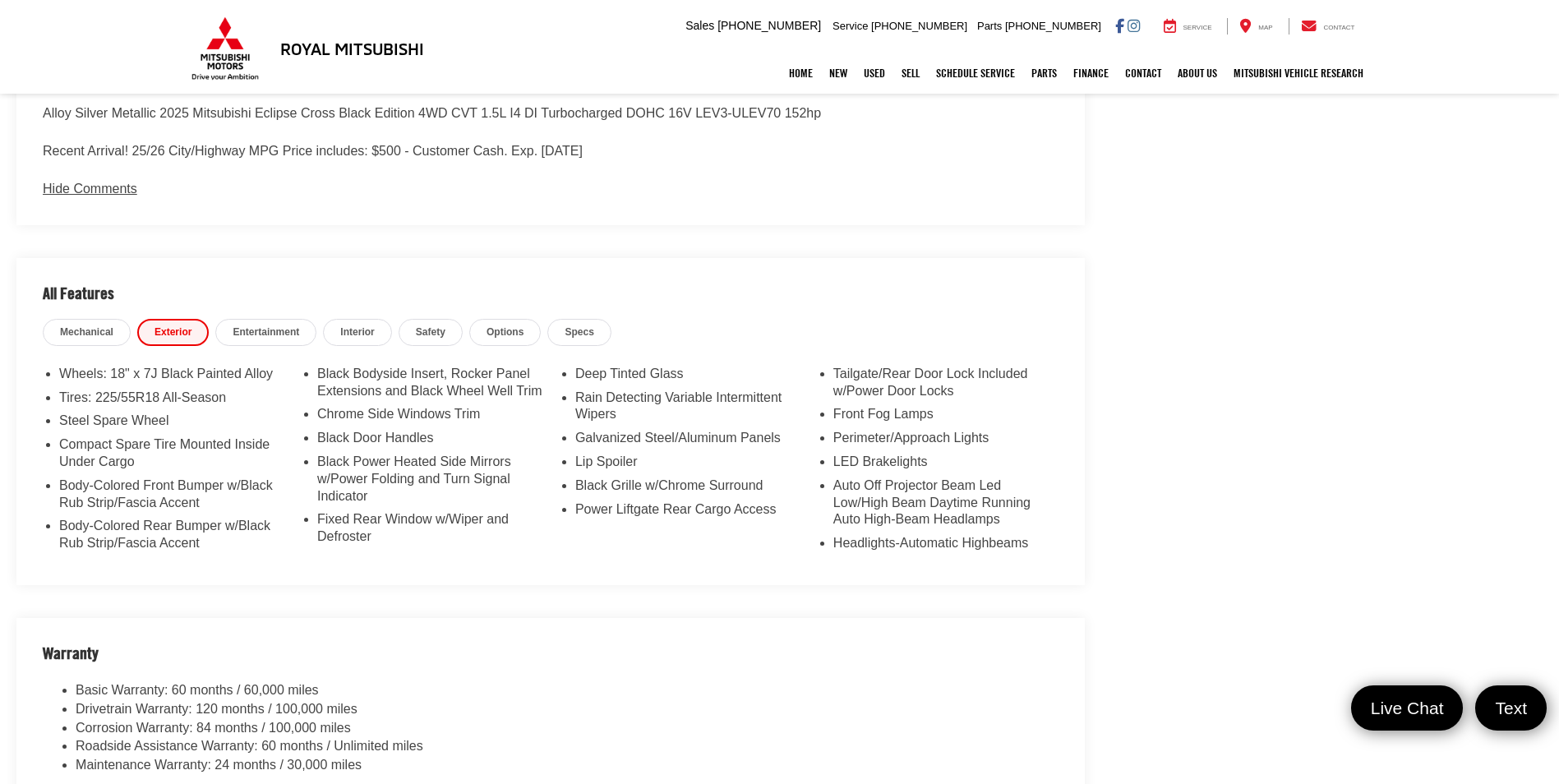
click at [273, 335] on span "Entertainment" at bounding box center [266, 333] width 67 height 14
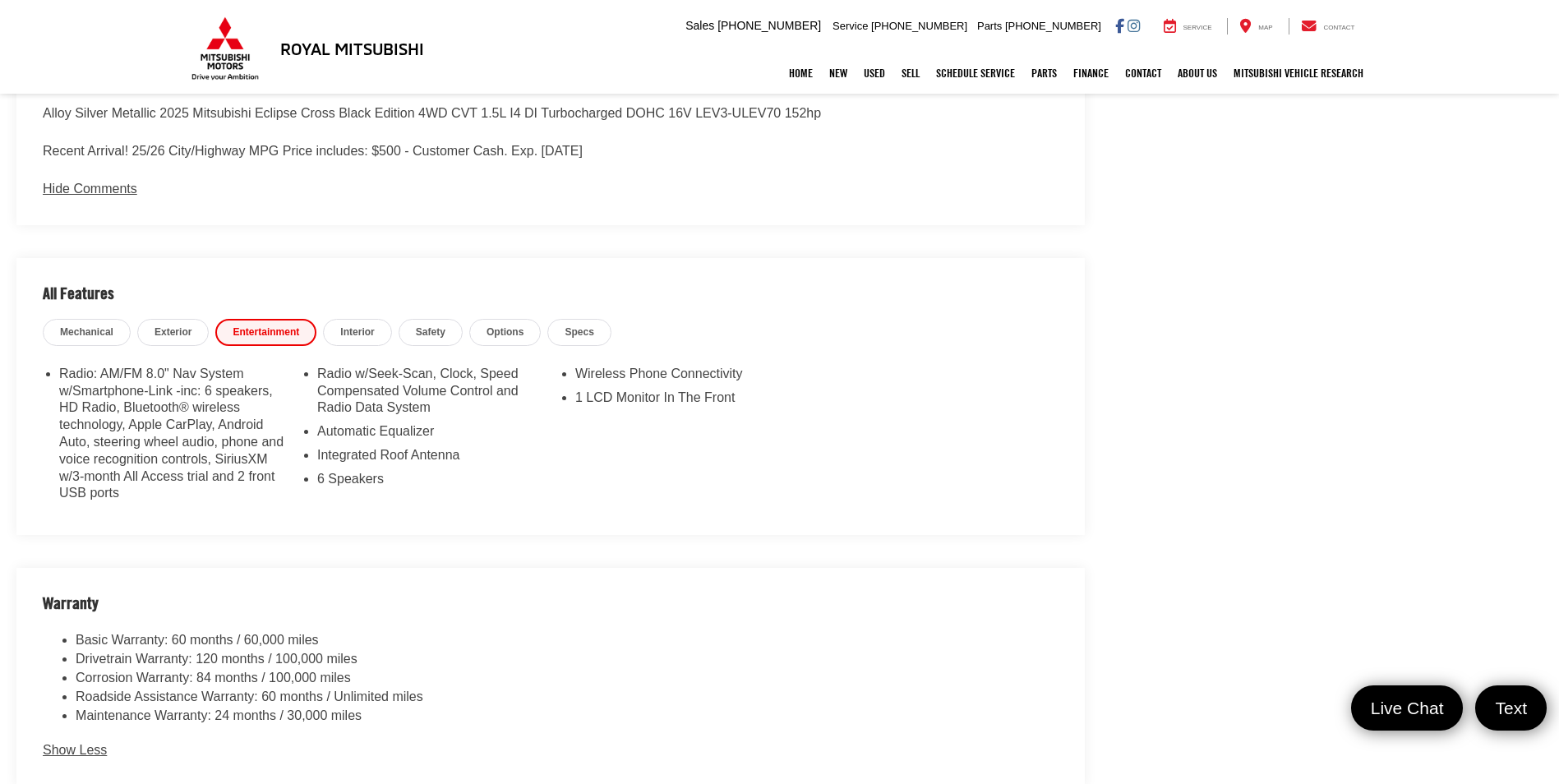
click at [360, 335] on span "Interior" at bounding box center [357, 333] width 34 height 14
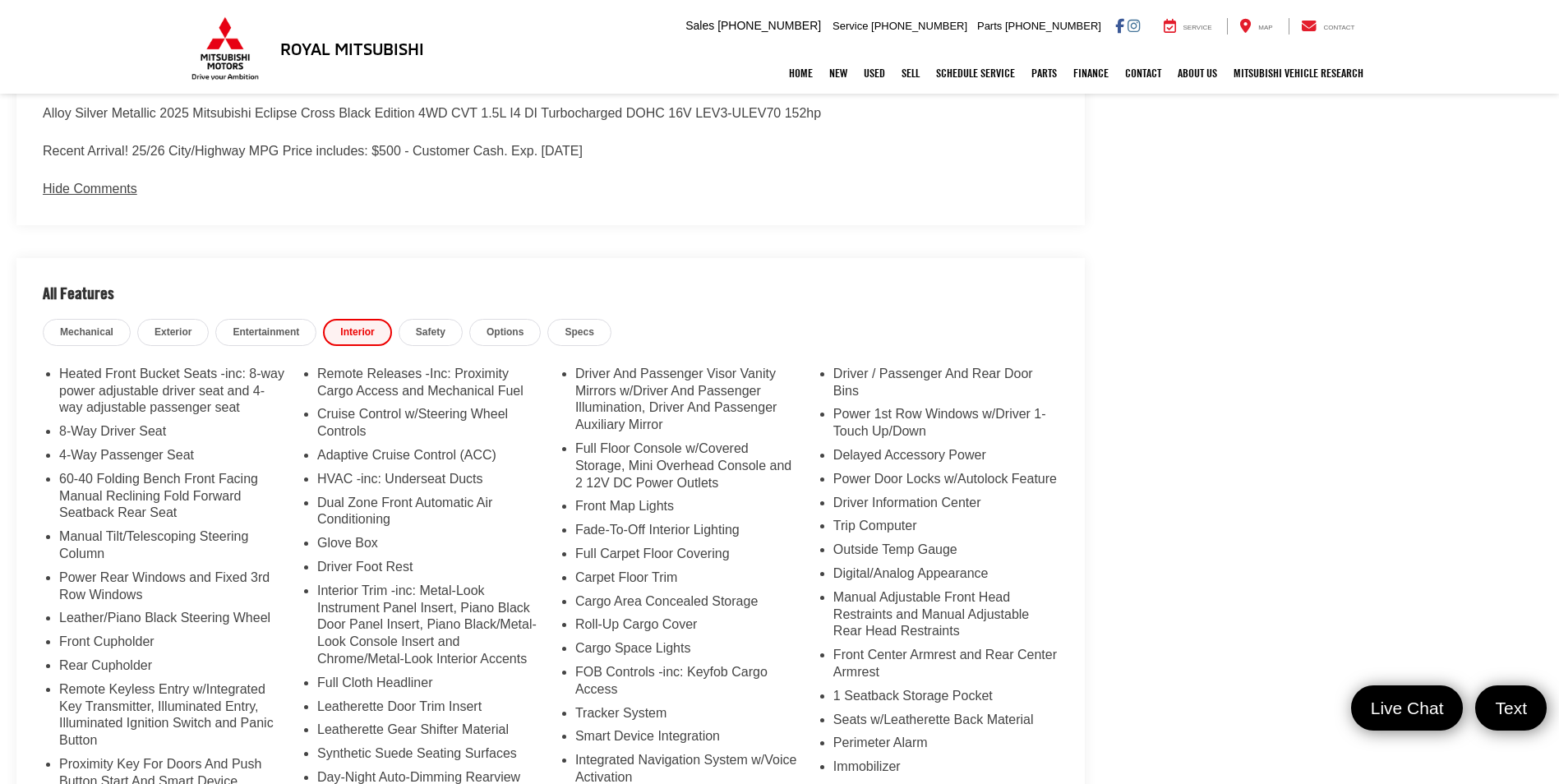
click at [443, 330] on span "Safety" at bounding box center [430, 333] width 30 height 14
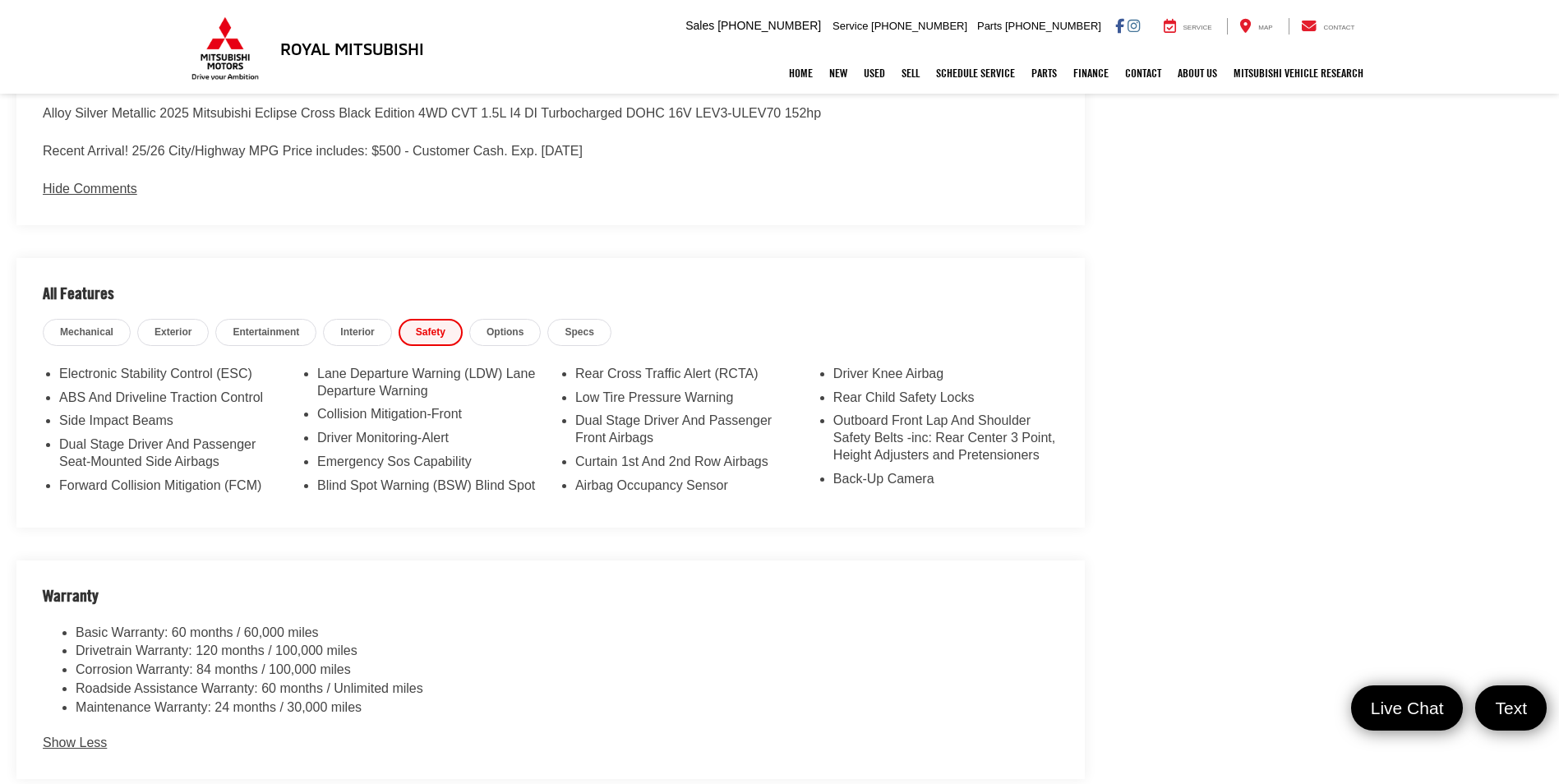
click at [519, 334] on span "Options" at bounding box center [505, 333] width 37 height 14
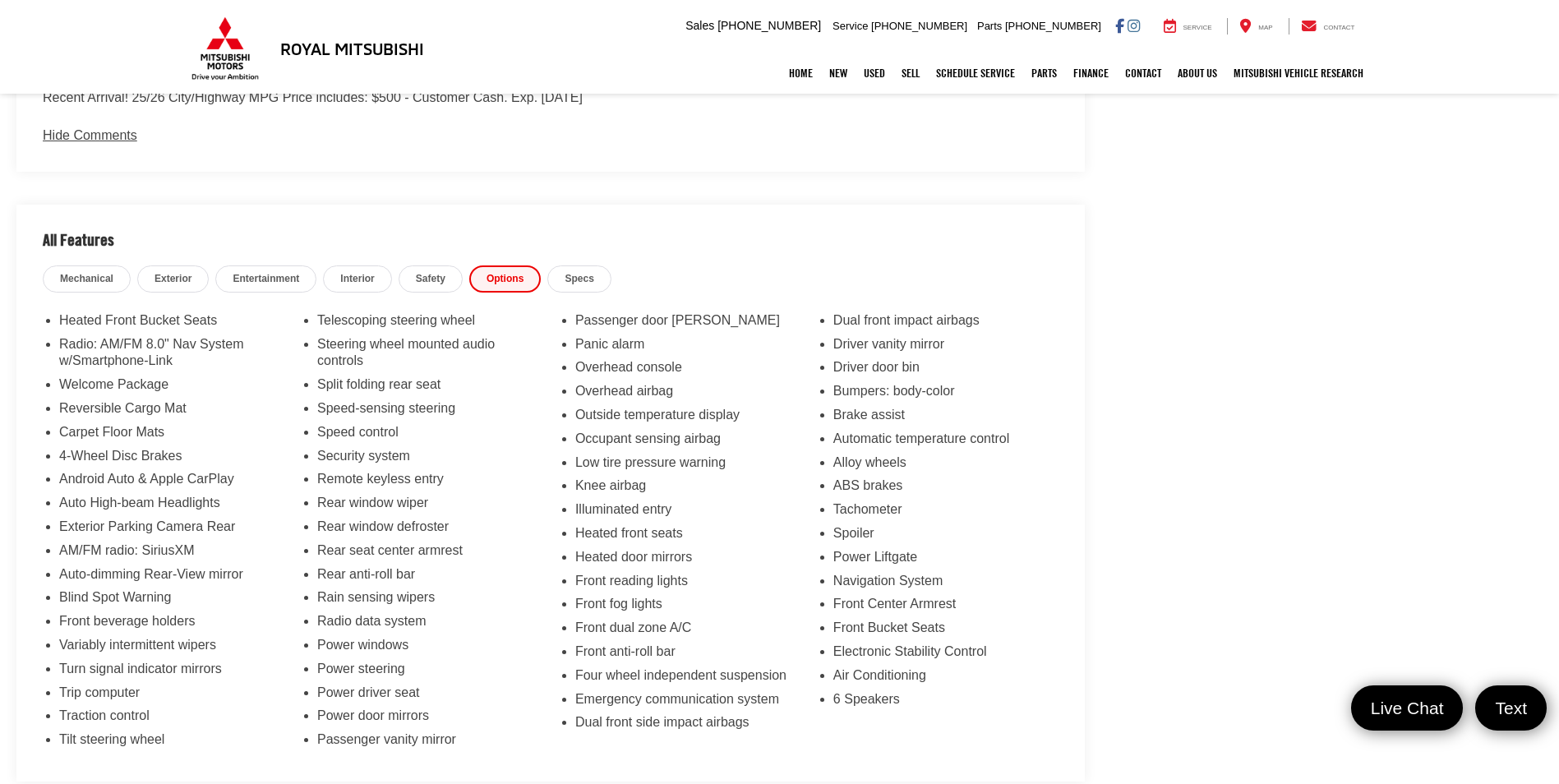
scroll to position [1561, 0]
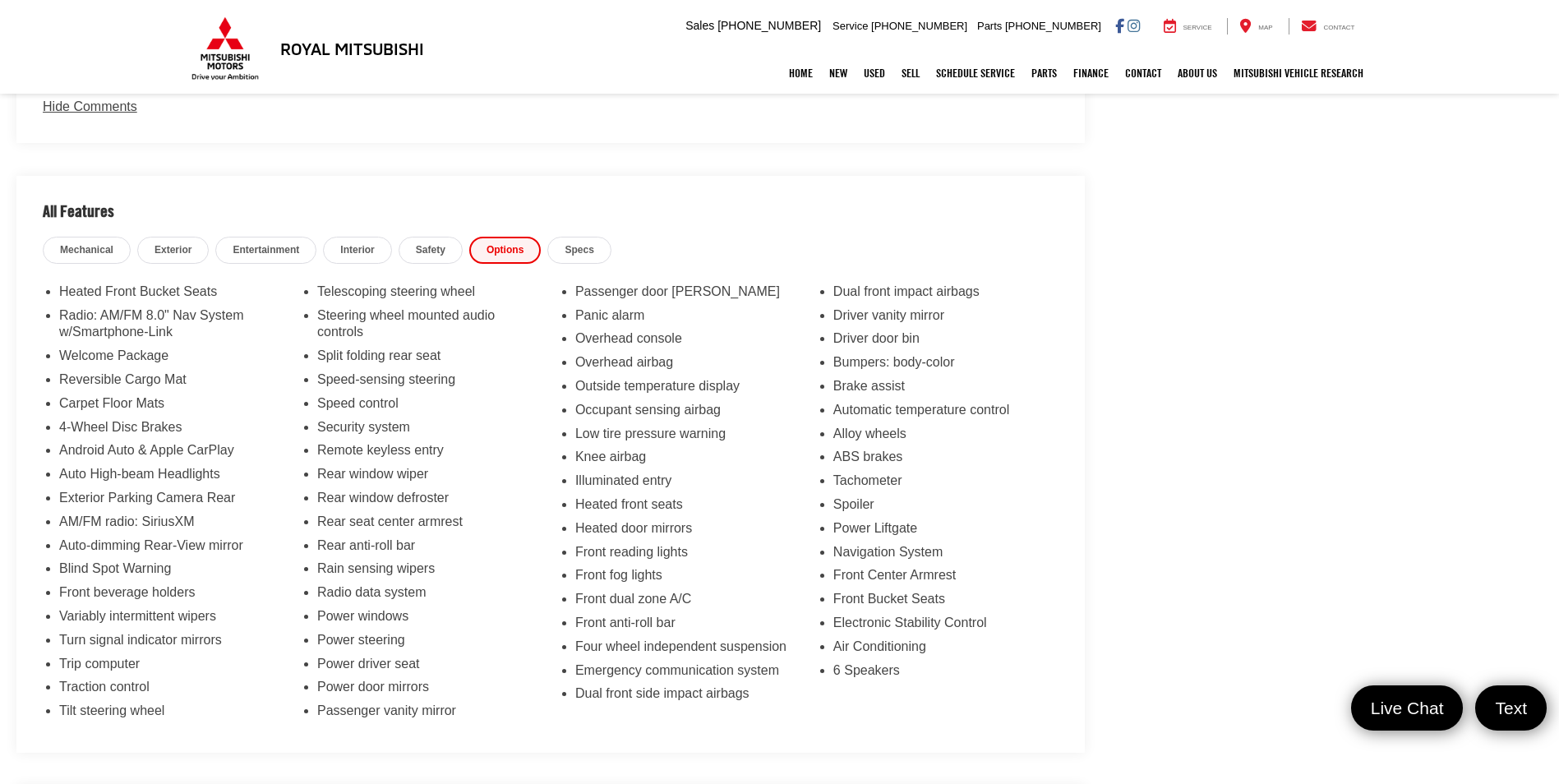
click at [580, 243] on span "Specs" at bounding box center [579, 250] width 29 height 14
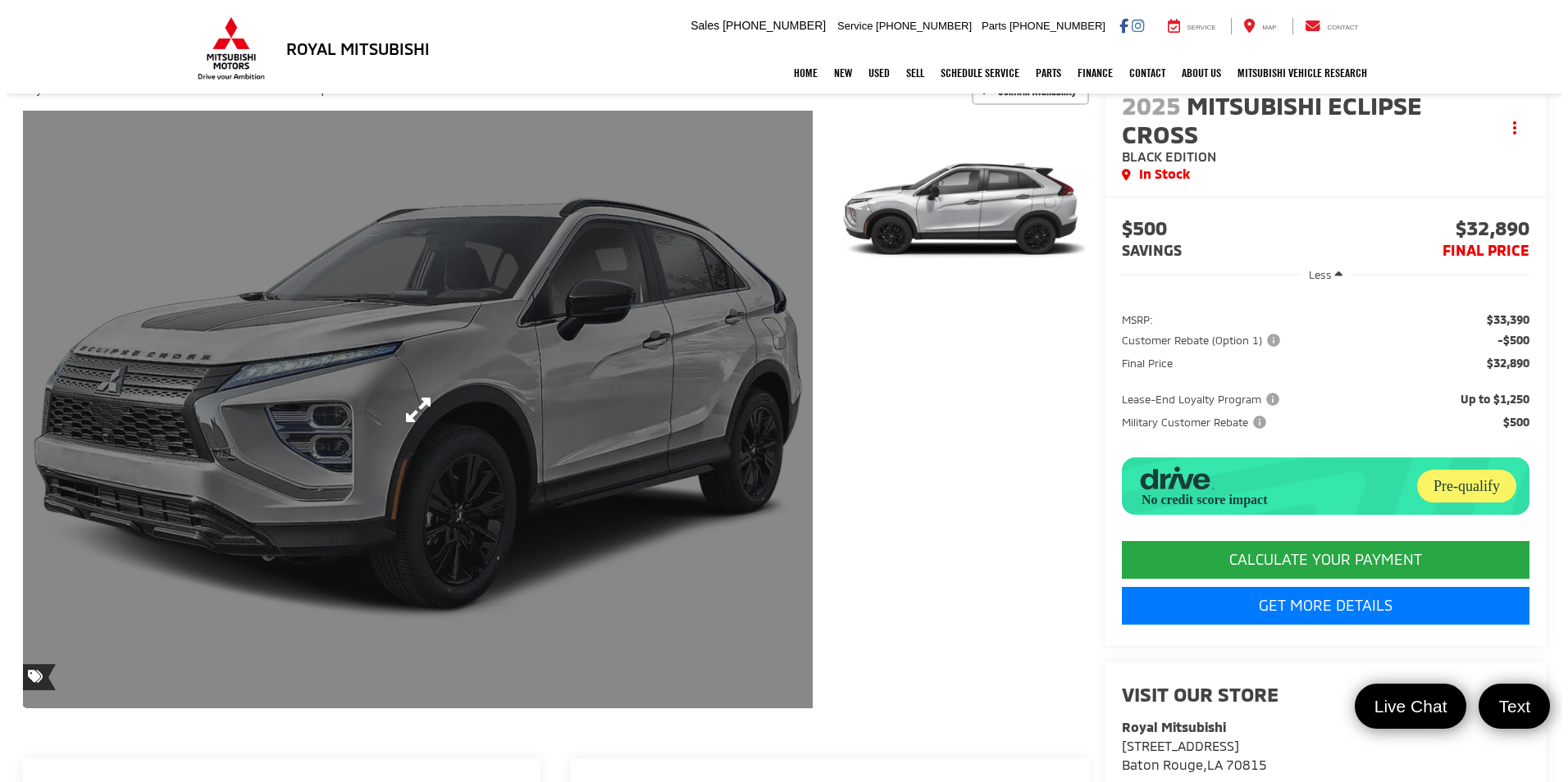
scroll to position [82, 0]
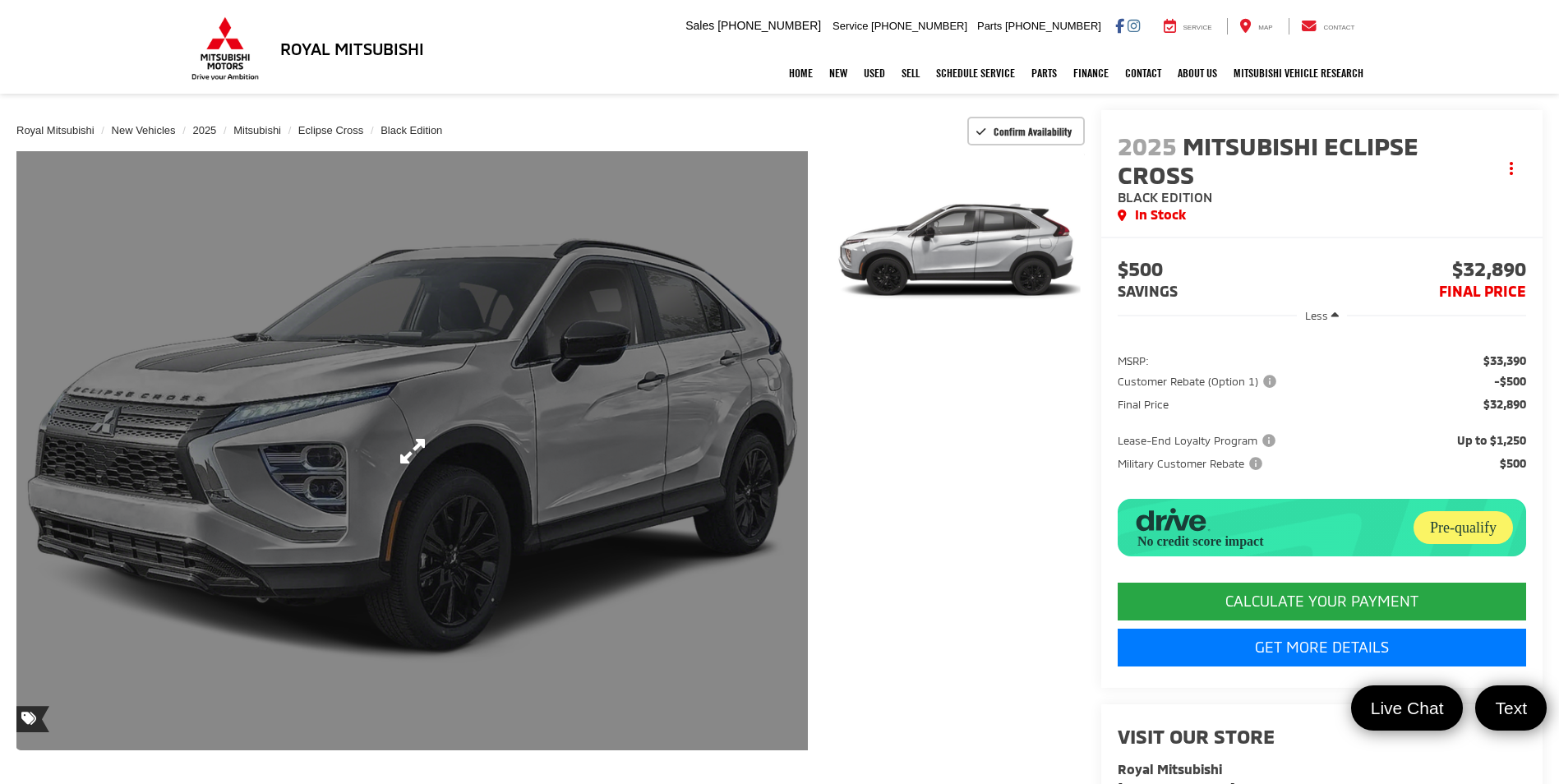
click at [598, 457] on link "Expand Photo 0" at bounding box center [412, 451] width 792 height 599
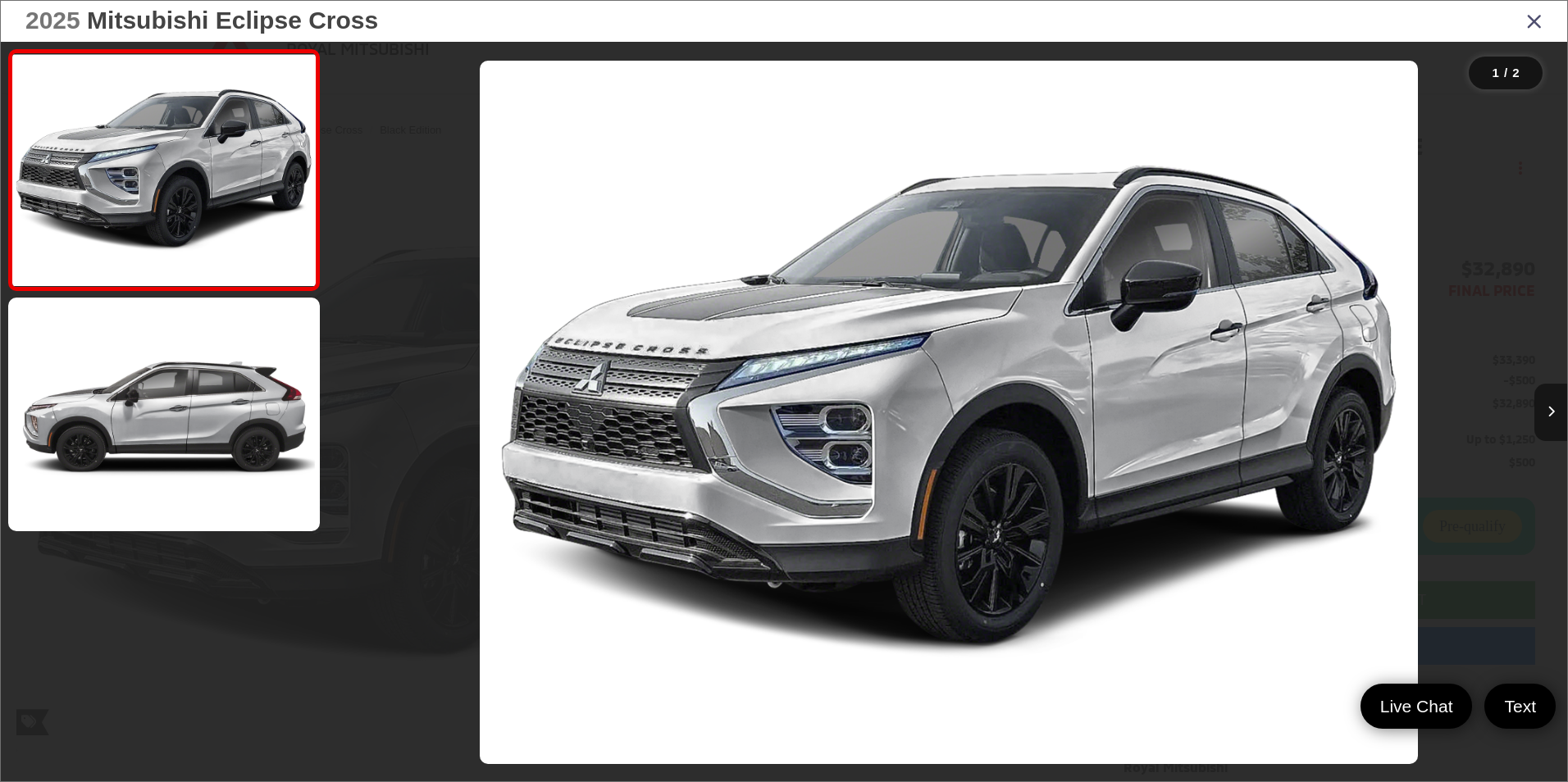
click at [1544, 410] on button "Next image" at bounding box center [1550, 412] width 33 height 57
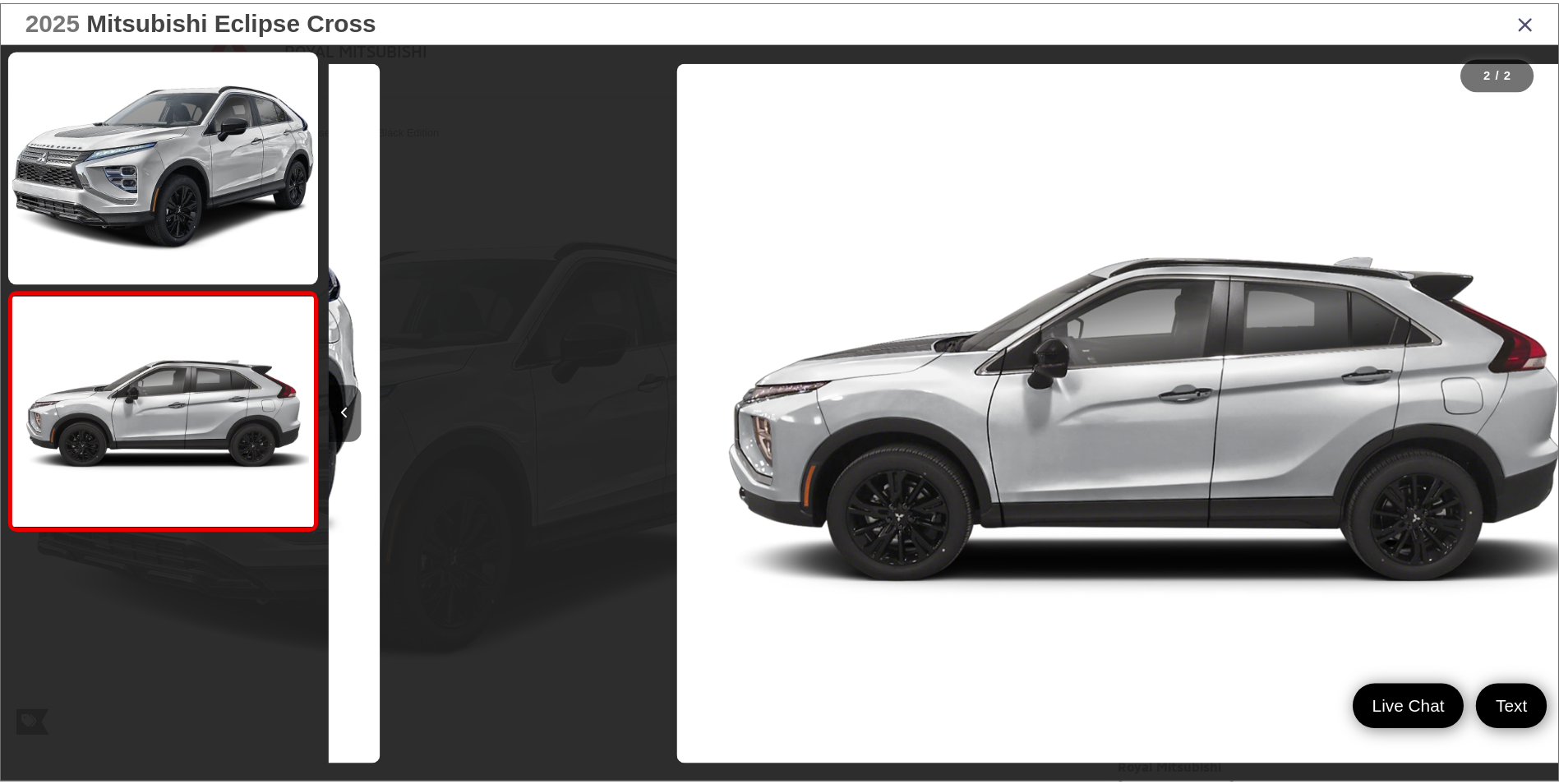
scroll to position [0, 1239]
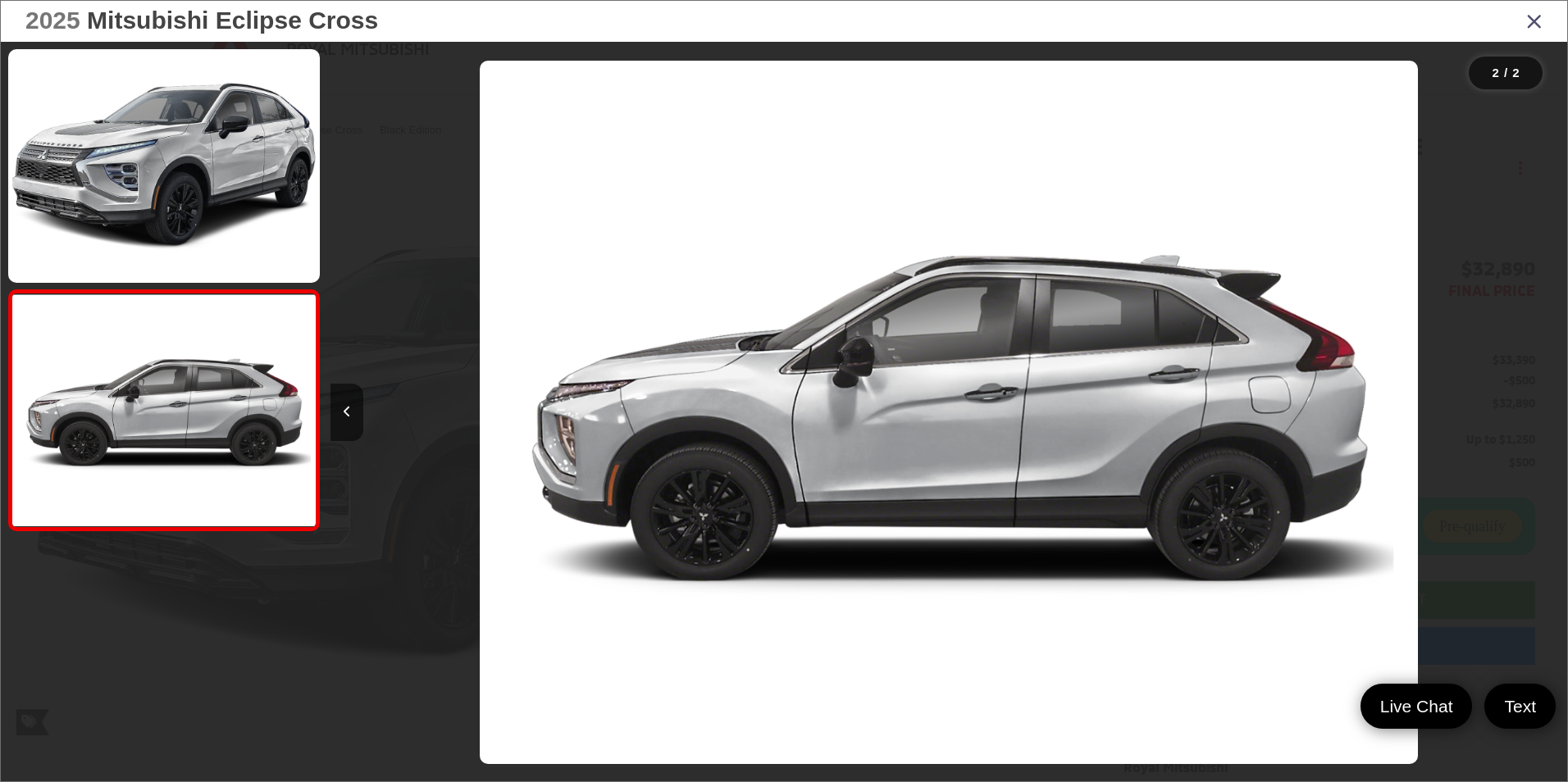
click at [1529, 18] on icon "Close gallery" at bounding box center [1533, 20] width 16 height 21
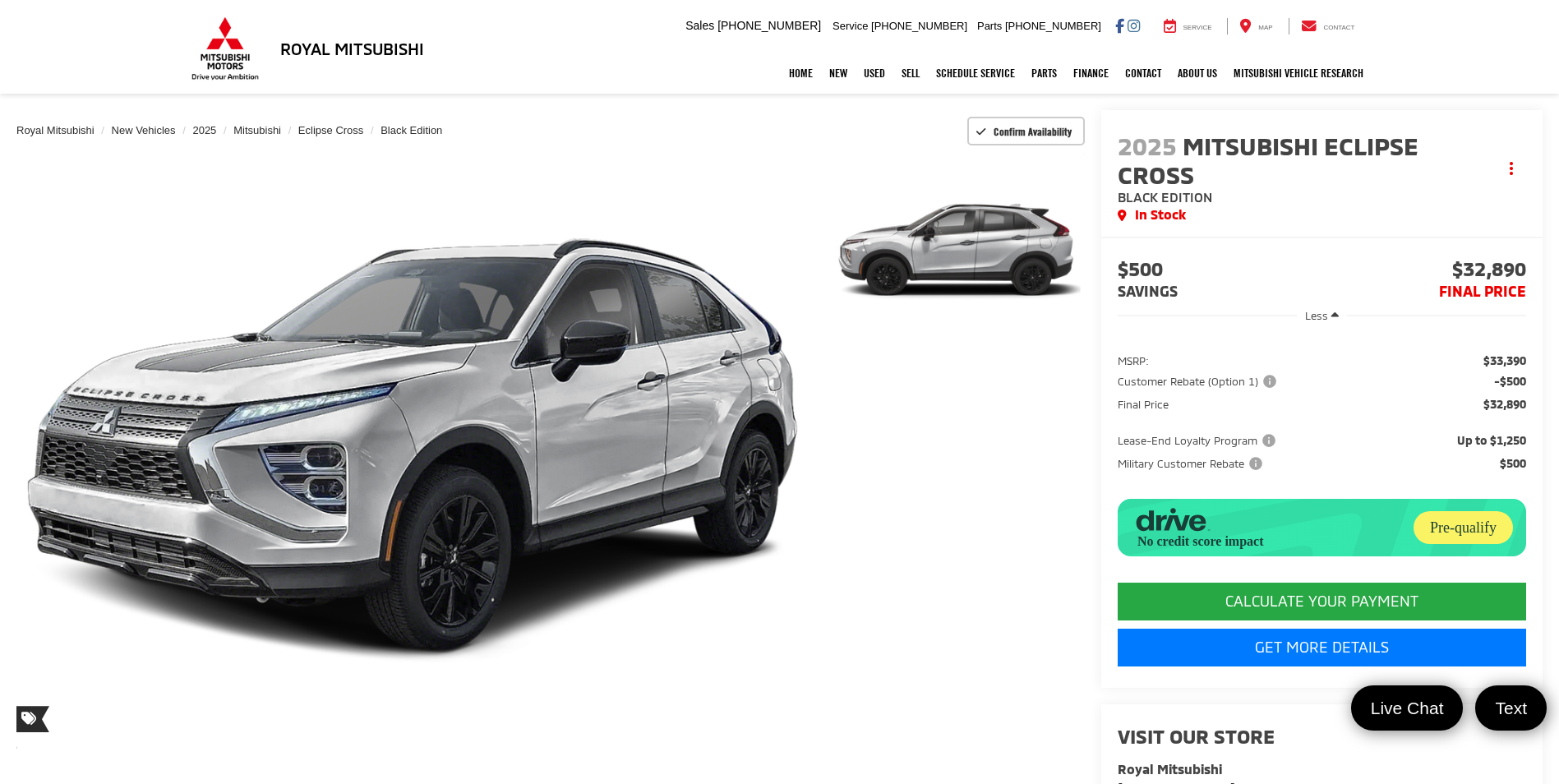
scroll to position [0, 0]
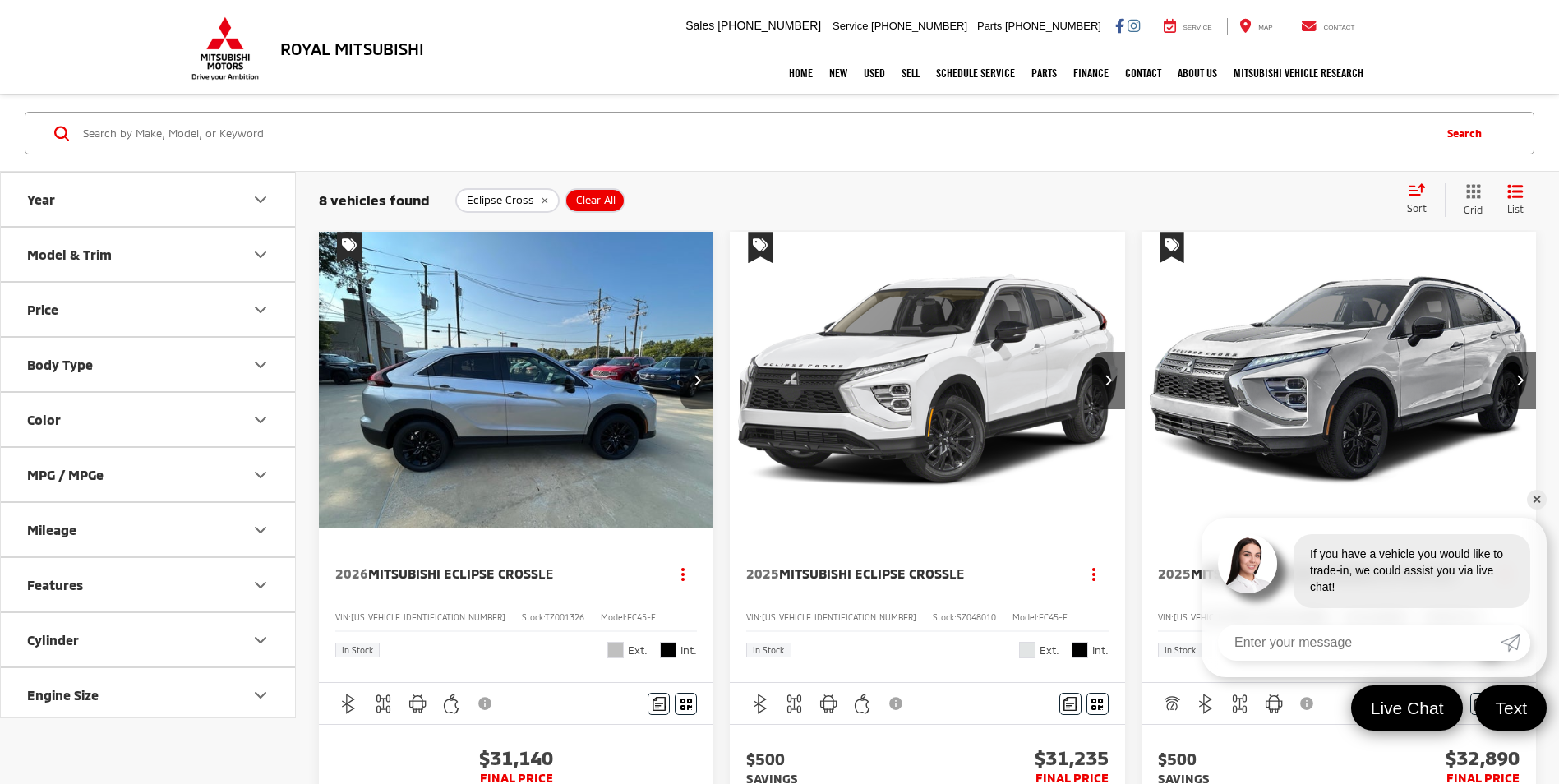
click at [1534, 500] on link "✕" at bounding box center [1536, 499] width 19 height 19
